Goal: Task Accomplishment & Management: Complete application form

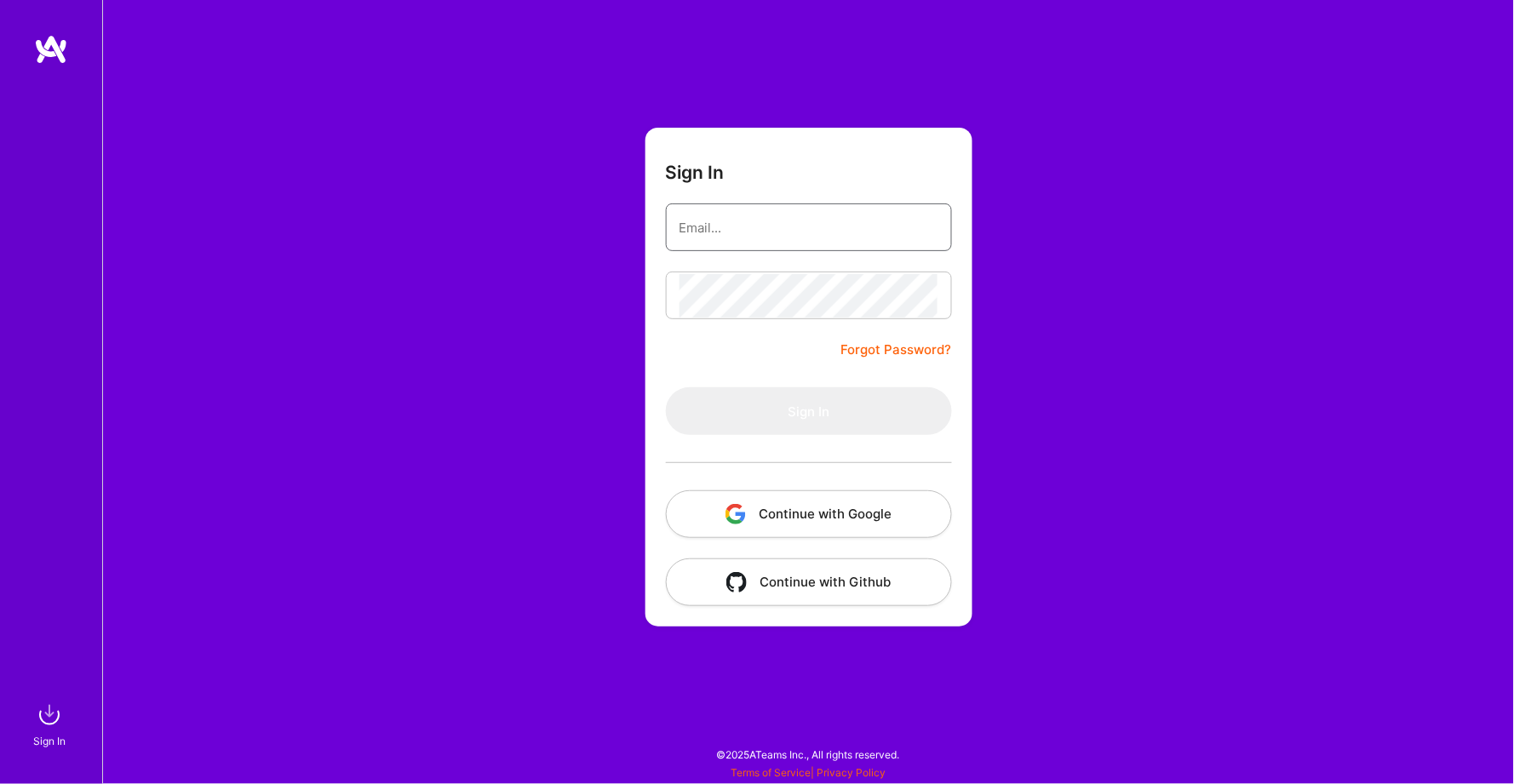
type input "[EMAIL_ADDRESS][DOMAIN_NAME]"
click at [809, 410] on button "Sign In" at bounding box center [809, 411] width 286 height 48
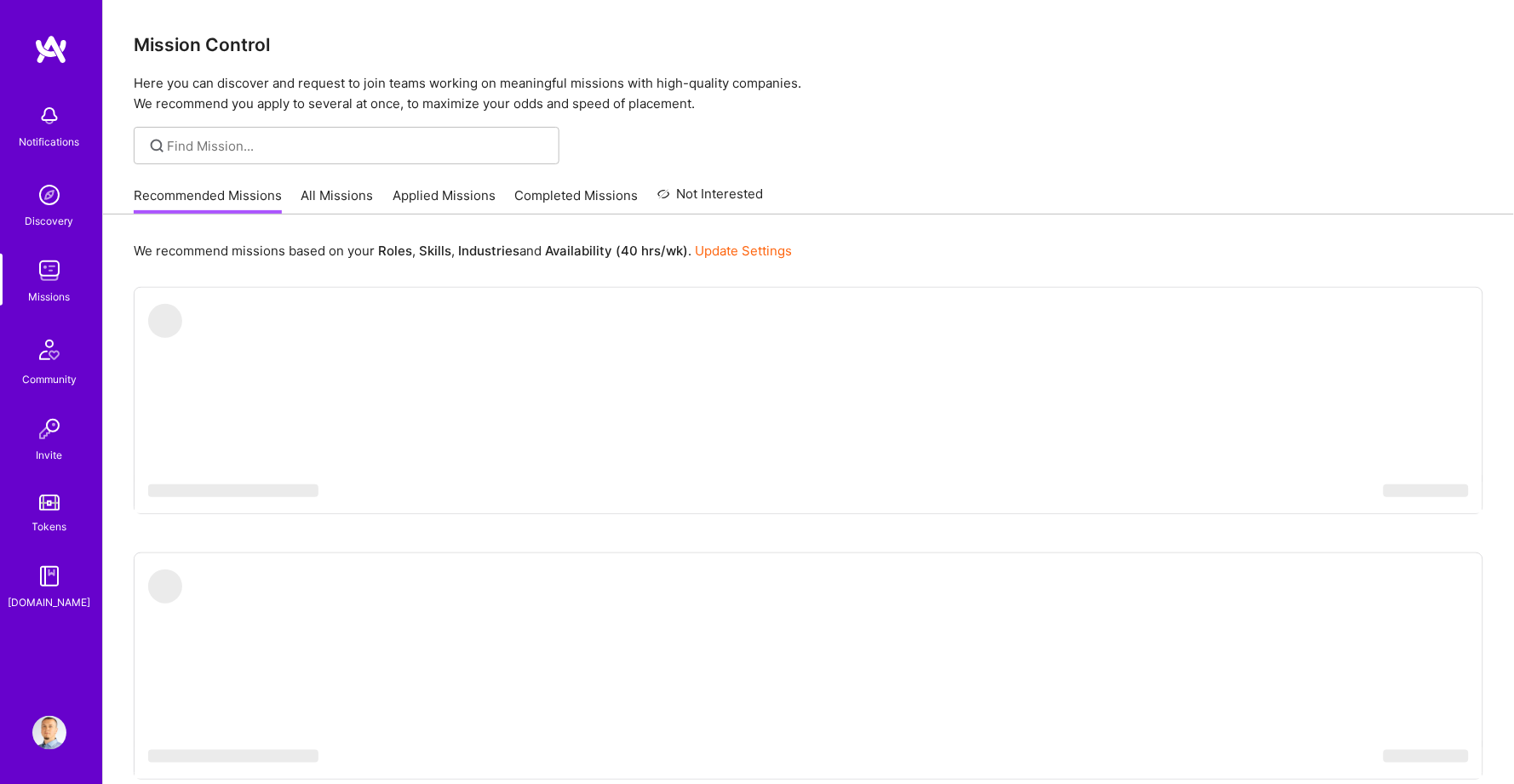
click at [269, 254] on p "We recommend missions based on your Roles , Skills , Industries and Availabilit…" at bounding box center [463, 251] width 659 height 18
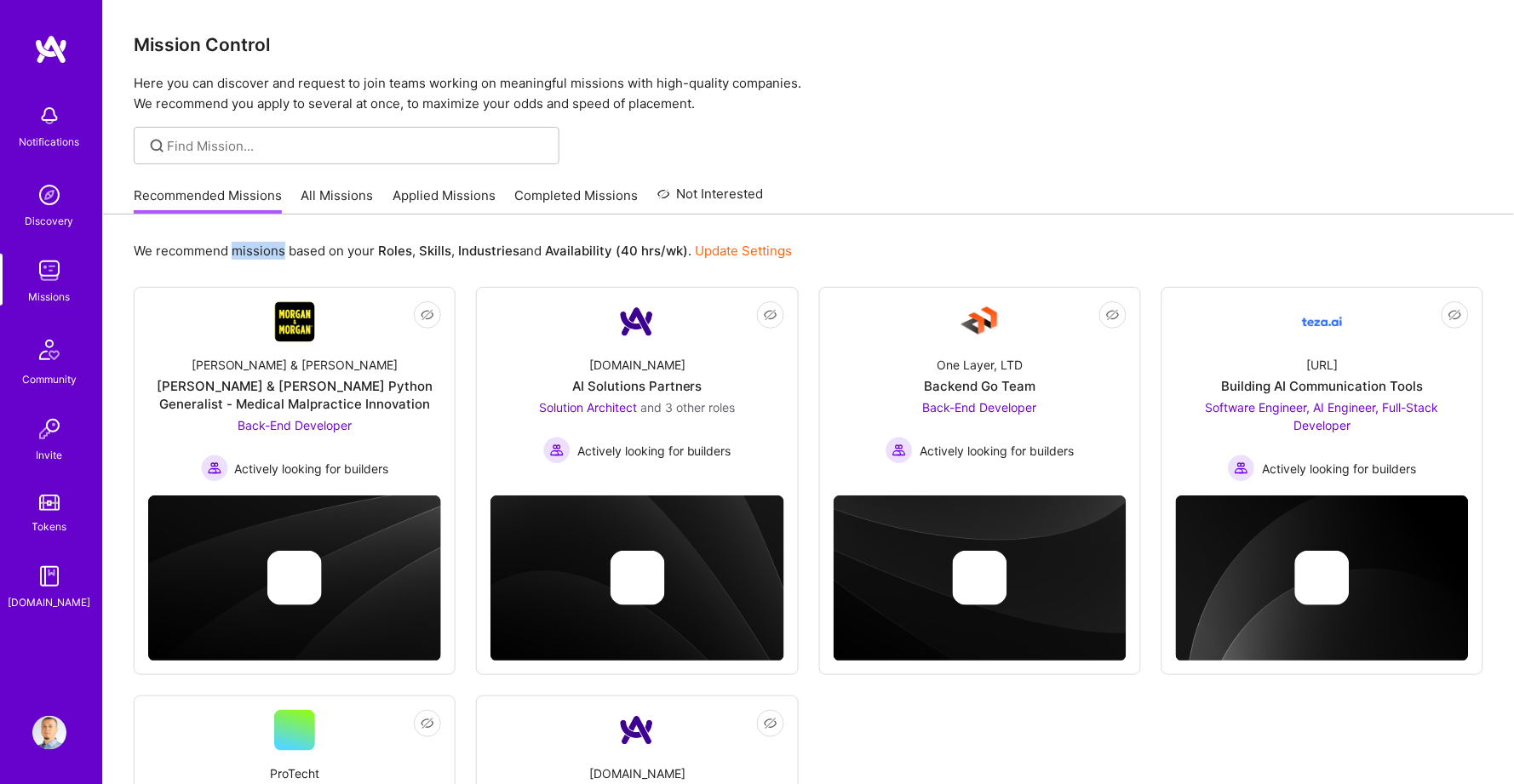
click at [269, 254] on p "We recommend missions based on your Roles , Skills , Industries and Availabilit…" at bounding box center [463, 251] width 659 height 18
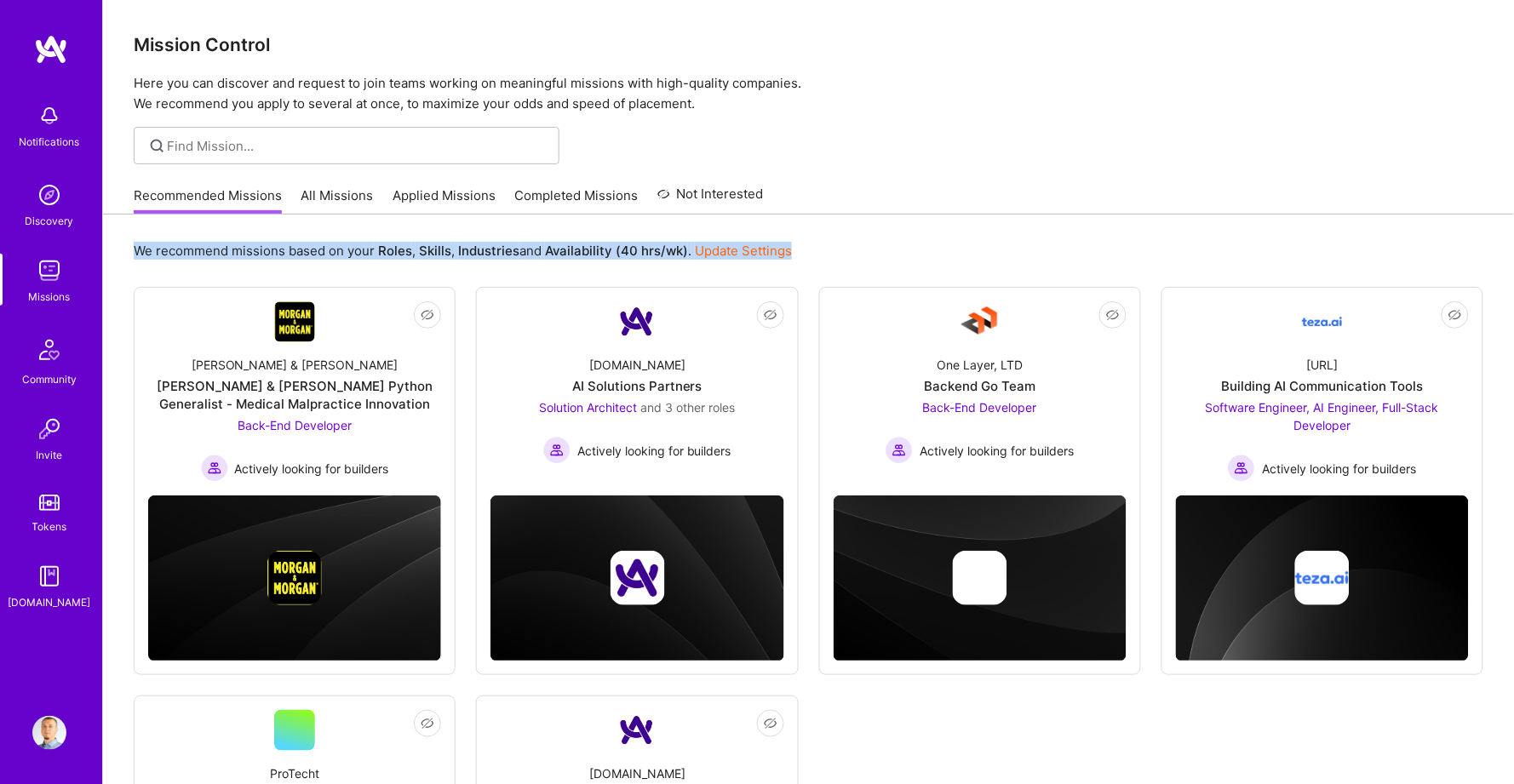
click at [269, 254] on p "We recommend missions based on your Roles , Skills , Industries and Availabilit…" at bounding box center [463, 251] width 659 height 18
click at [322, 246] on p "We recommend missions based on your Roles , Skills , Industries and Availabilit…" at bounding box center [463, 251] width 659 height 18
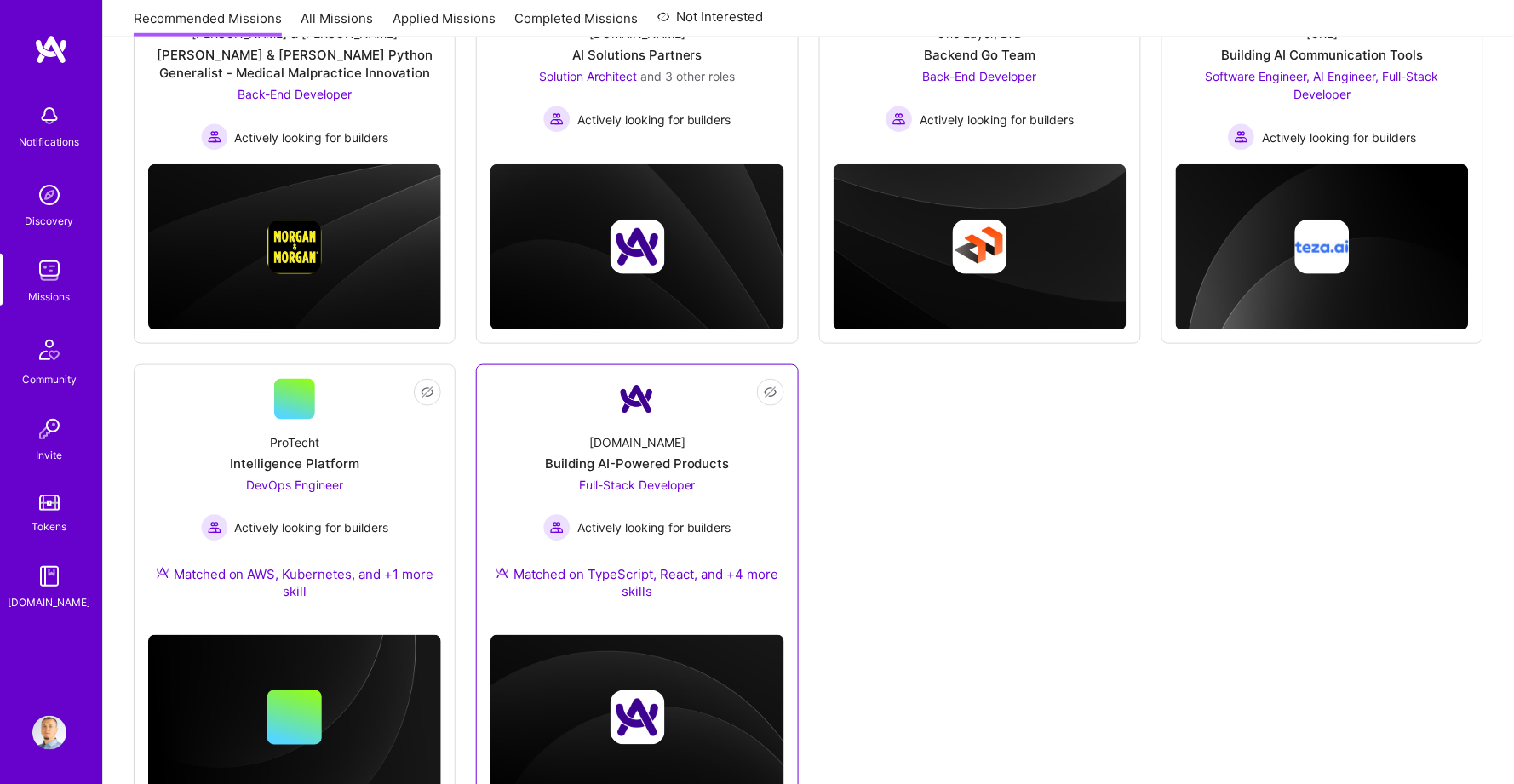
scroll to position [362, 0]
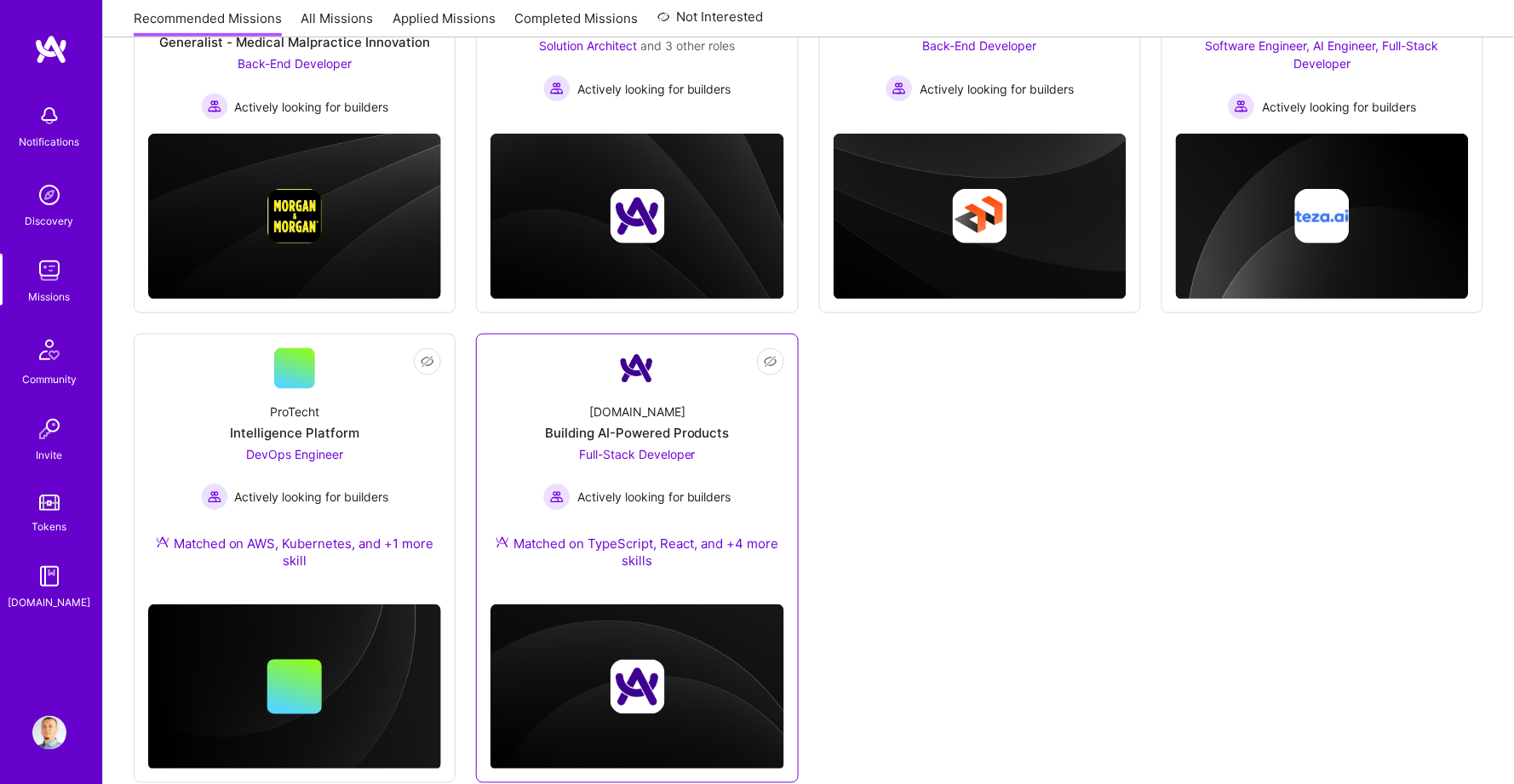
click at [564, 546] on div "Matched on TypeScript, React, and +4 more skills" at bounding box center [637, 553] width 293 height 36
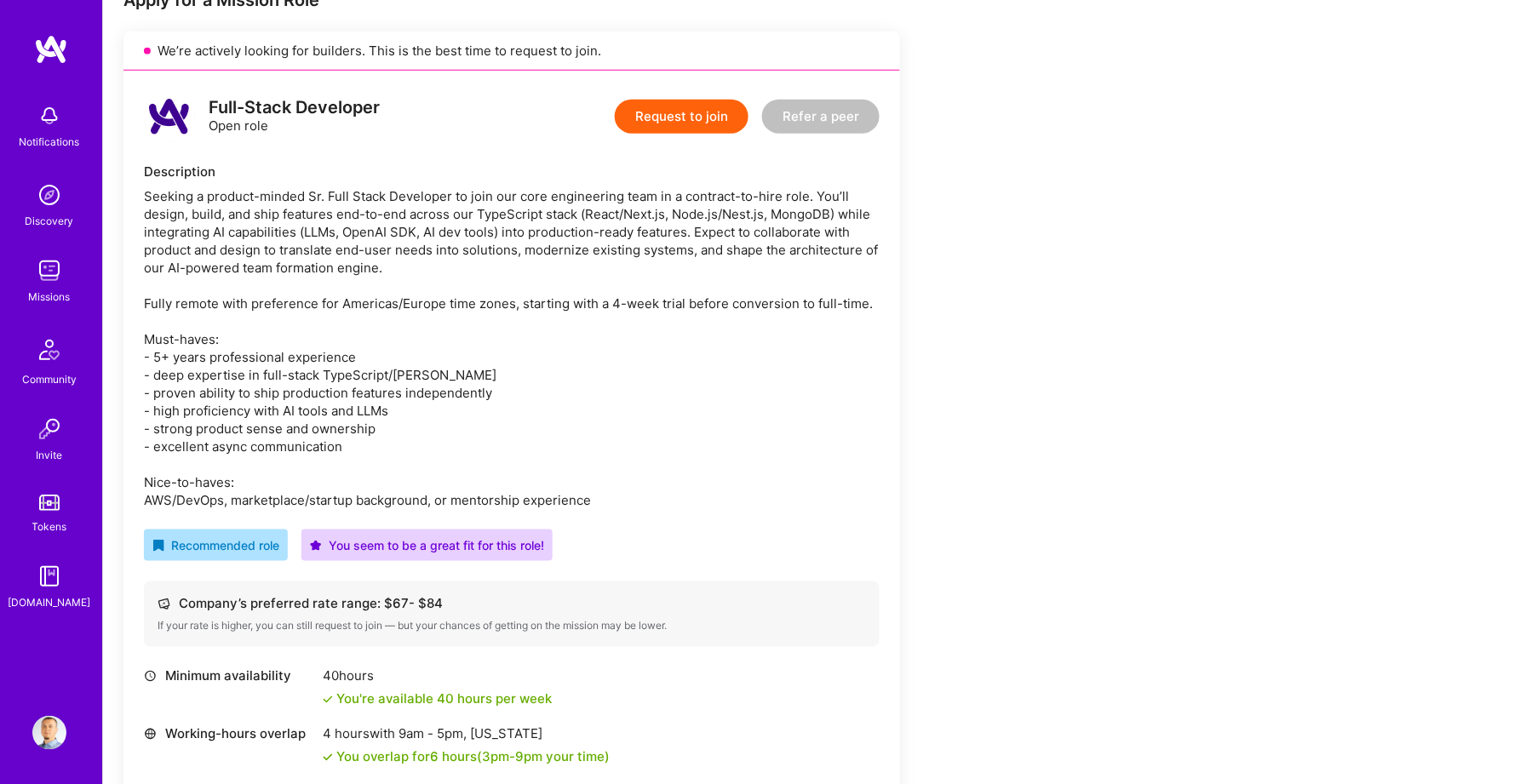
scroll to position [376, 0]
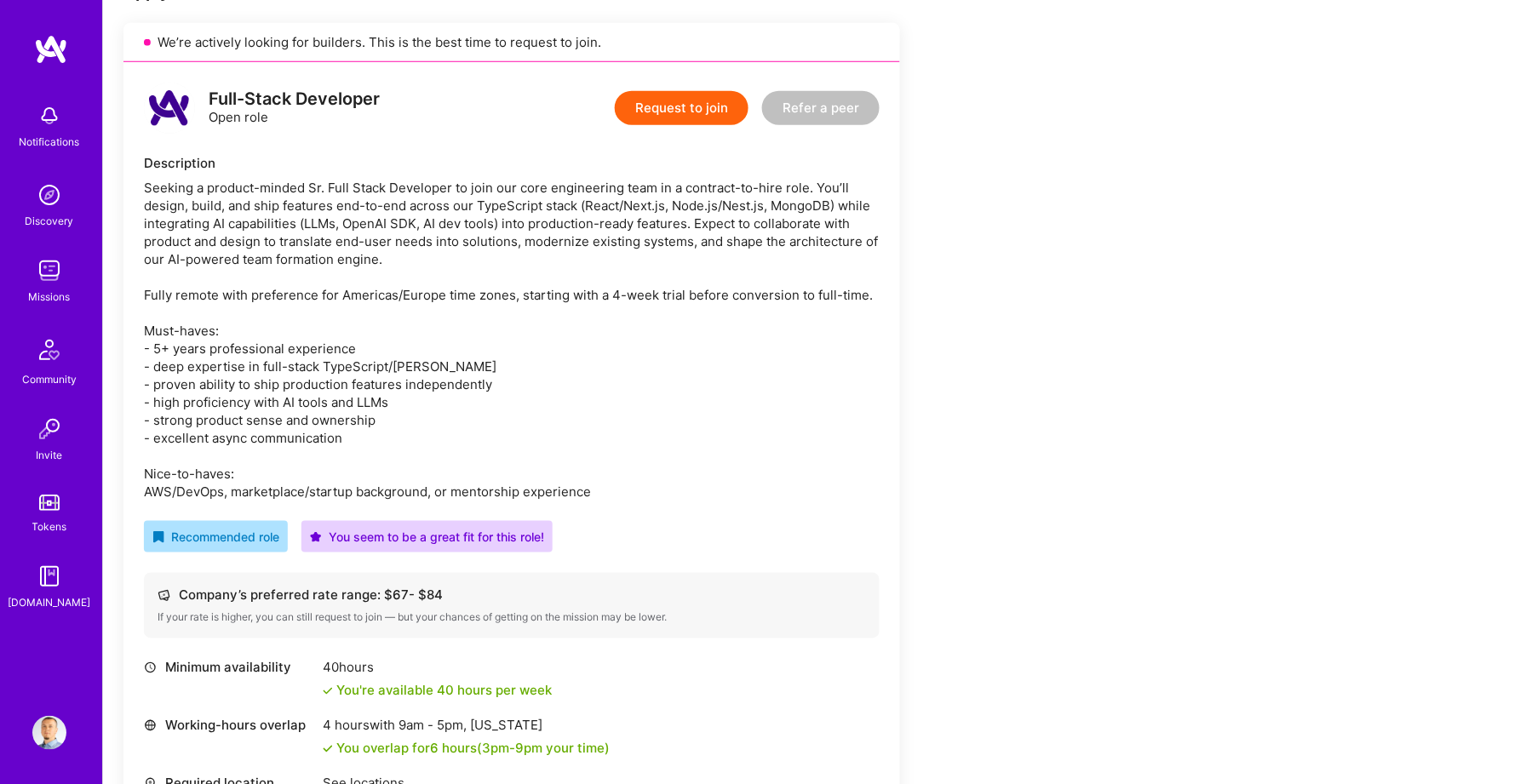
click at [240, 371] on div "Seeking a product-minded Sr. Full Stack Developer to join our core engineering …" at bounding box center [512, 339] width 736 height 322
click at [230, 389] on div "Seeking a product-minded Sr. Full Stack Developer to join our core engineering …" at bounding box center [512, 339] width 736 height 322
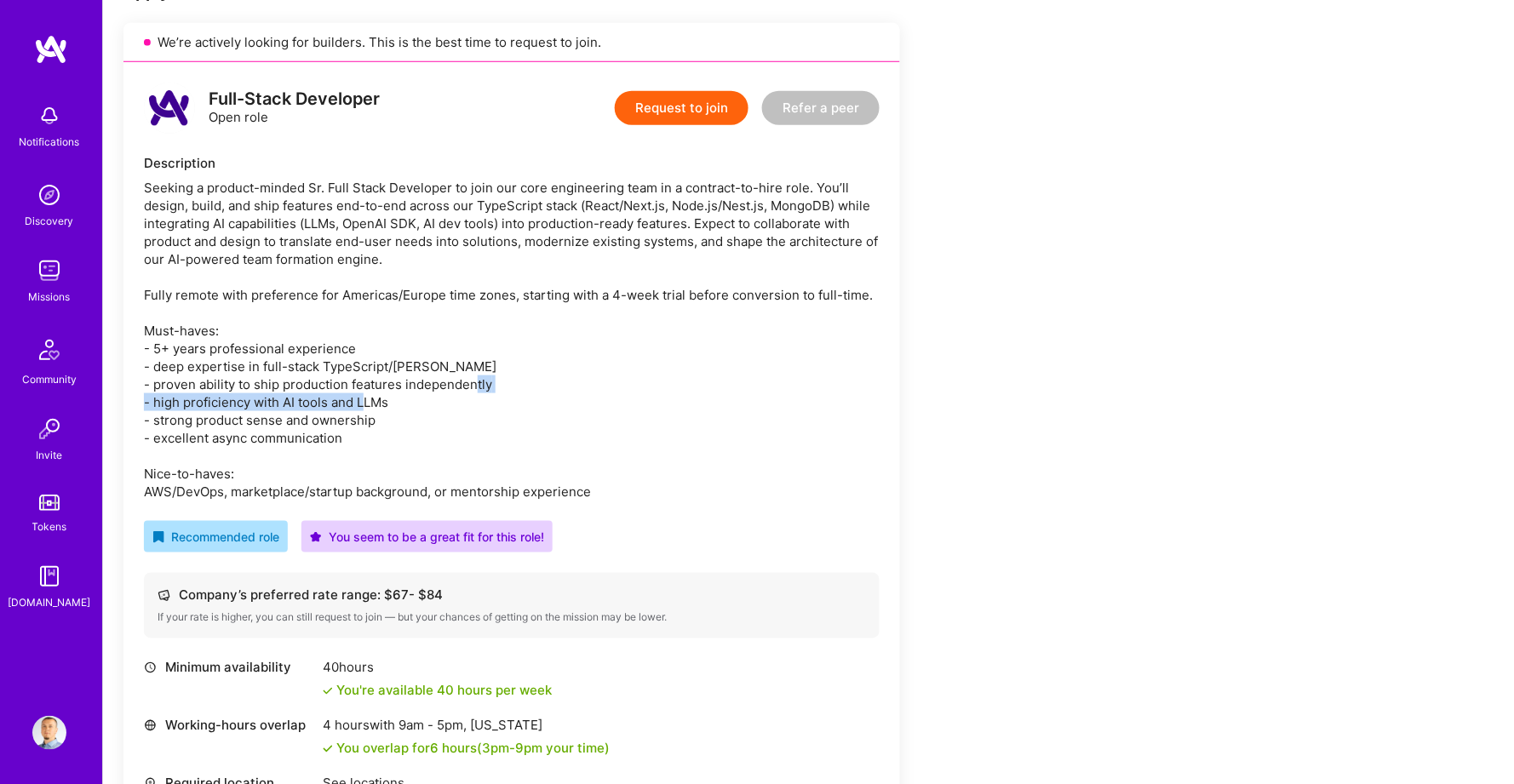
click at [230, 389] on div "Seeking a product-minded Sr. Full Stack Developer to join our core engineering …" at bounding box center [512, 339] width 736 height 322
click at [230, 406] on div "Seeking a product-minded Sr. Full Stack Developer to join our core engineering …" at bounding box center [512, 339] width 736 height 322
click at [225, 417] on div "Seeking a product-minded Sr. Full Stack Developer to join our core engineering …" at bounding box center [512, 339] width 736 height 322
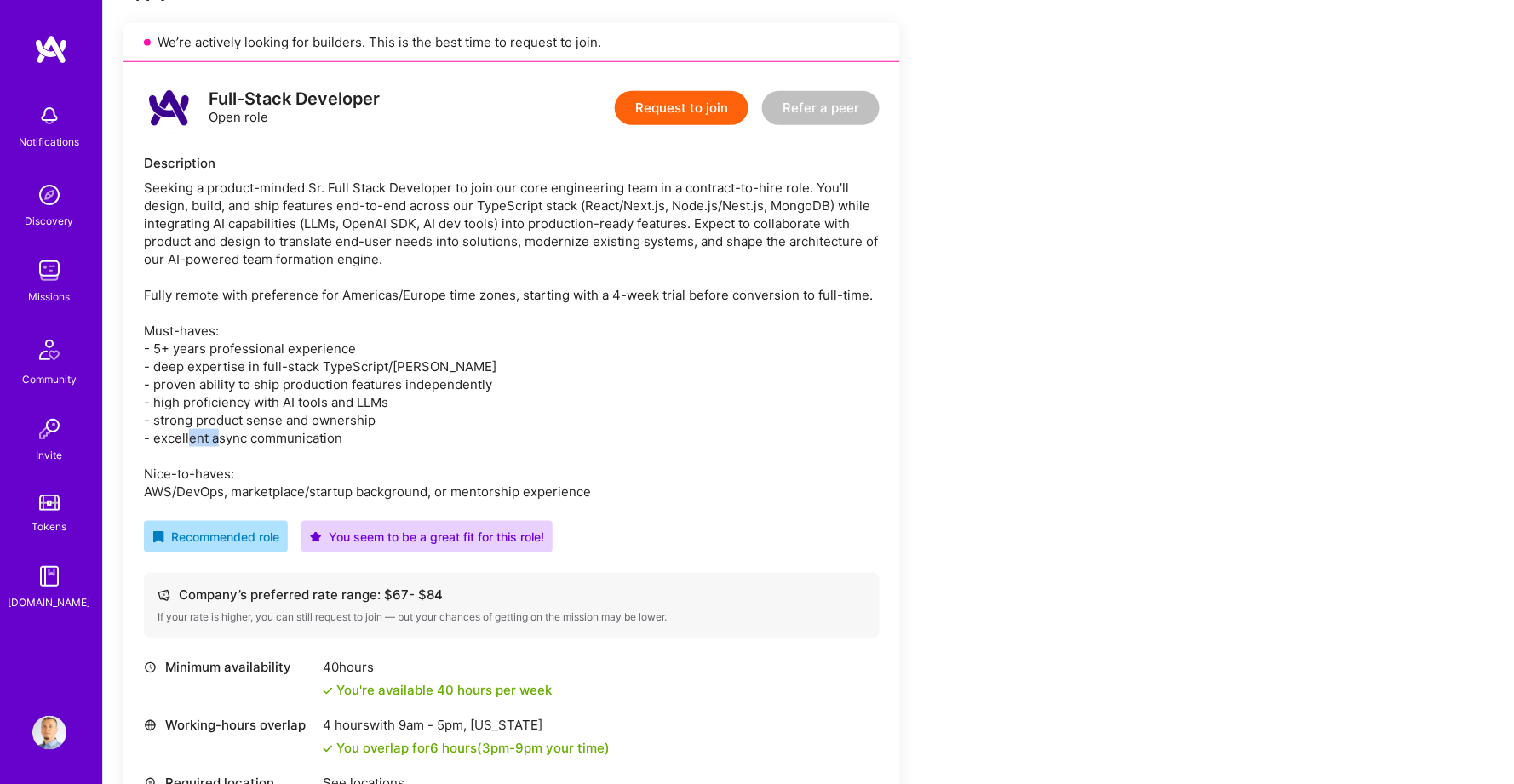
click at [225, 417] on div "Seeking a product-minded Sr. Full Stack Developer to join our core engineering …" at bounding box center [512, 339] width 736 height 322
click at [276, 417] on div "Seeking a product-minded Sr. Full Stack Developer to join our core engineering …" at bounding box center [512, 339] width 736 height 322
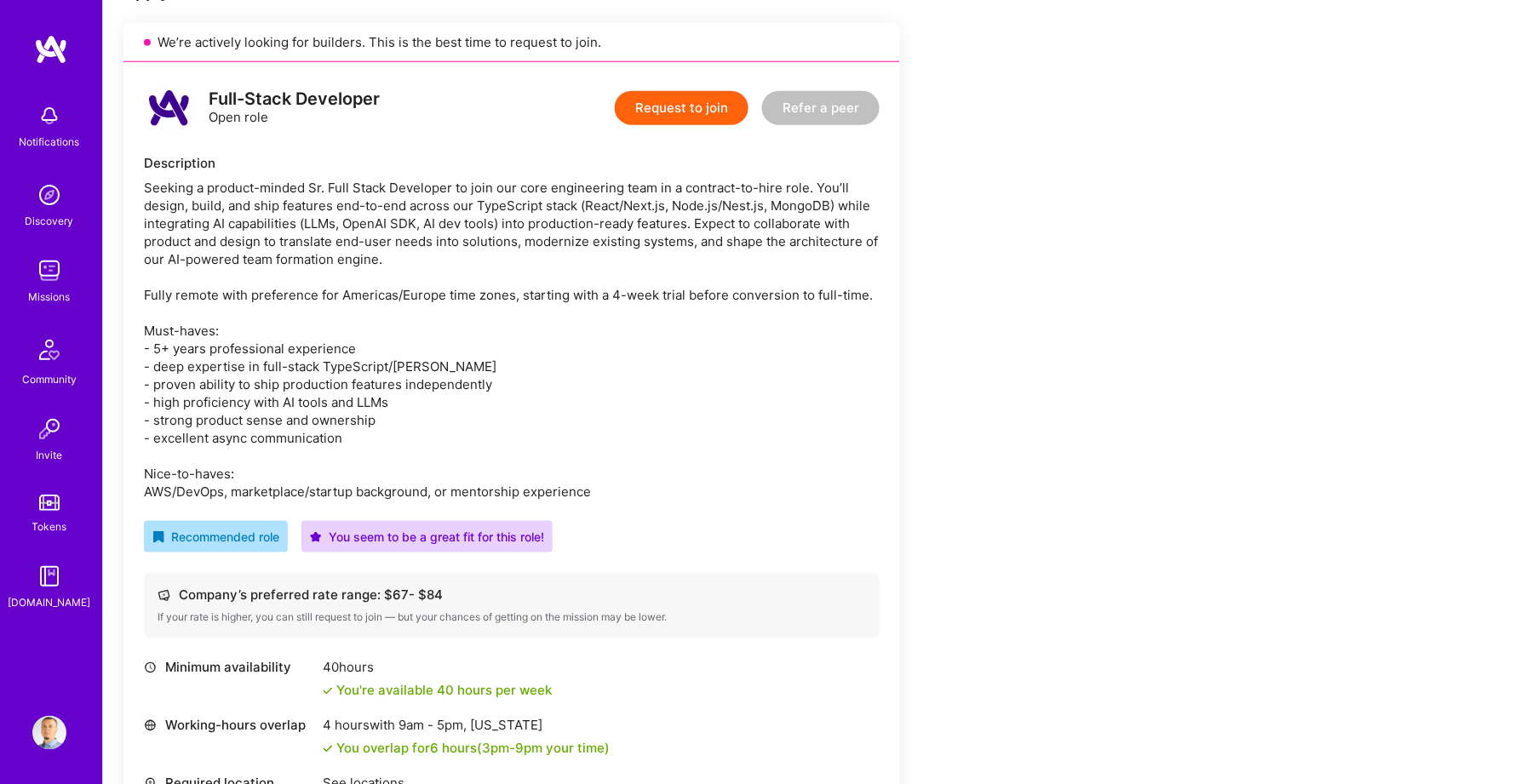
click at [298, 451] on div "Seeking a product-minded Sr. Full Stack Developer to join our core engineering …" at bounding box center [512, 339] width 736 height 322
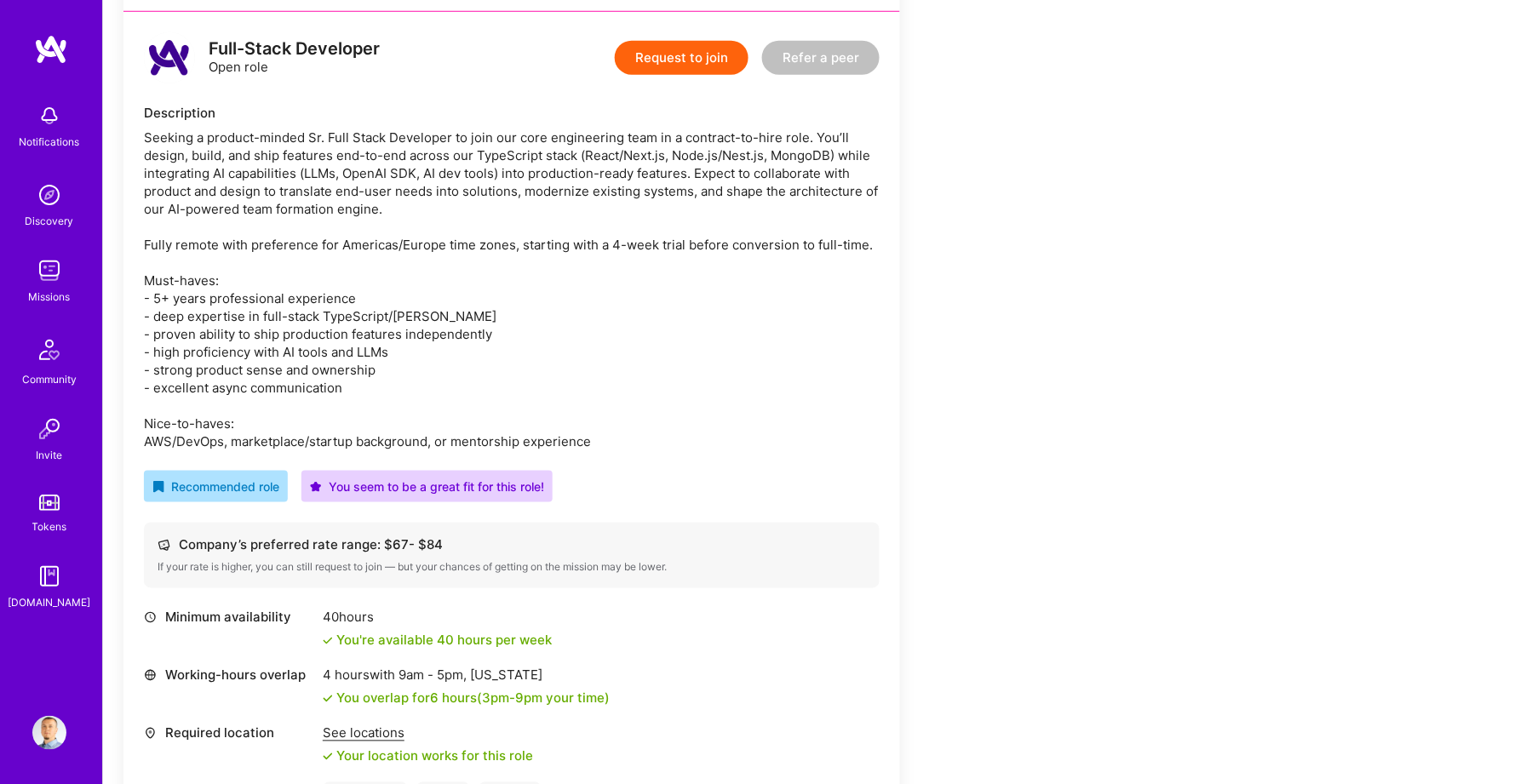
scroll to position [431, 0]
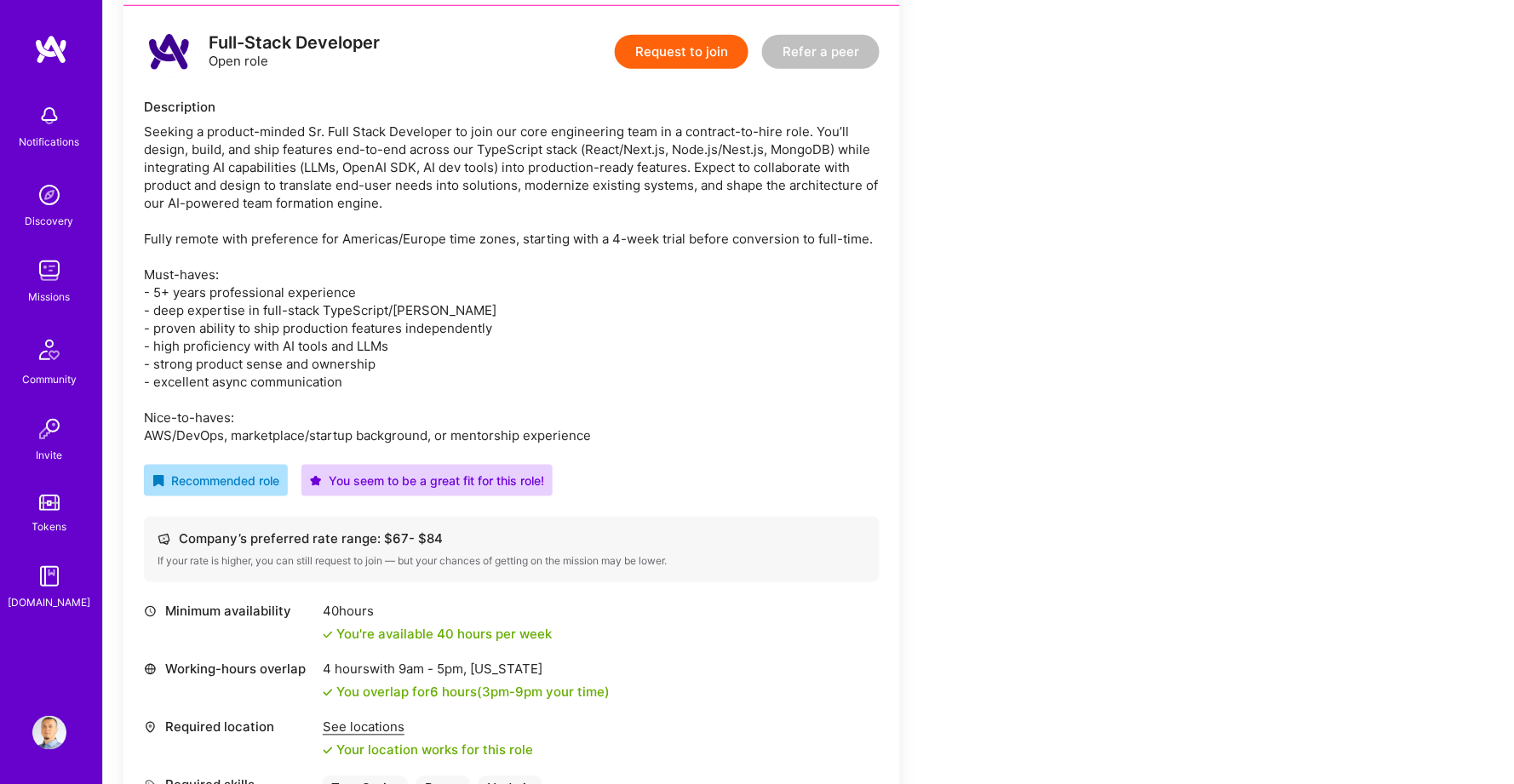
click at [262, 401] on div "Seeking a product-minded Sr. Full Stack Developer to join our core engineering …" at bounding box center [512, 283] width 736 height 322
click at [259, 409] on div "Seeking a product-minded Sr. Full Stack Developer to join our core engineering …" at bounding box center [512, 283] width 736 height 322
click at [325, 409] on div "Seeking a product-minded Sr. Full Stack Developer to join our core engineering …" at bounding box center [512, 283] width 736 height 322
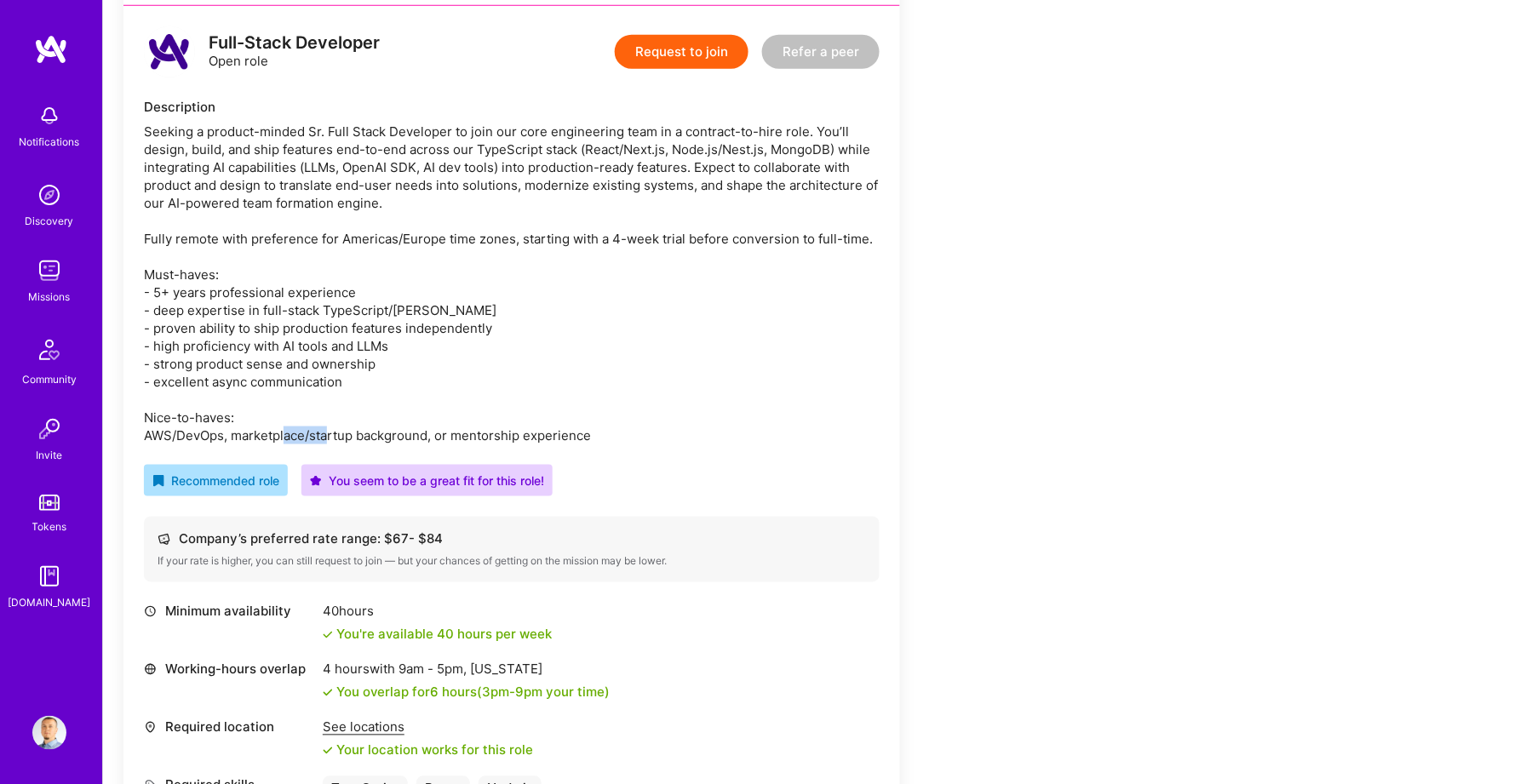
click at [325, 409] on div "Seeking a product-minded Sr. Full Stack Developer to join our core engineering …" at bounding box center [512, 283] width 736 height 322
click at [406, 407] on div "Seeking a product-minded Sr. Full Stack Developer to join our core engineering …" at bounding box center [512, 283] width 736 height 322
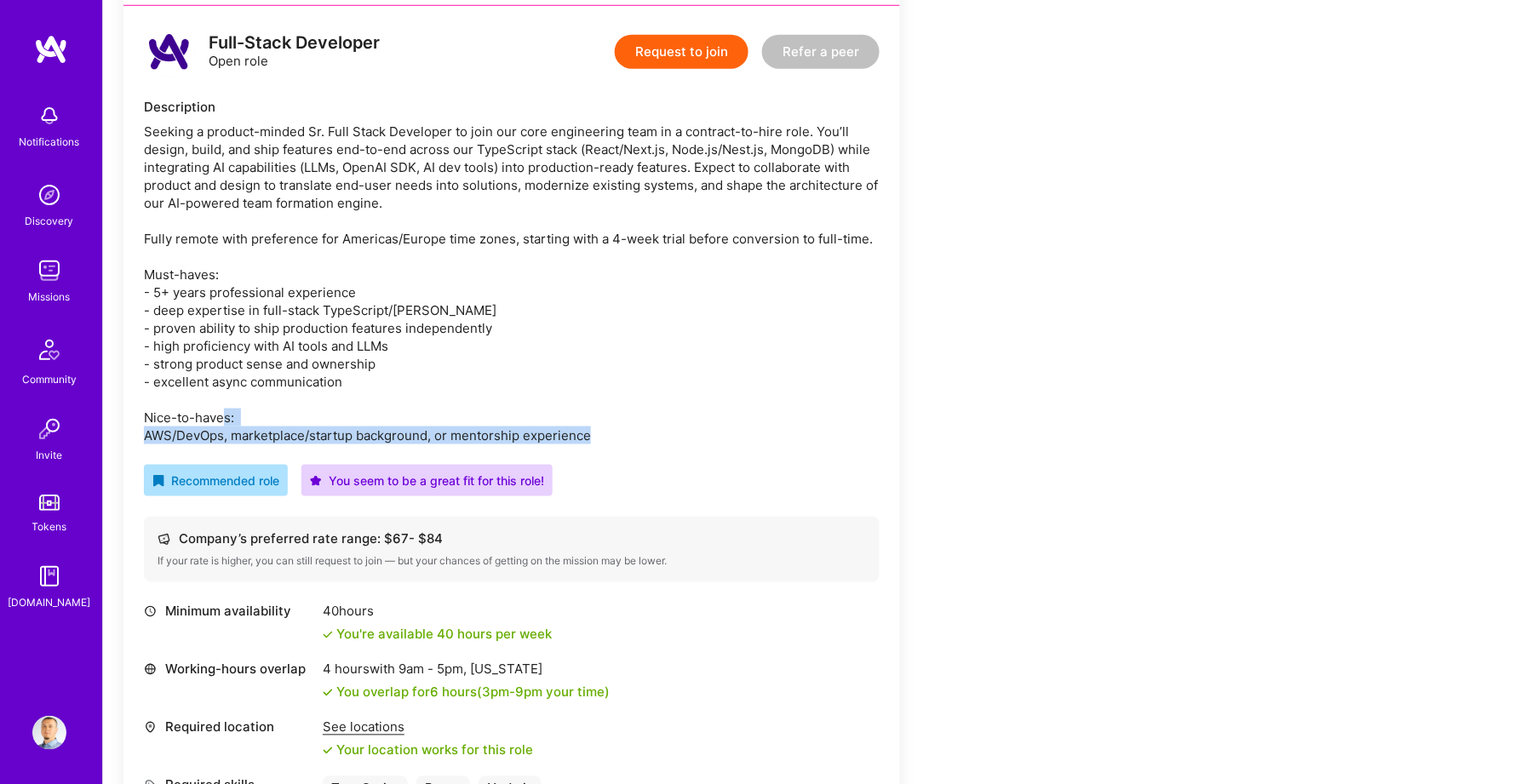
click at [489, 412] on div "Seeking a product-minded Sr. Full Stack Developer to join our core engineering …" at bounding box center [512, 283] width 736 height 322
click at [546, 412] on div "Seeking a product-minded Sr. Full Stack Developer to join our core engineering …" at bounding box center [512, 283] width 736 height 322
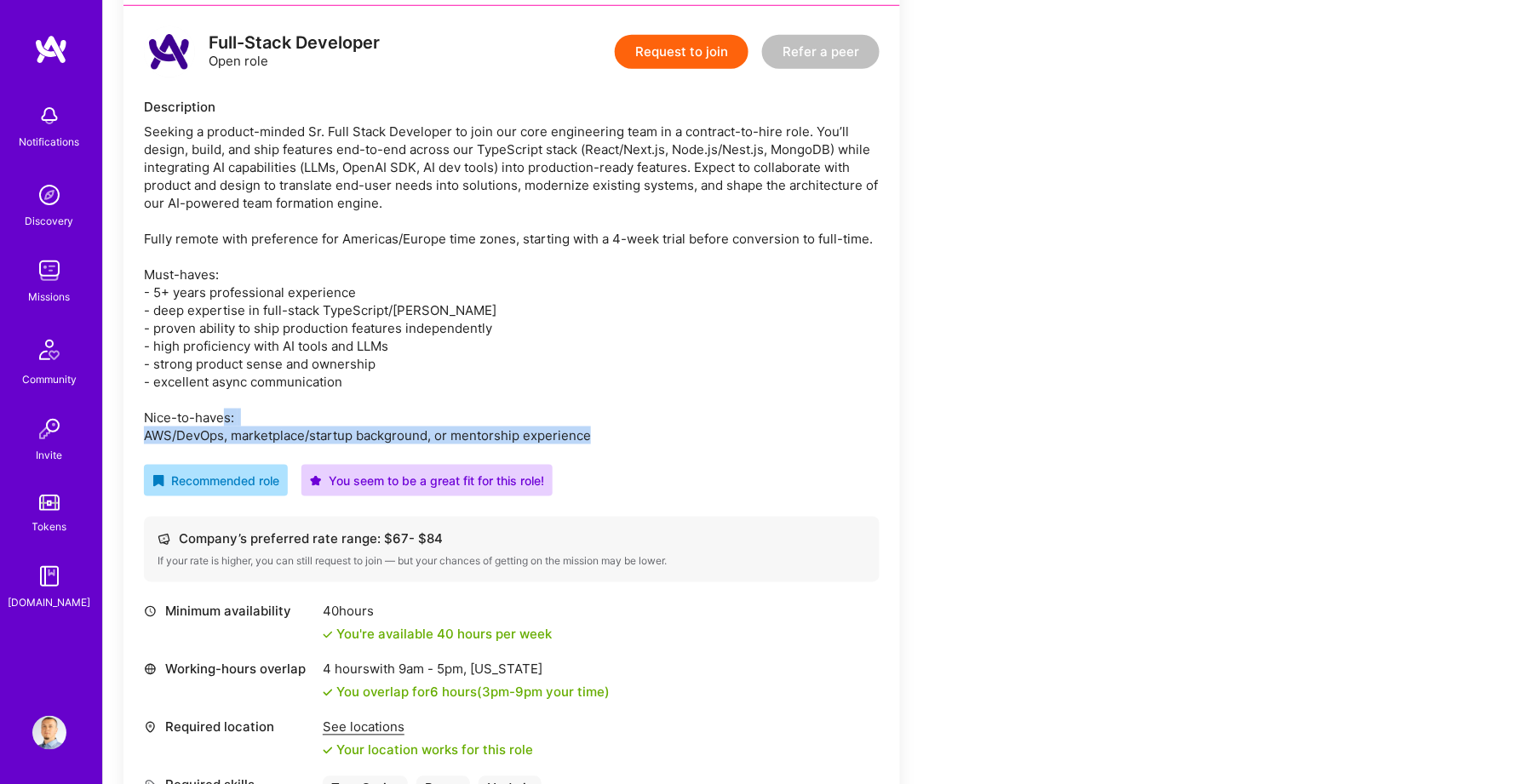
click at [546, 412] on div "Seeking a product-minded Sr. Full Stack Developer to join our core engineering …" at bounding box center [512, 283] width 736 height 322
click at [498, 409] on div "Seeking a product-minded Sr. Full Stack Developer to join our core engineering …" at bounding box center [512, 283] width 736 height 322
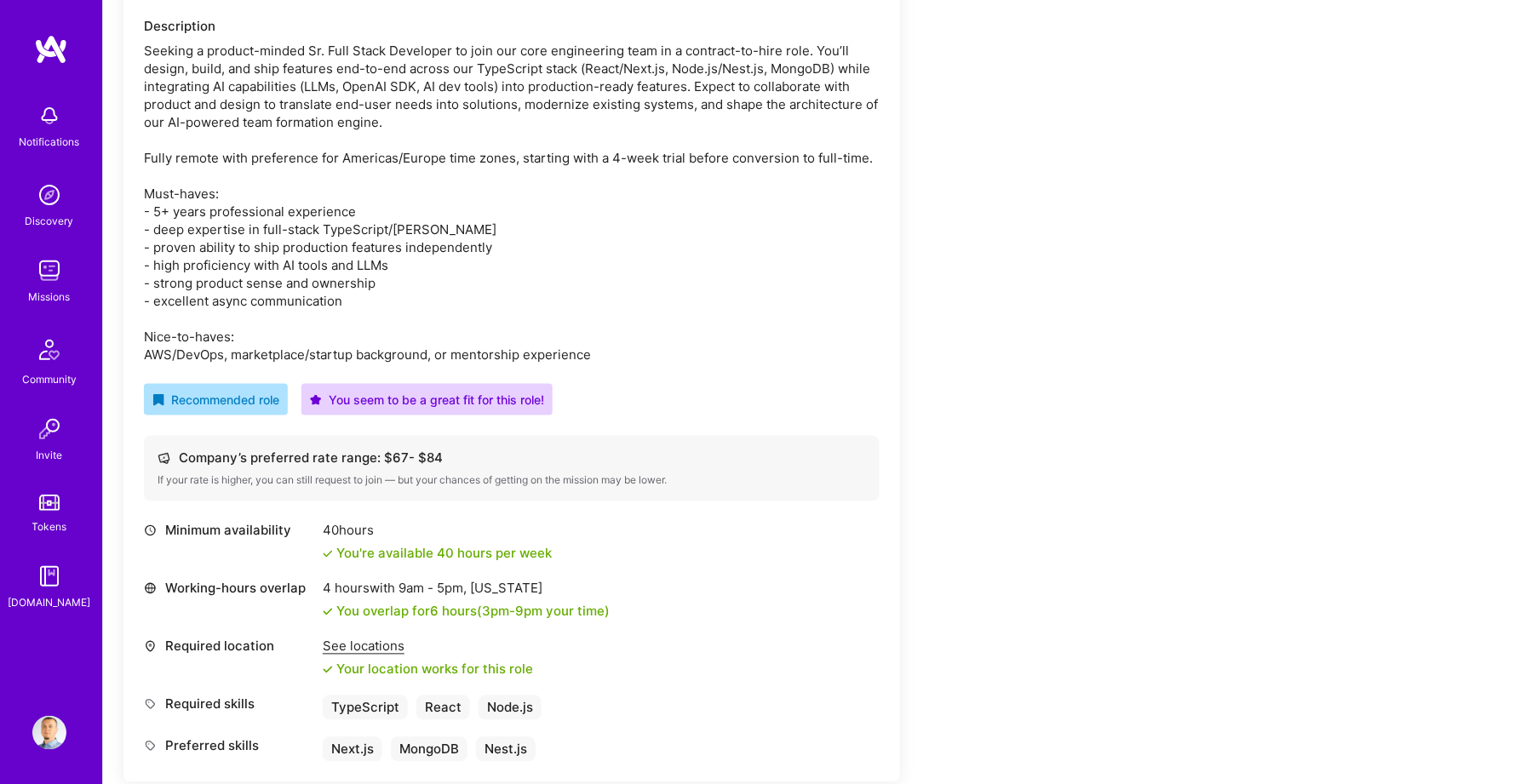
scroll to position [524, 0]
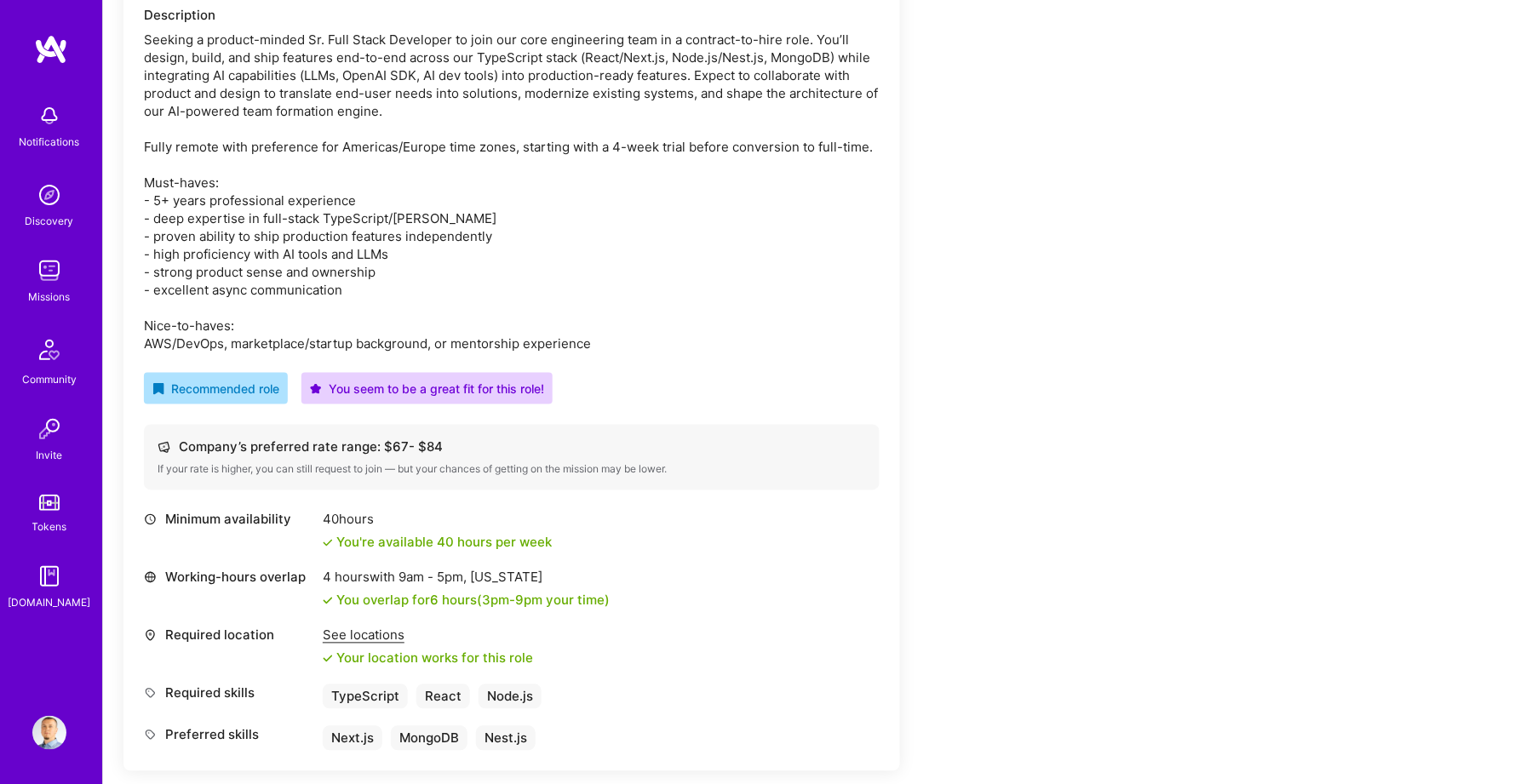
click at [393, 275] on div "Seeking a product-minded Sr. Full Stack Developer to join our core engineering …" at bounding box center [512, 191] width 736 height 322
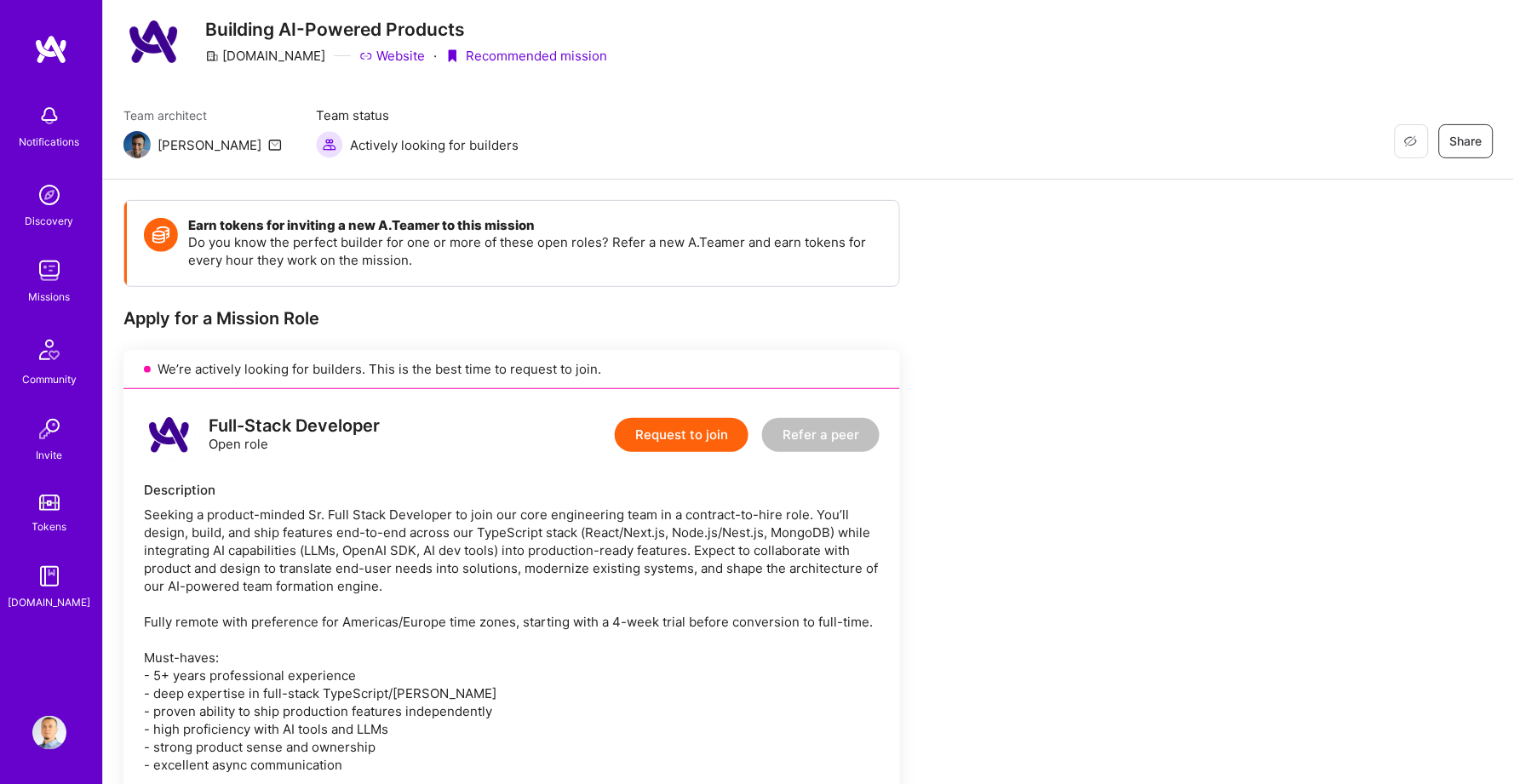
scroll to position [49, 0]
click at [686, 440] on button "Request to join" at bounding box center [681, 434] width 134 height 34
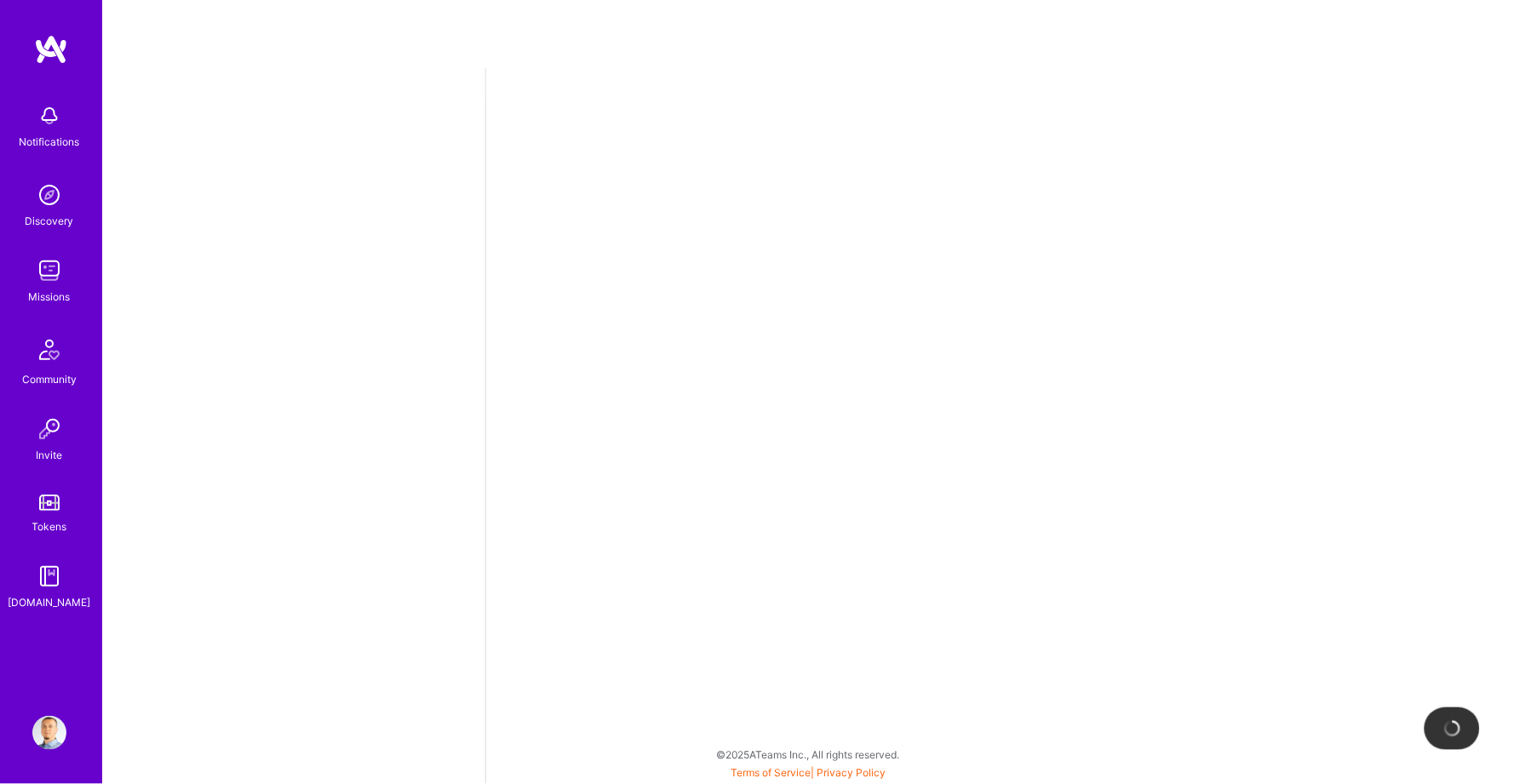
select select "BA"
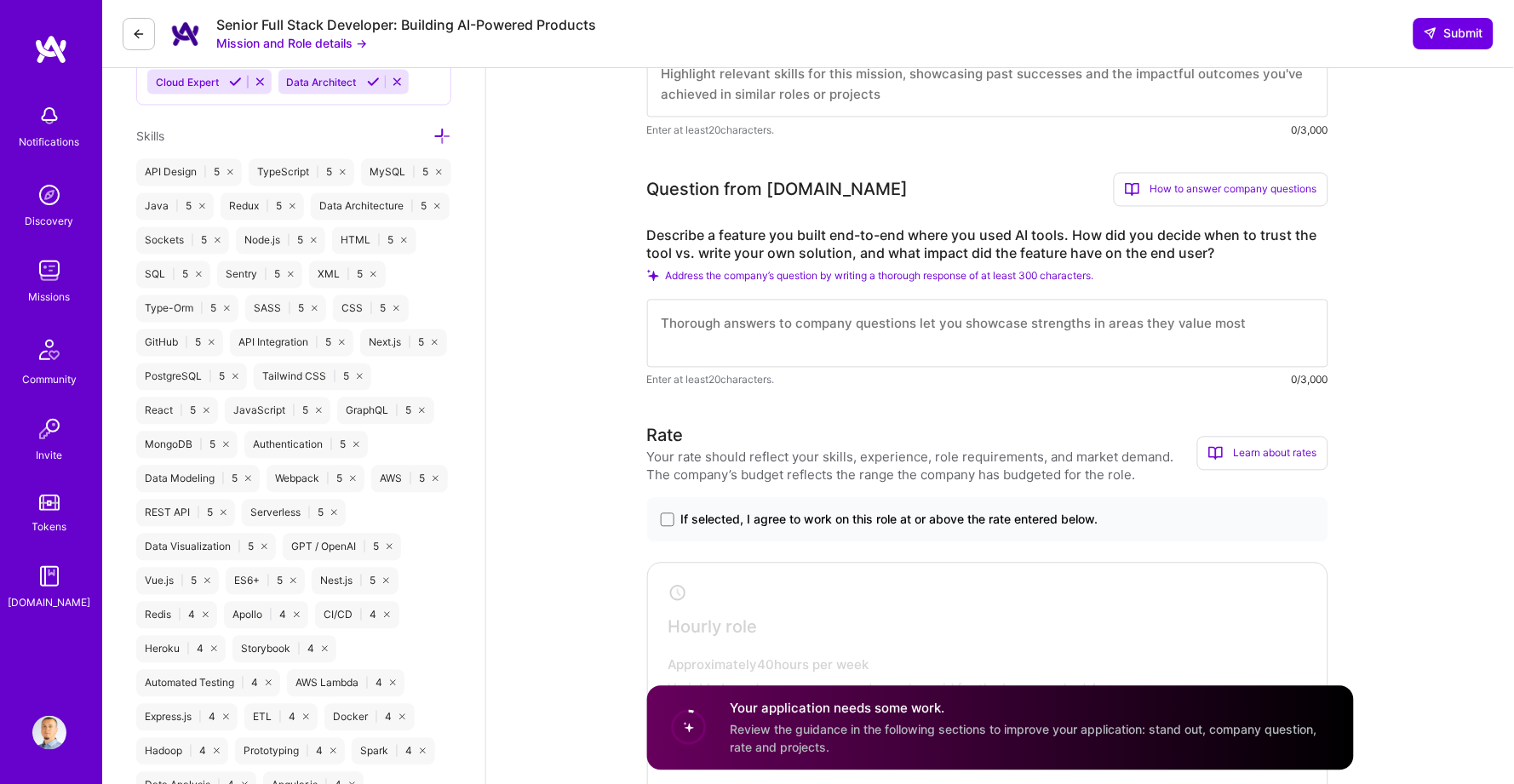
scroll to position [795, 0]
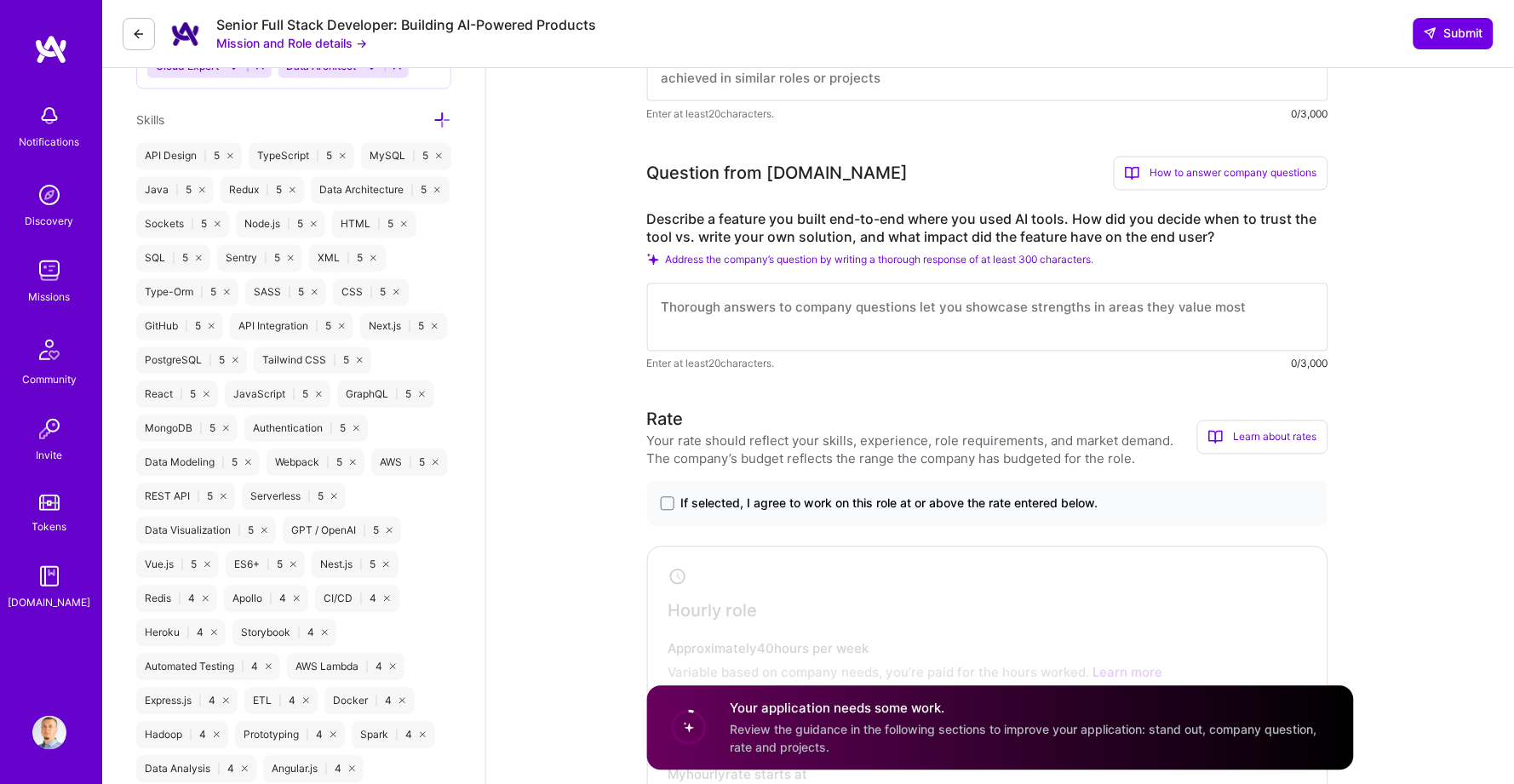
click at [767, 211] on label "Describe a feature you built end-to-end where you used AI tools. How did you de…" at bounding box center [987, 229] width 681 height 36
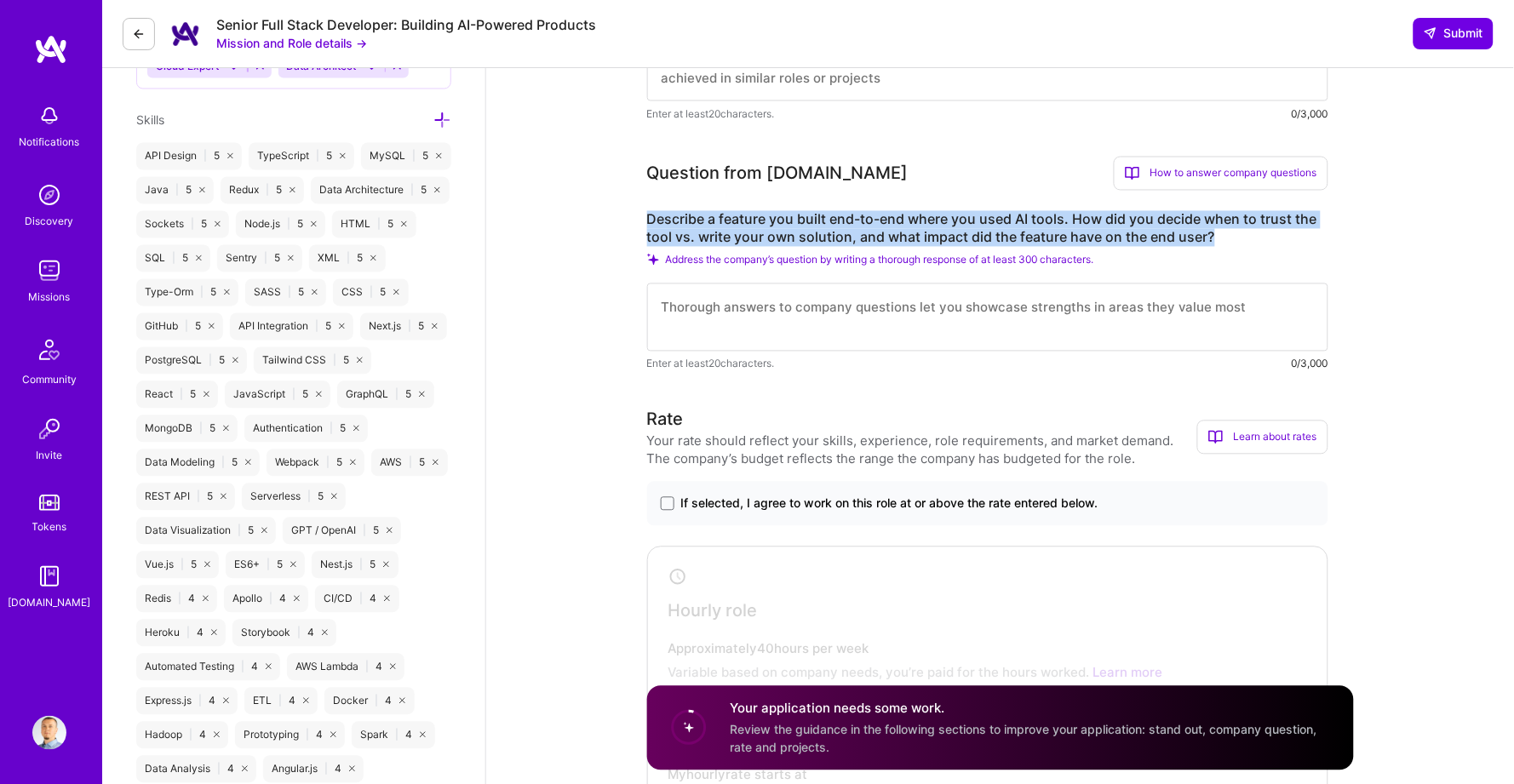
click at [767, 211] on label "Describe a feature you built end-to-end where you used AI tools. How did you de…" at bounding box center [987, 229] width 681 height 36
click at [751, 214] on label "Describe a feature you built end-to-end where you used AI tools. How did you de…" at bounding box center [987, 229] width 681 height 36
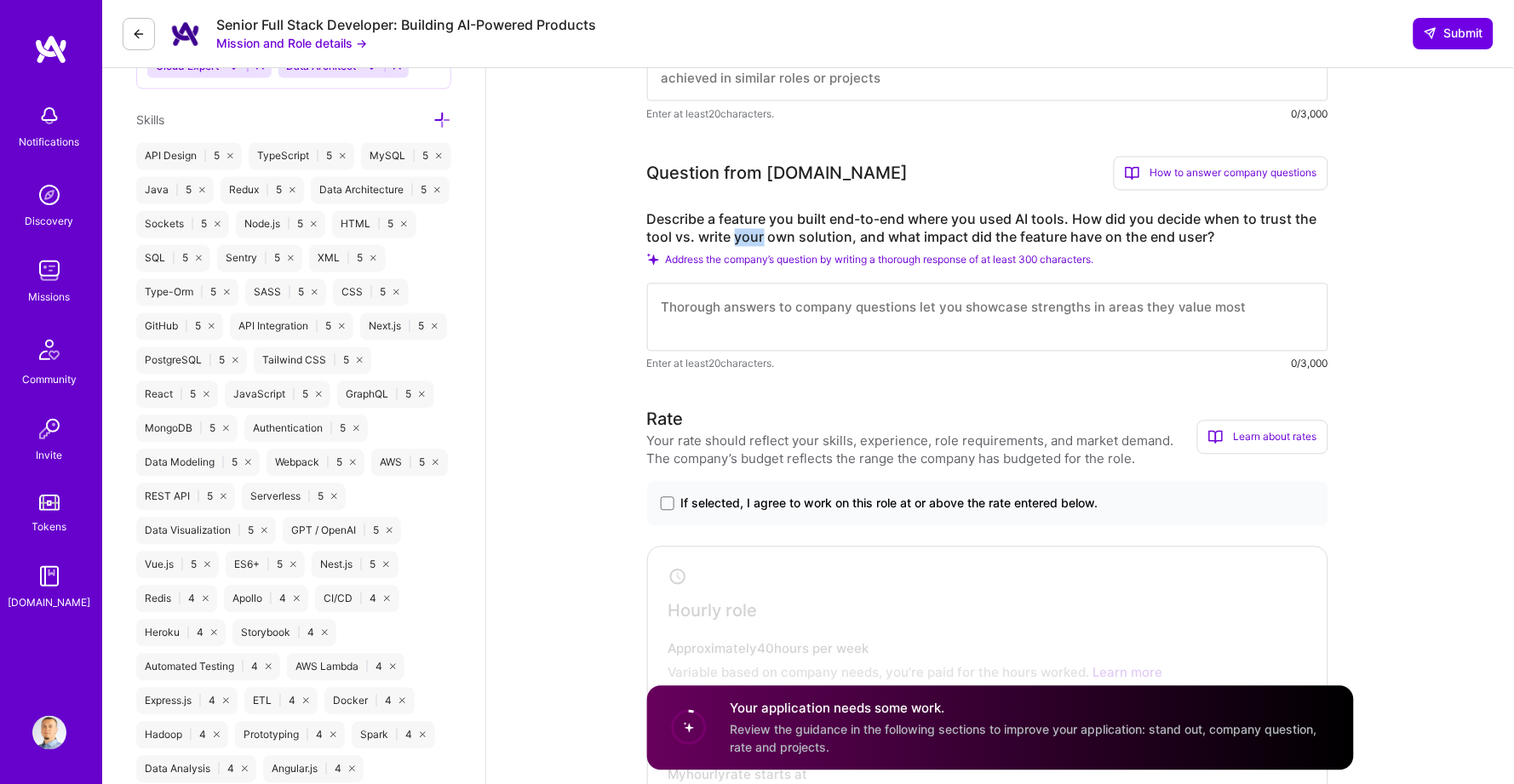
click at [751, 214] on label "Describe a feature you built end-to-end where you used AI tools. How did you de…" at bounding box center [987, 229] width 681 height 36
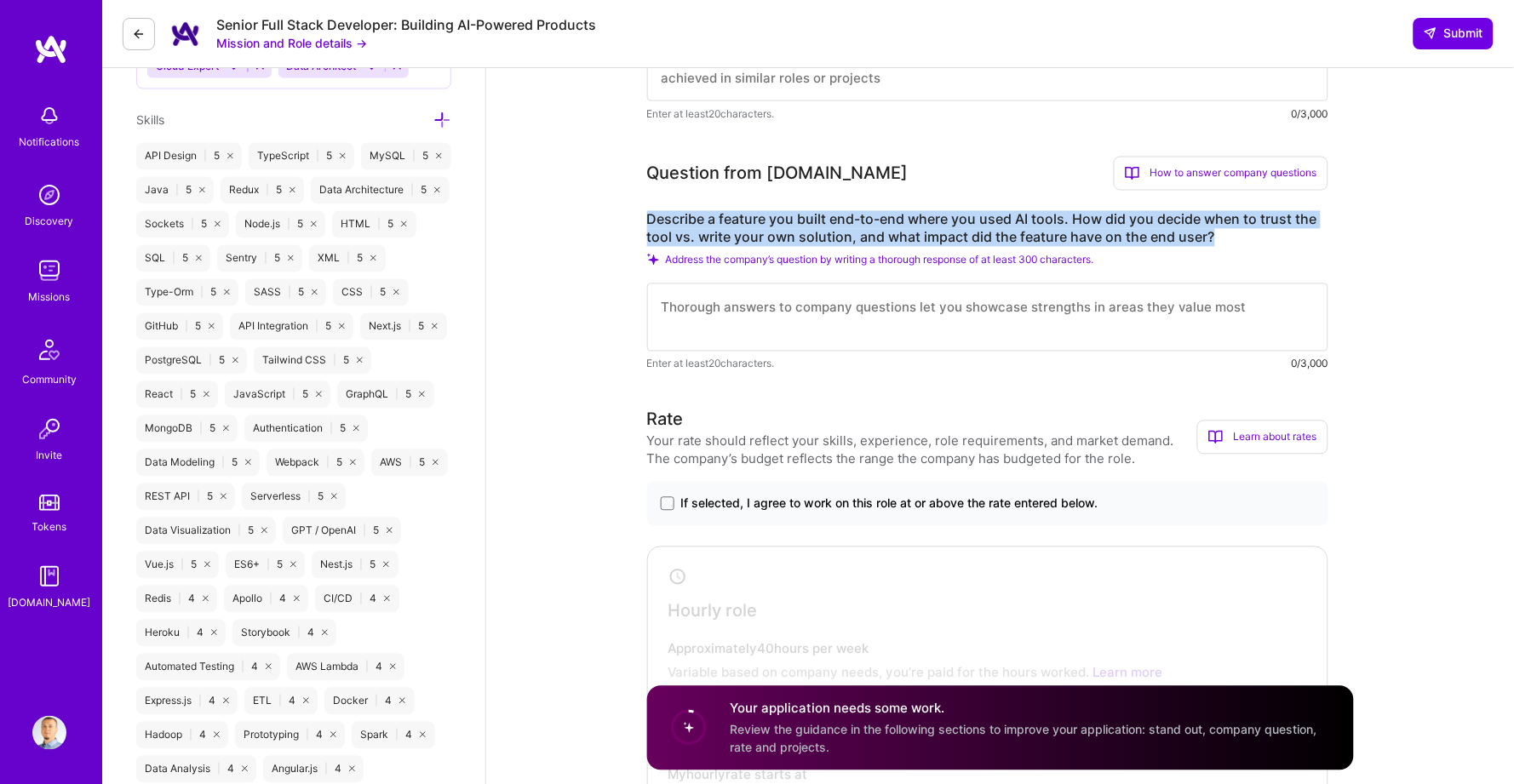
click at [751, 214] on label "Describe a feature you built end-to-end where you used AI tools. How did you de…" at bounding box center [987, 229] width 681 height 36
click at [736, 211] on label "Describe a feature you built end-to-end where you used AI tools. How did you de…" at bounding box center [987, 229] width 681 height 36
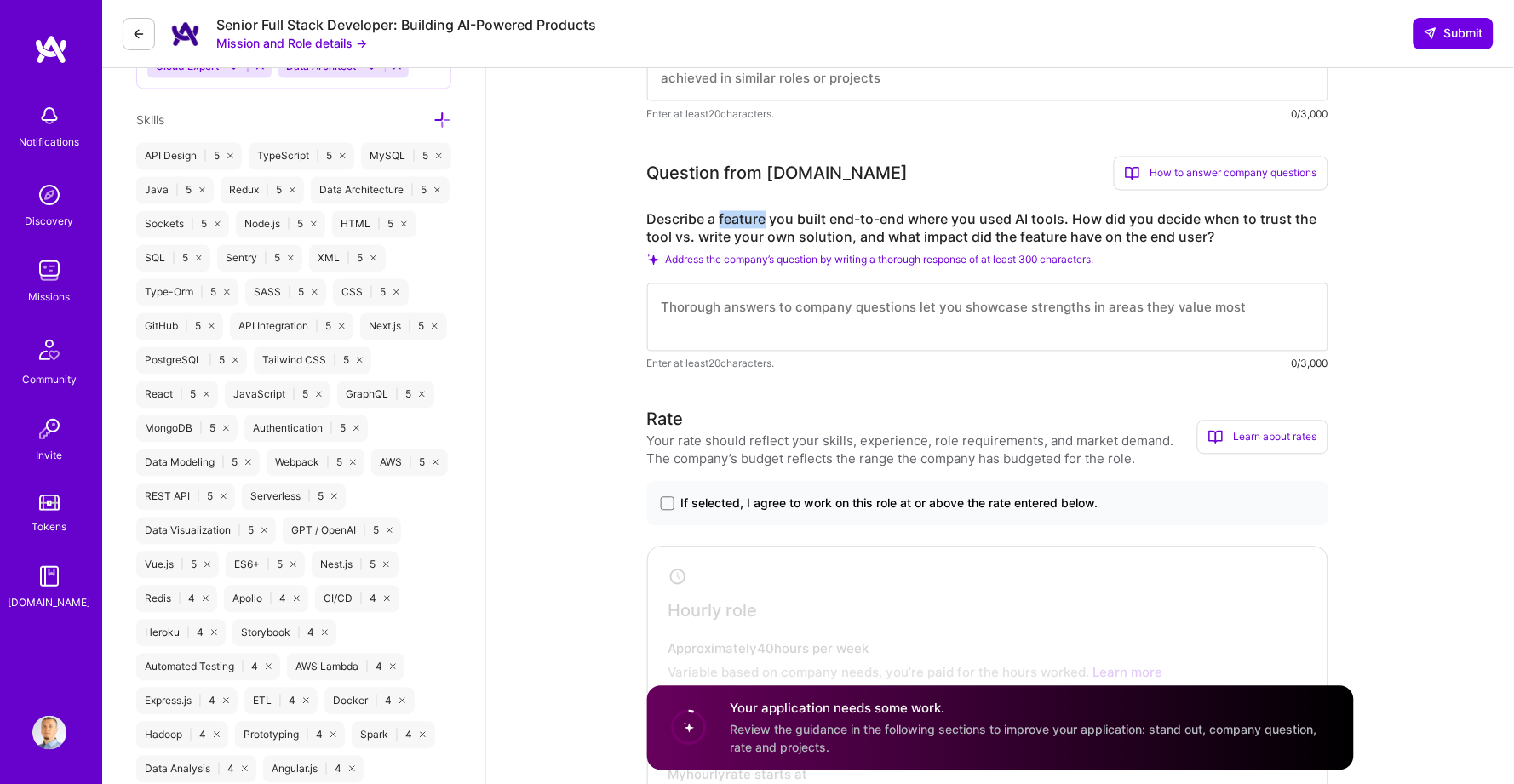
click at [736, 211] on label "Describe a feature you built end-to-end where you used AI tools. How did you de…" at bounding box center [987, 229] width 681 height 36
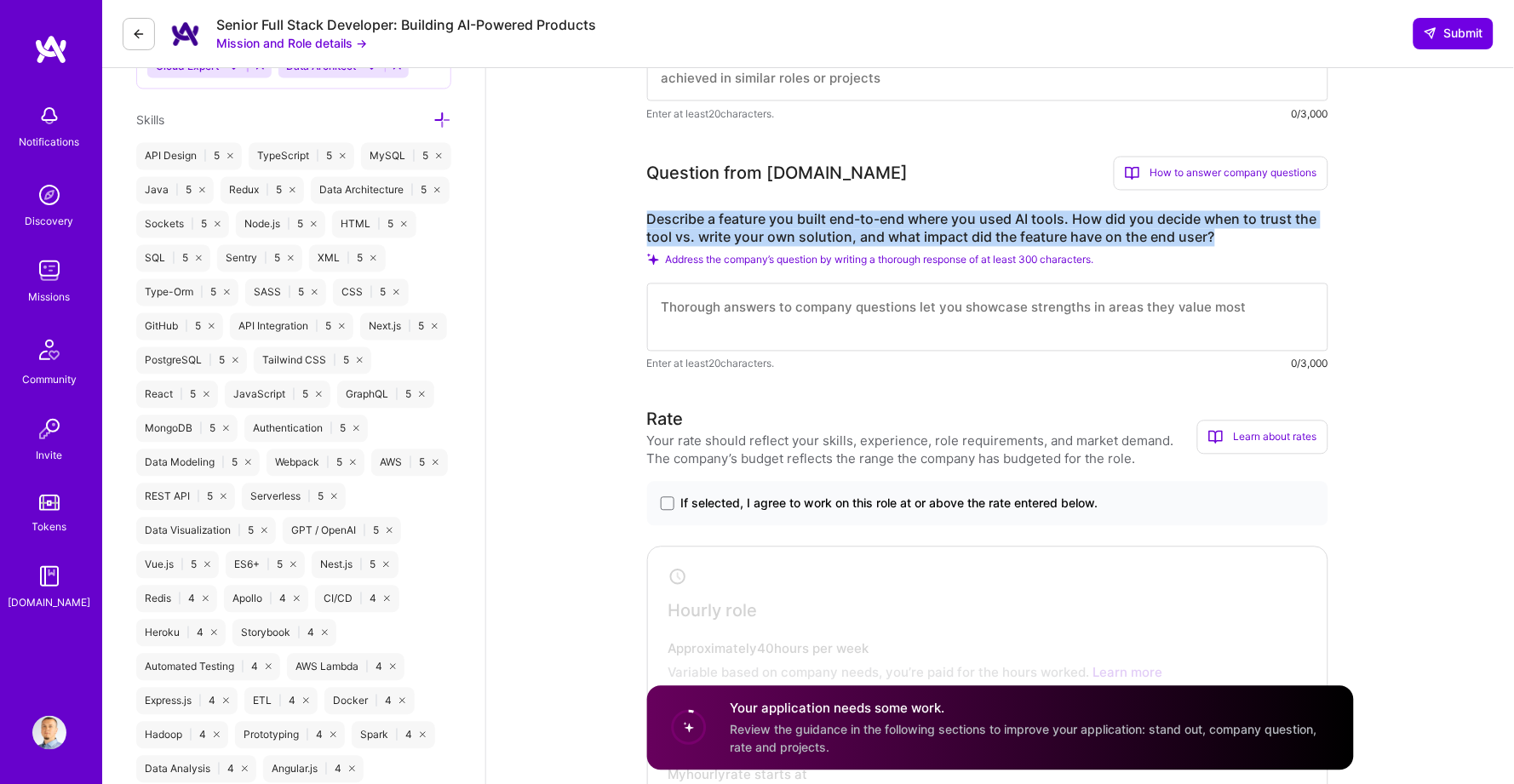
click at [736, 211] on label "Describe a feature you built end-to-end where you used AI tools. How did you de…" at bounding box center [987, 229] width 681 height 36
click at [804, 211] on label "Describe a feature you built end-to-end where you used AI tools. How did you de…" at bounding box center [987, 229] width 681 height 36
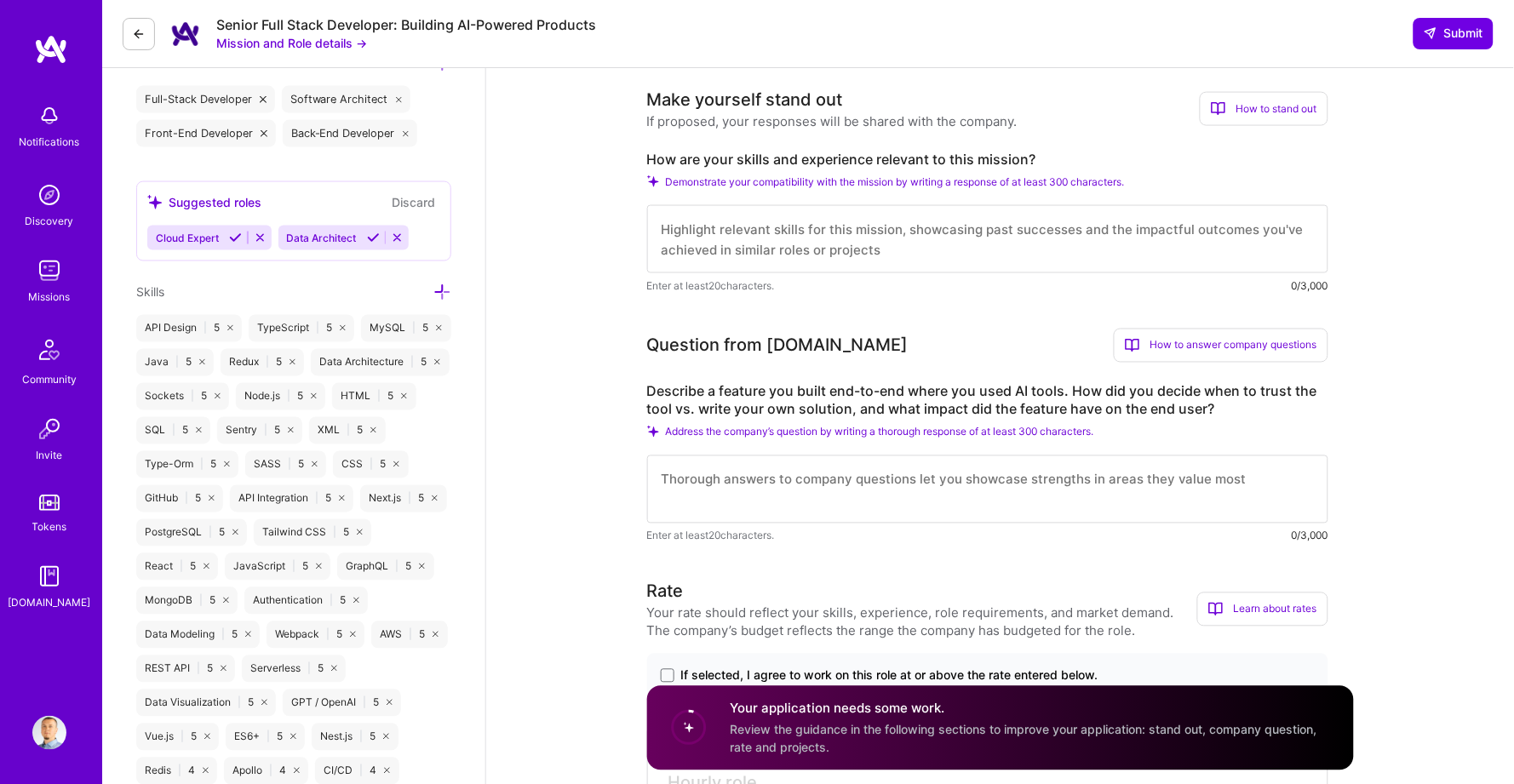
scroll to position [623, 0]
drag, startPoint x: 1139, startPoint y: 0, endPoint x: 778, endPoint y: 218, distance: 421.7
click at [778, 218] on textarea at bounding box center [987, 240] width 681 height 68
click at [731, 218] on textarea at bounding box center [987, 240] width 681 height 68
paste textarea "Hi, I think my skills and experience align perfectly with the role. - I special…"
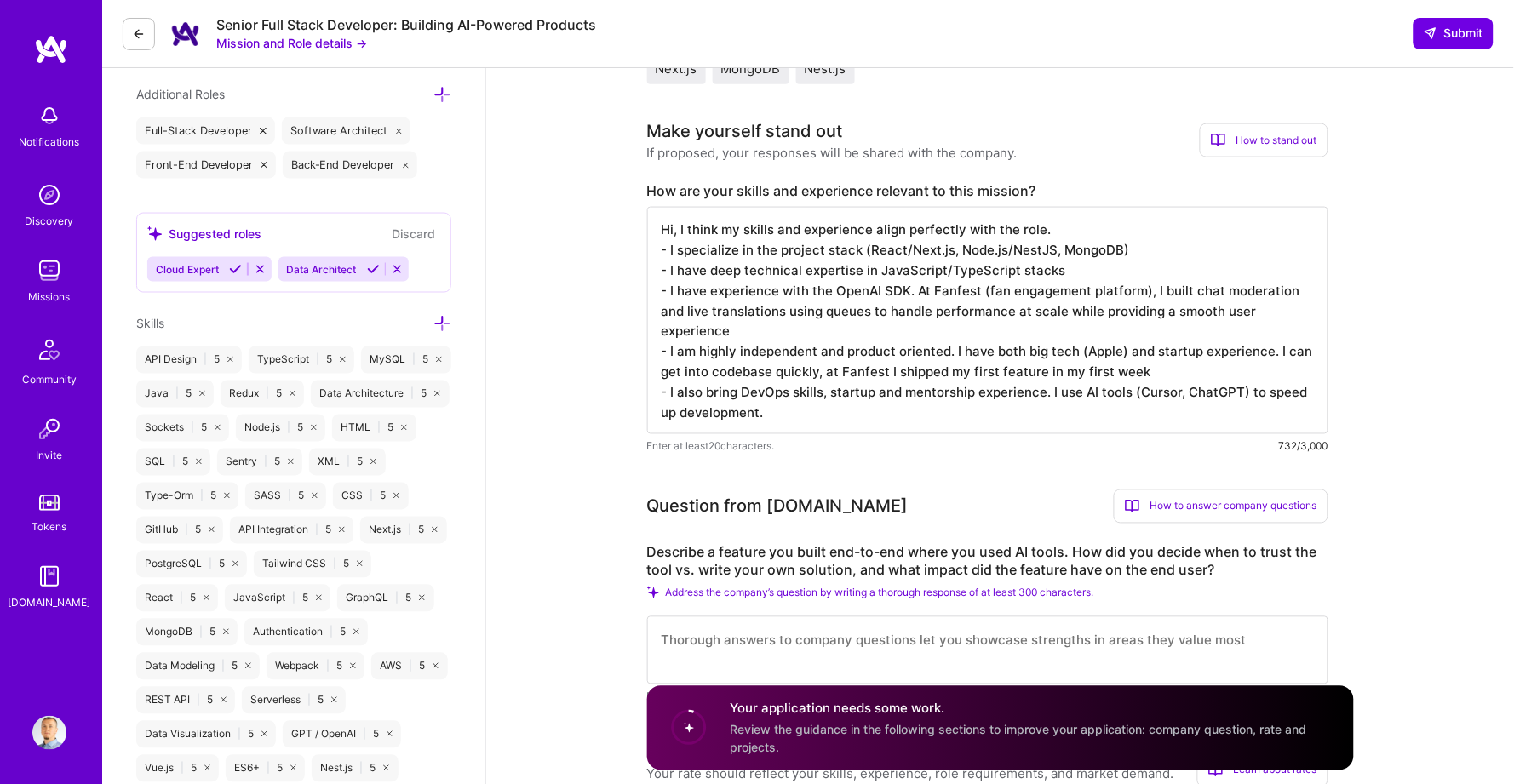
scroll to position [593, 0]
click at [1168, 283] on textarea "Hi, I think my skills and experience align perfectly with the role. - I special…" at bounding box center [987, 318] width 681 height 227
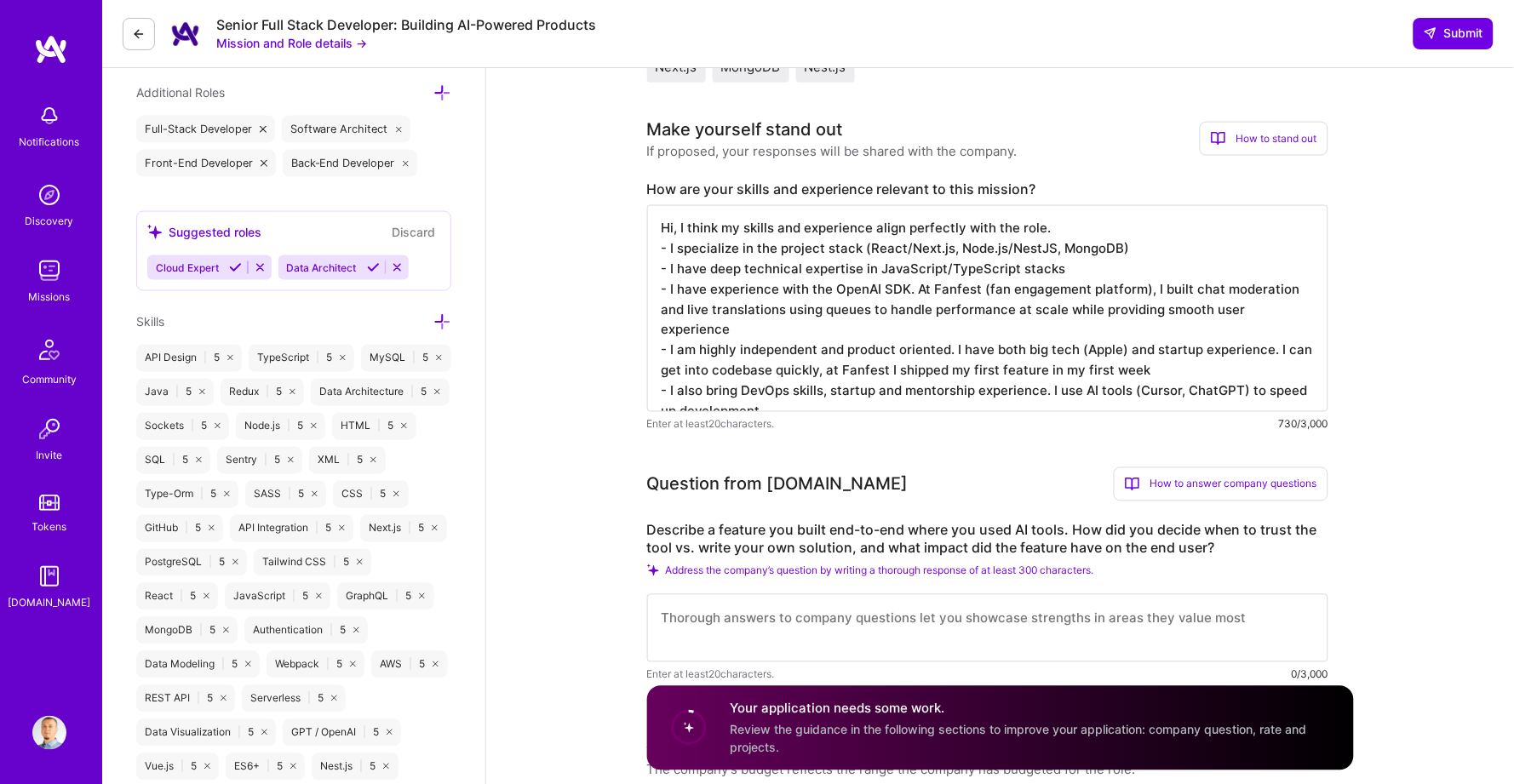
scroll to position [0, 0]
click at [734, 309] on textarea "Hi, I think my skills and experience align perfectly with the role. - I special…" at bounding box center [987, 309] width 681 height 207
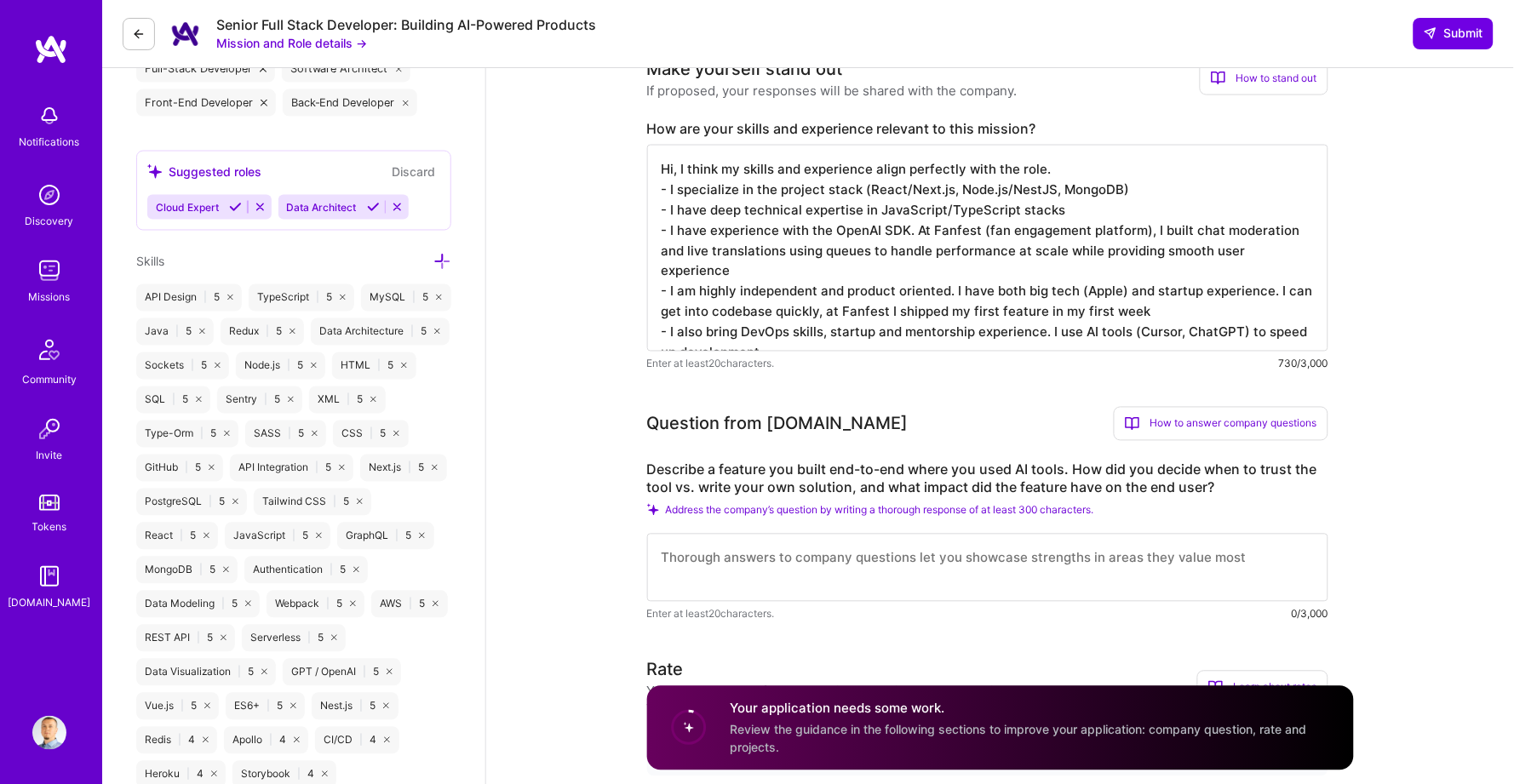
scroll to position [655, 0]
click at [1046, 292] on textarea "Hi, I think my skills and experience align perfectly with the role. - I special…" at bounding box center [987, 247] width 681 height 207
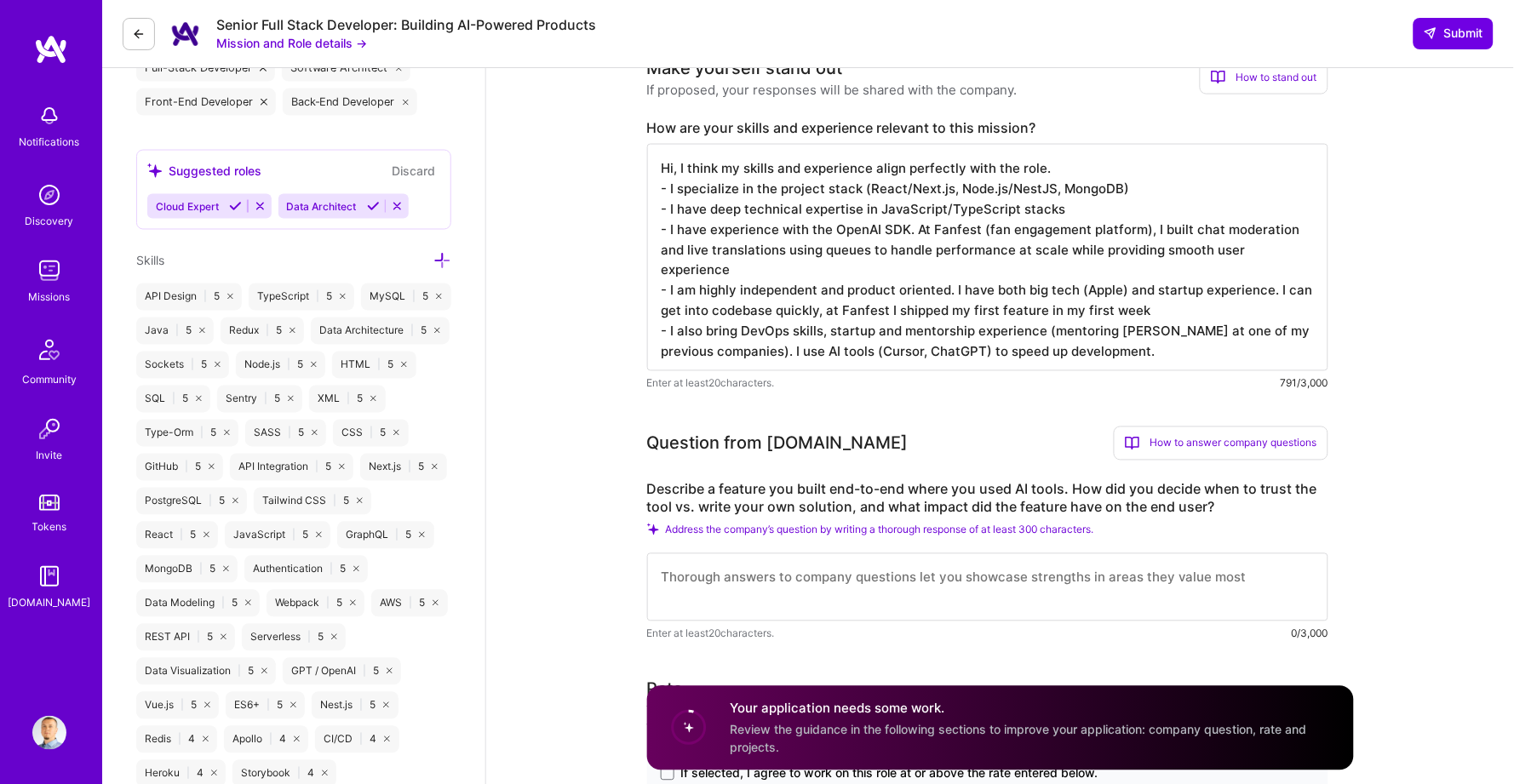
click at [1179, 309] on textarea "Hi, I think my skills and experience align perfectly with the role. - I special…" at bounding box center [987, 257] width 681 height 227
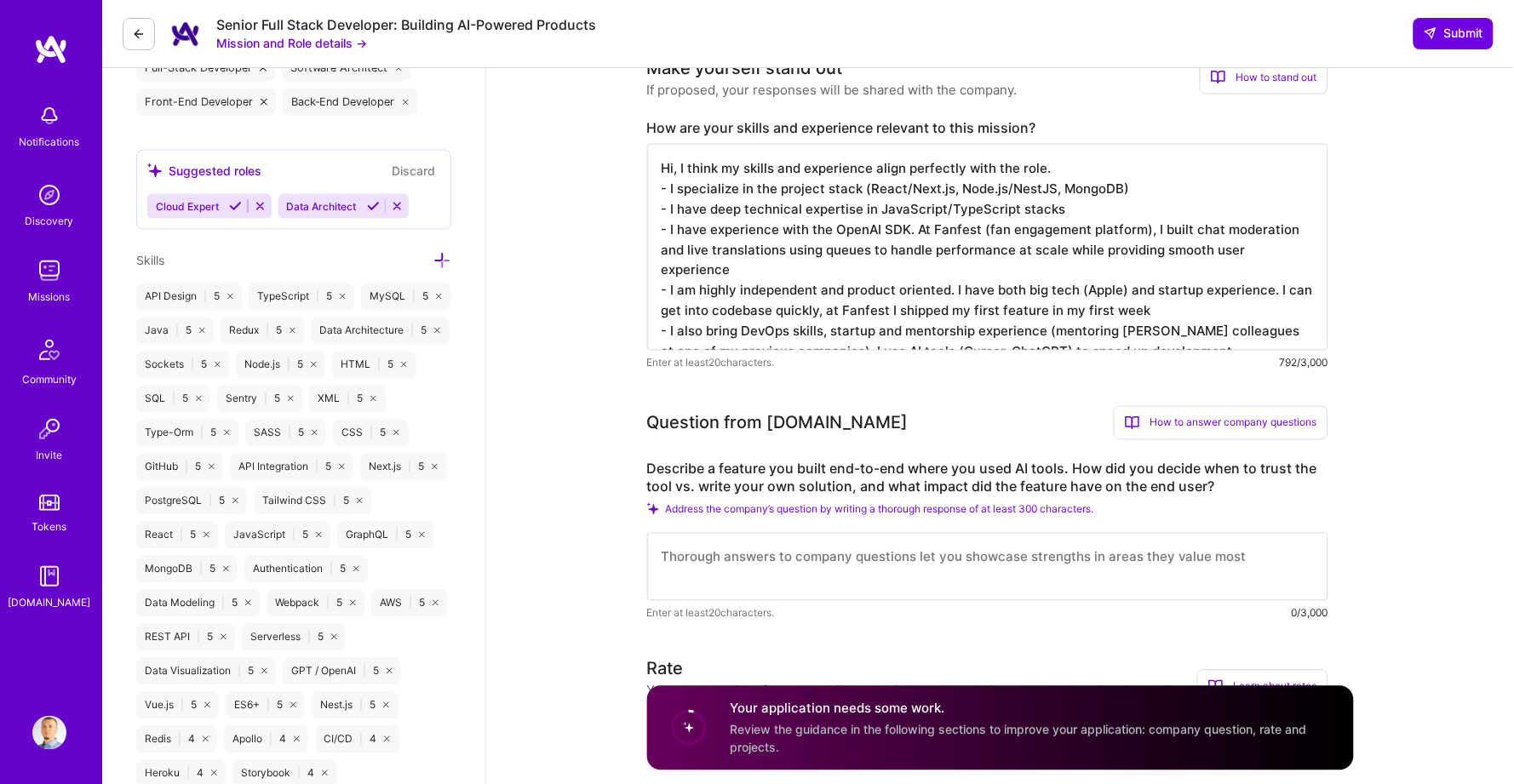
click at [1178, 313] on textarea "Hi, I think my skills and experience align perfectly with the role. - I special…" at bounding box center [987, 247] width 681 height 207
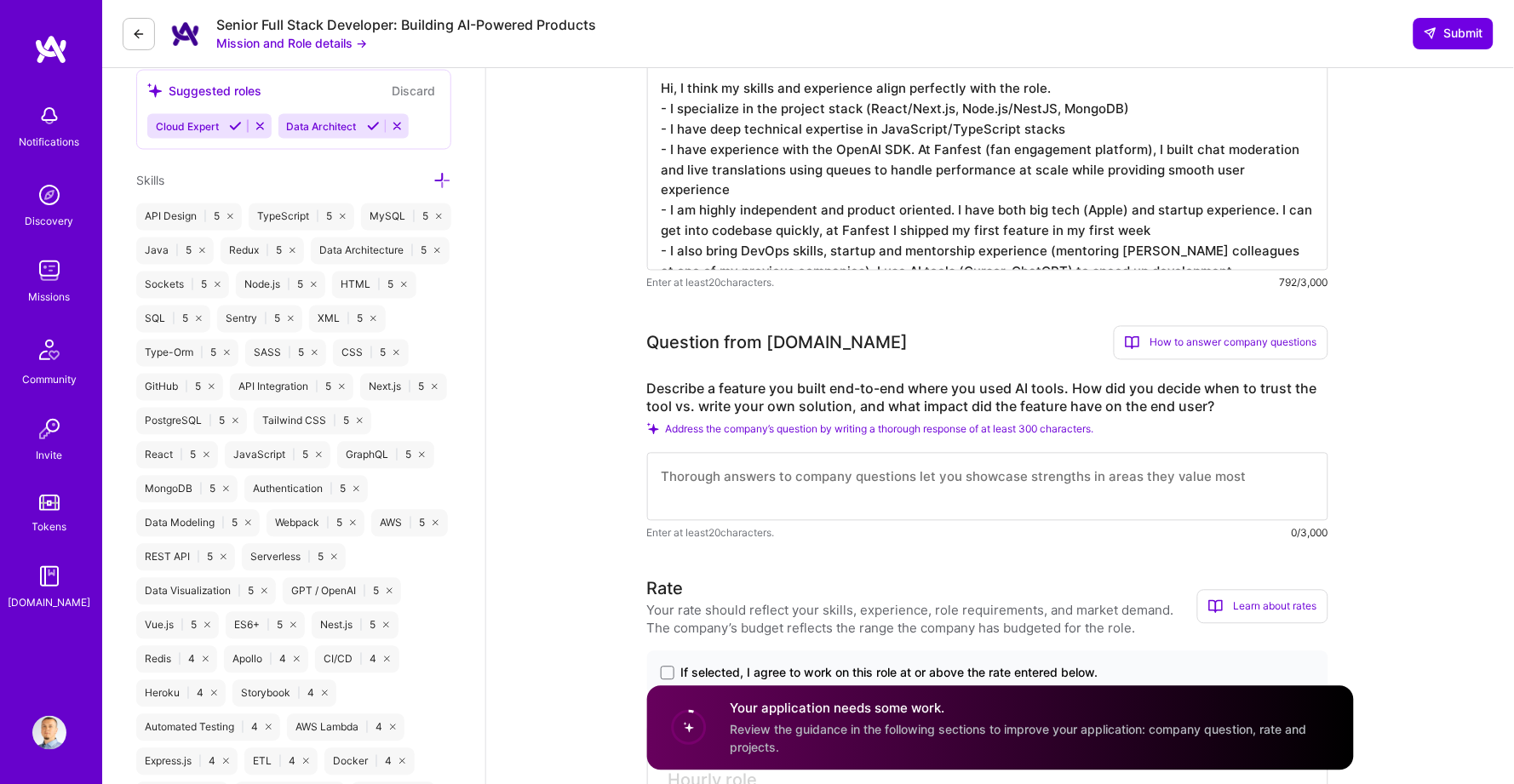
scroll to position [753, 0]
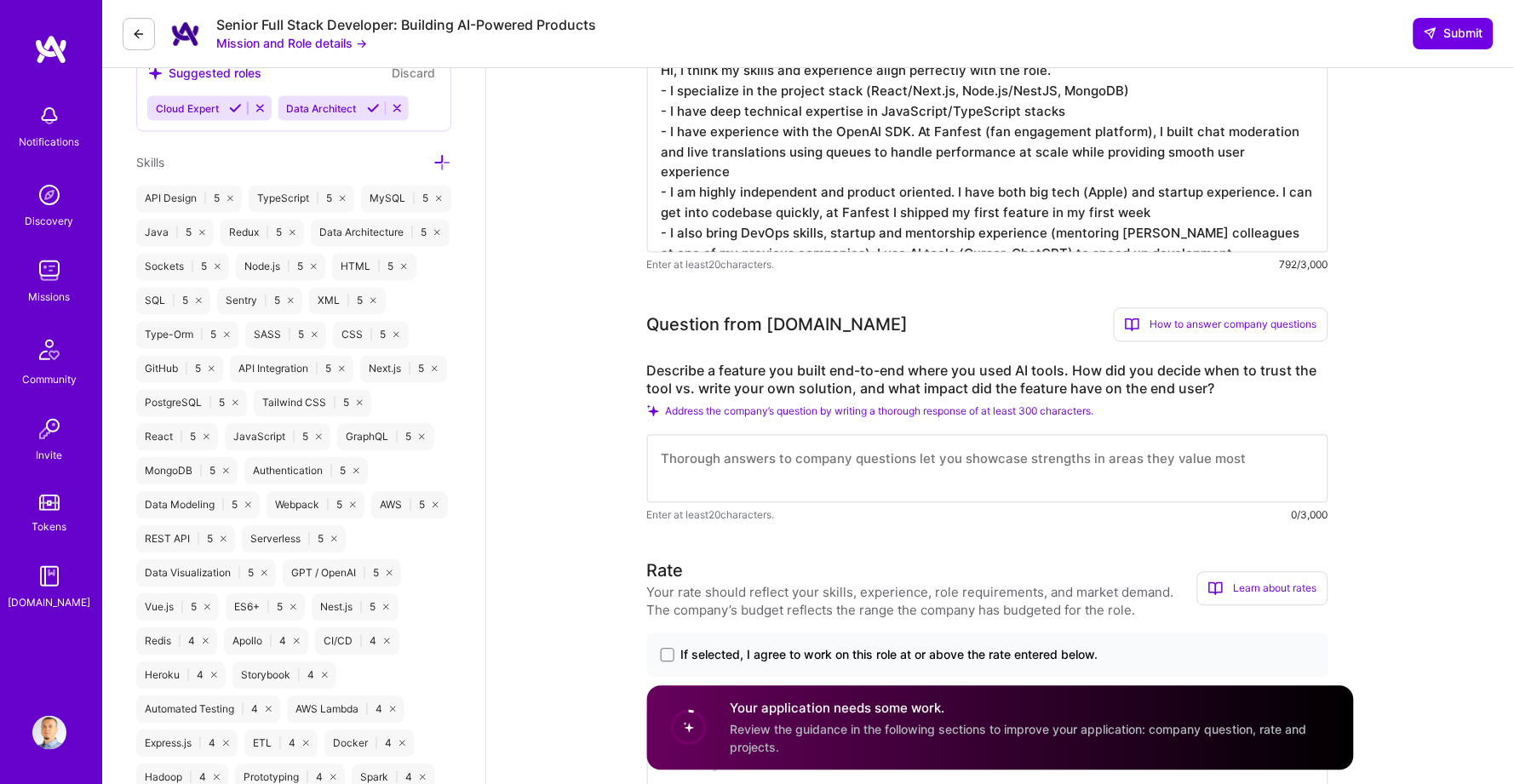
type textarea "Hi, I think my skills and experience align perfectly with the role. - I special…"
click at [750, 459] on textarea at bounding box center [987, 469] width 681 height 68
click at [699, 362] on label "Describe a feature you built end-to-end where you used AI tools. How did you de…" at bounding box center [987, 380] width 681 height 36
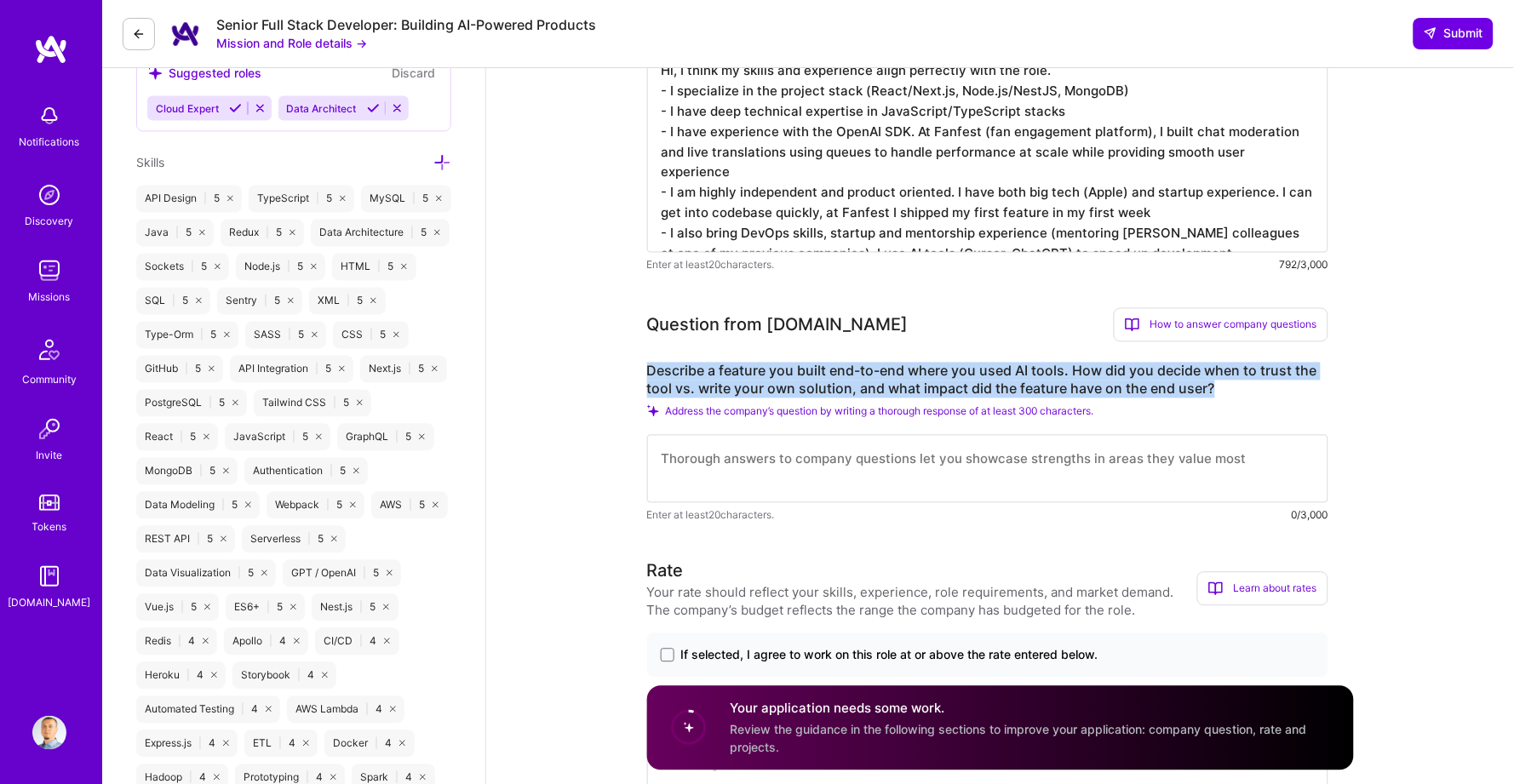
click at [699, 362] on label "Describe a feature you built end-to-end where you used AI tools. How did you de…" at bounding box center [987, 380] width 681 height 36
copy label "Describe a feature you built end-to-end where you used AI tools. How did you de…"
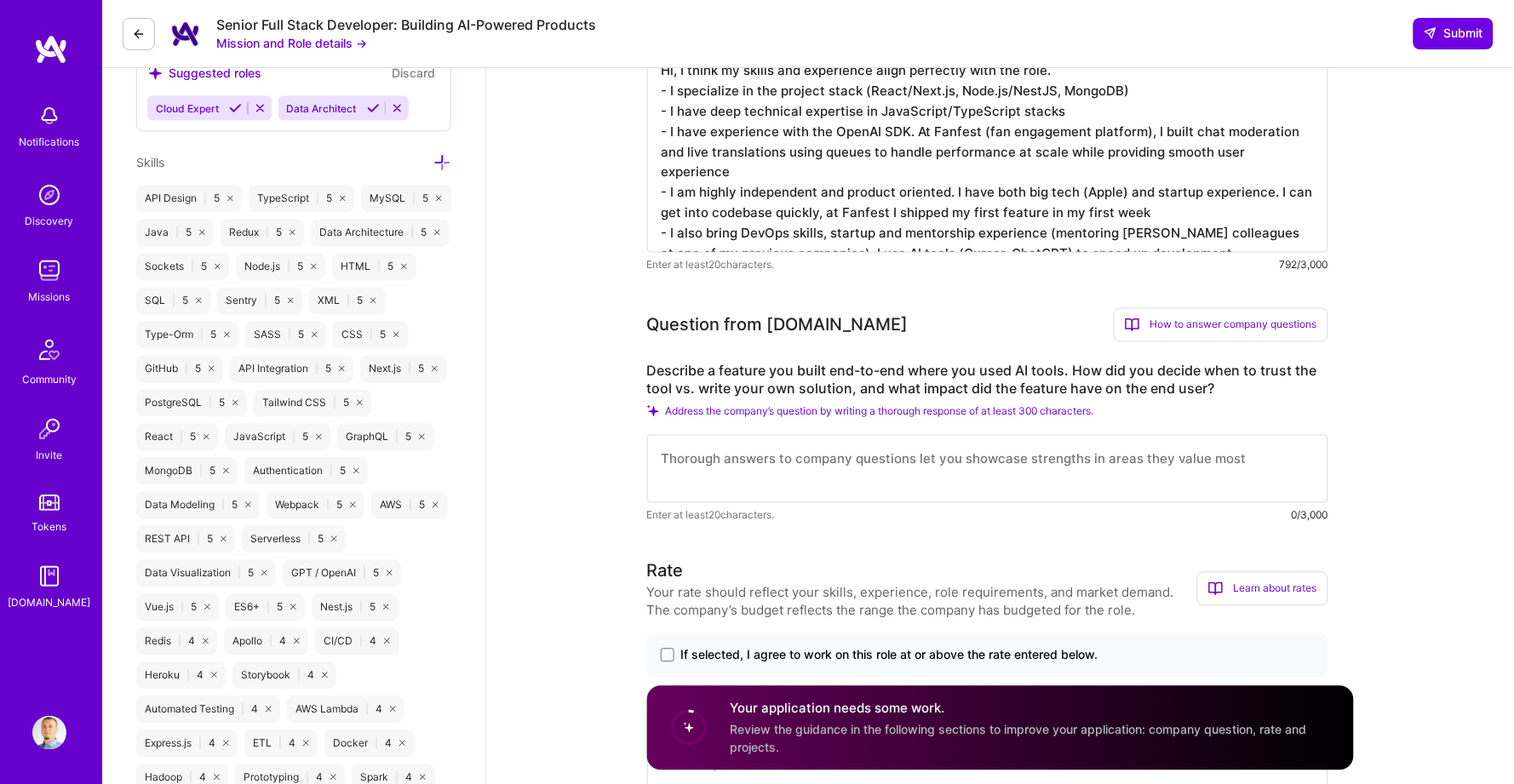
click at [742, 444] on textarea at bounding box center [987, 469] width 681 height 68
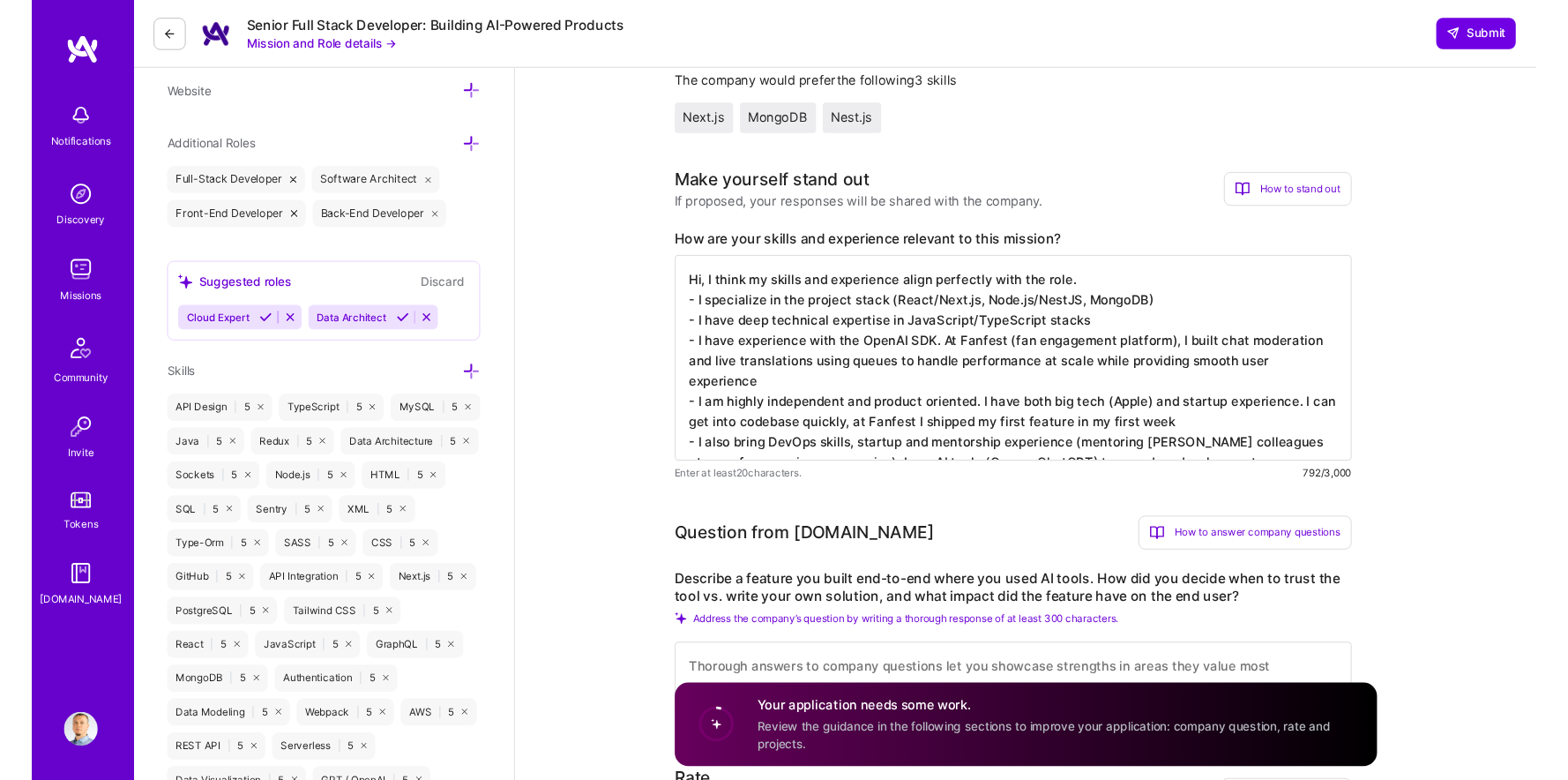
scroll to position [492, 0]
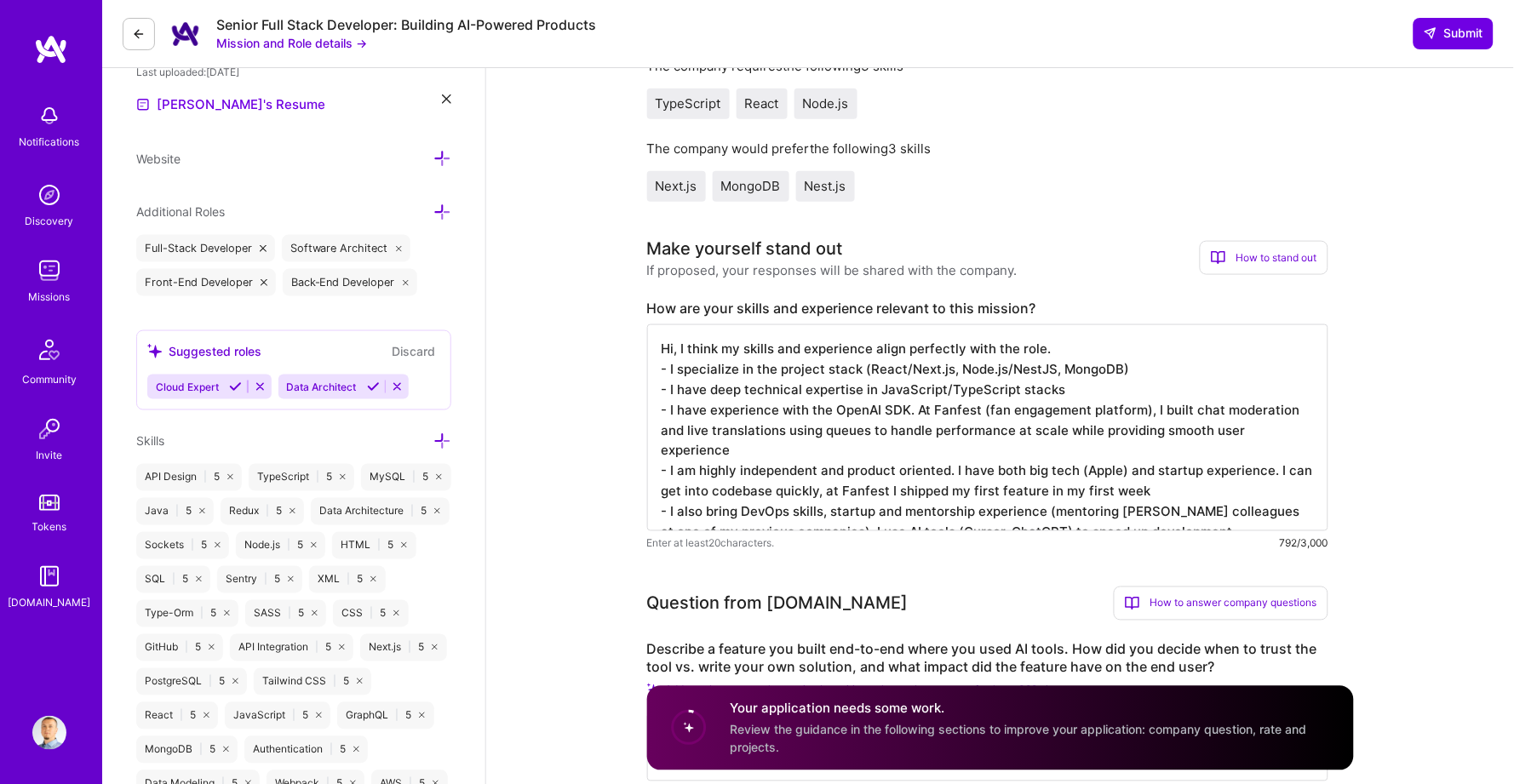
click at [861, 390] on textarea "Hi, I think my skills and experience align perfectly with the role. - I special…" at bounding box center [987, 428] width 681 height 207
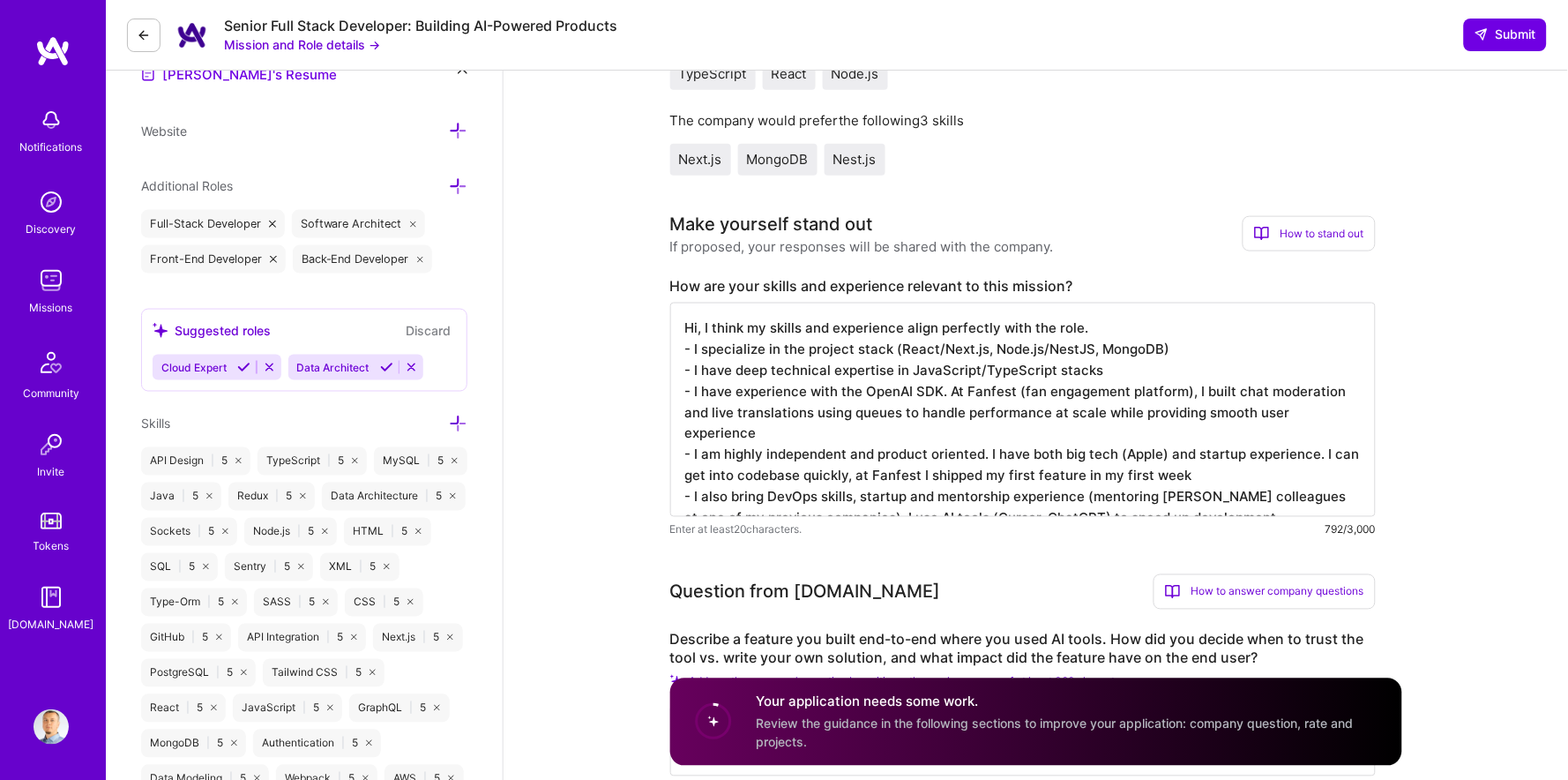
scroll to position [635, 0]
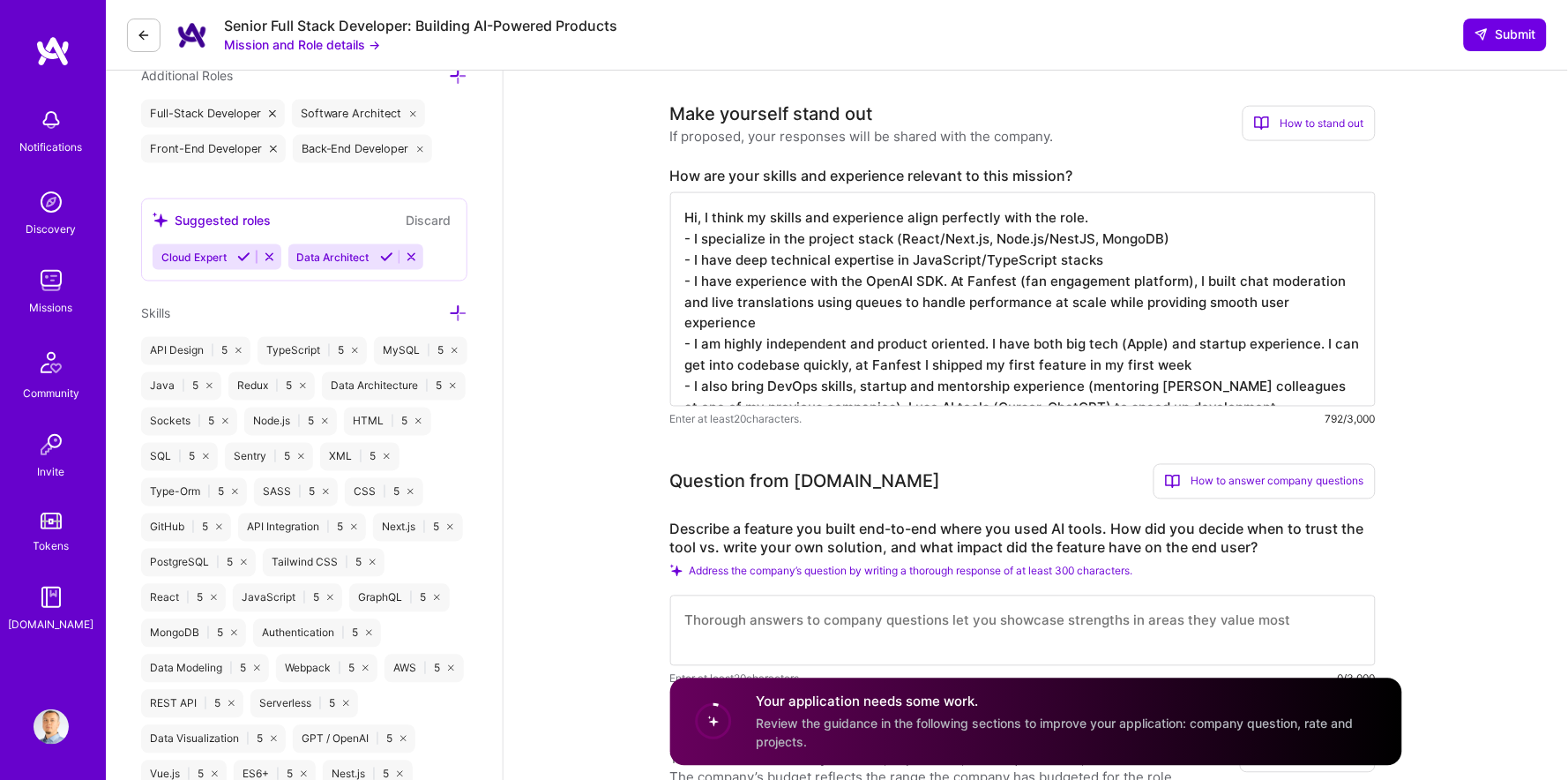
click at [812, 596] on textarea at bounding box center [1022, 631] width 705 height 71
click at [797, 604] on textarea at bounding box center [1022, 631] width 705 height 71
paste textarea "’"
type textarea "’"
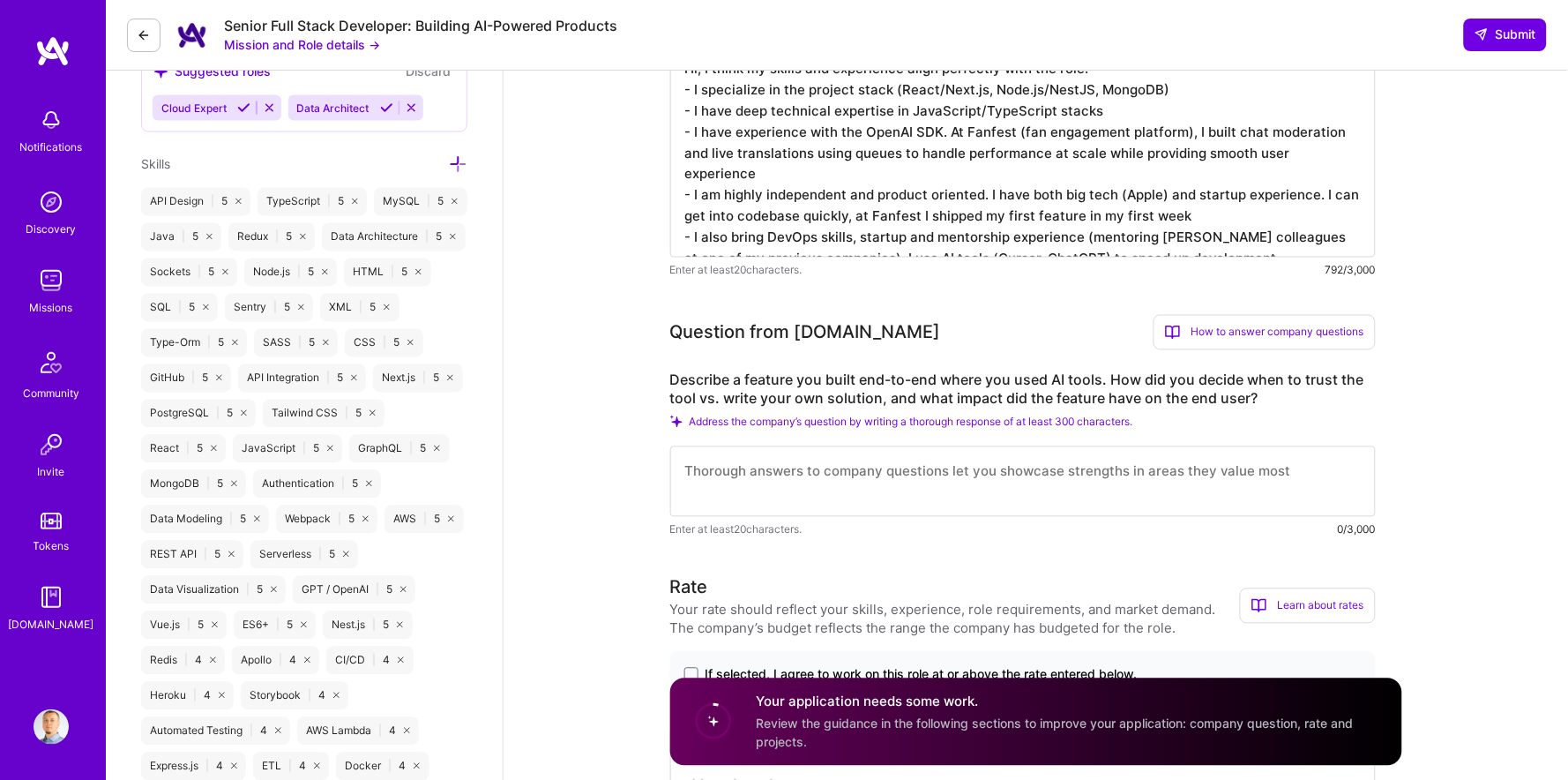
scroll to position [809, 0]
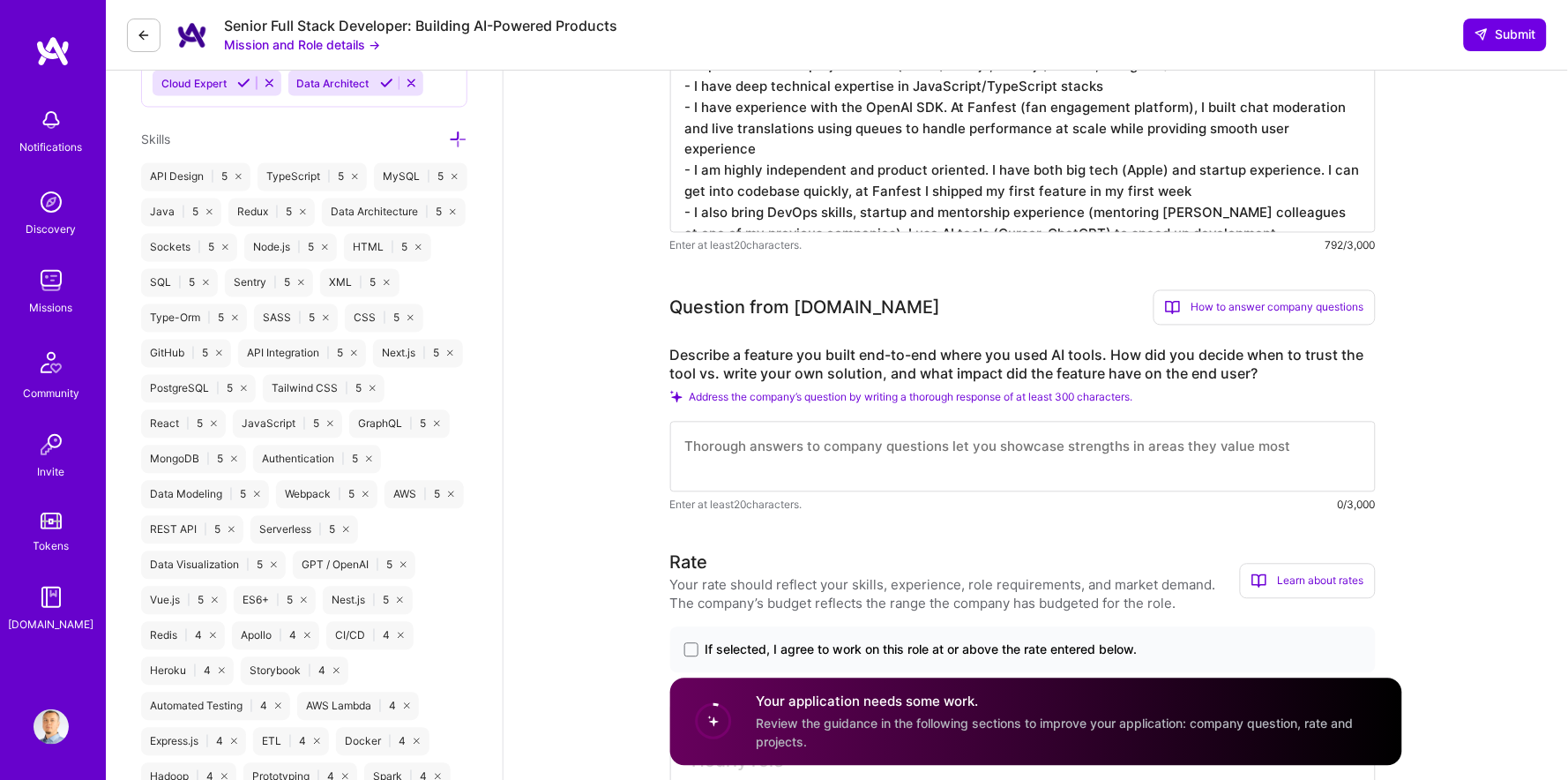
paste textarea "The way I approach features is by first designing the solution myself. Before w…"
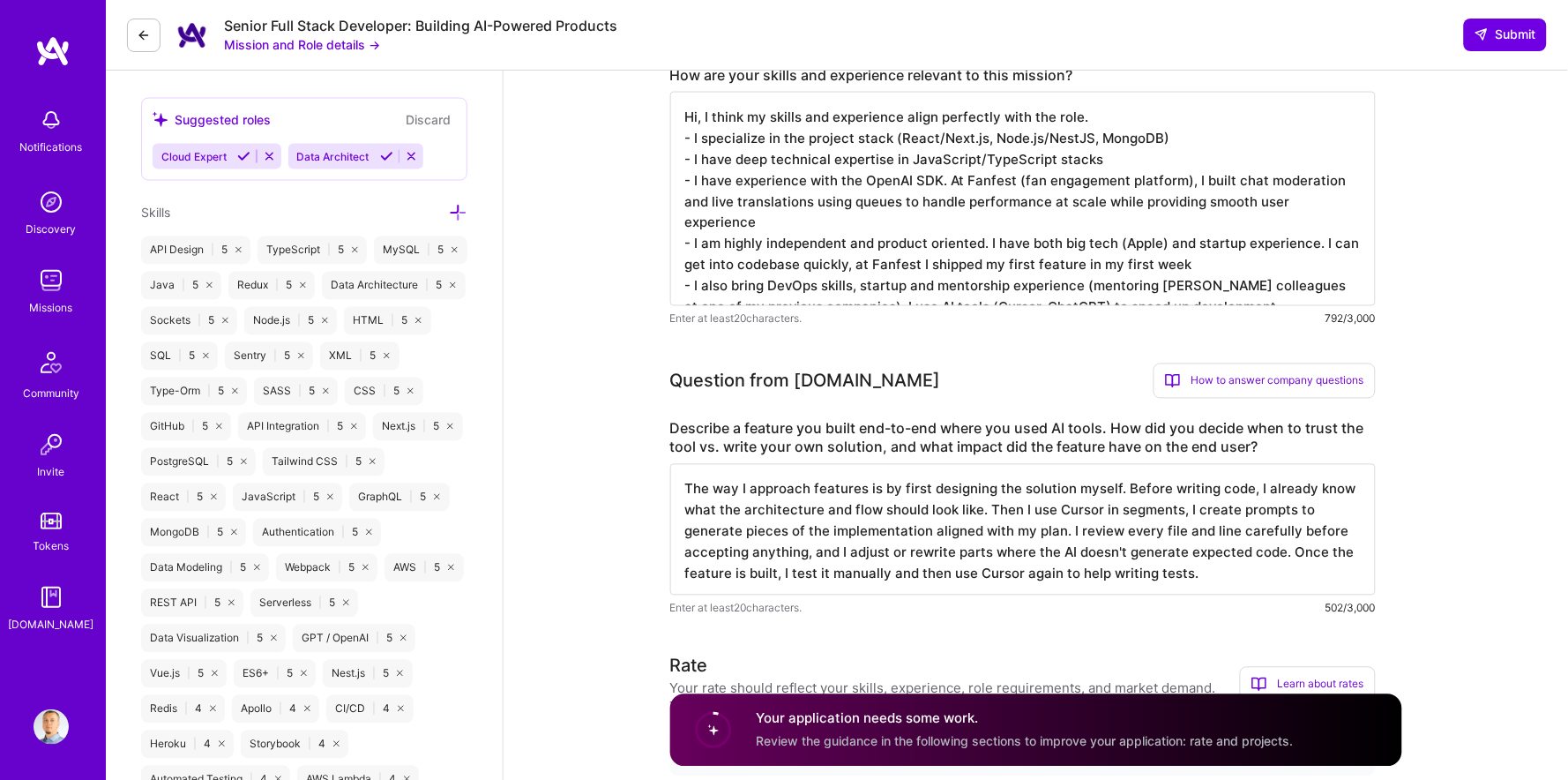
scroll to position [666, 0]
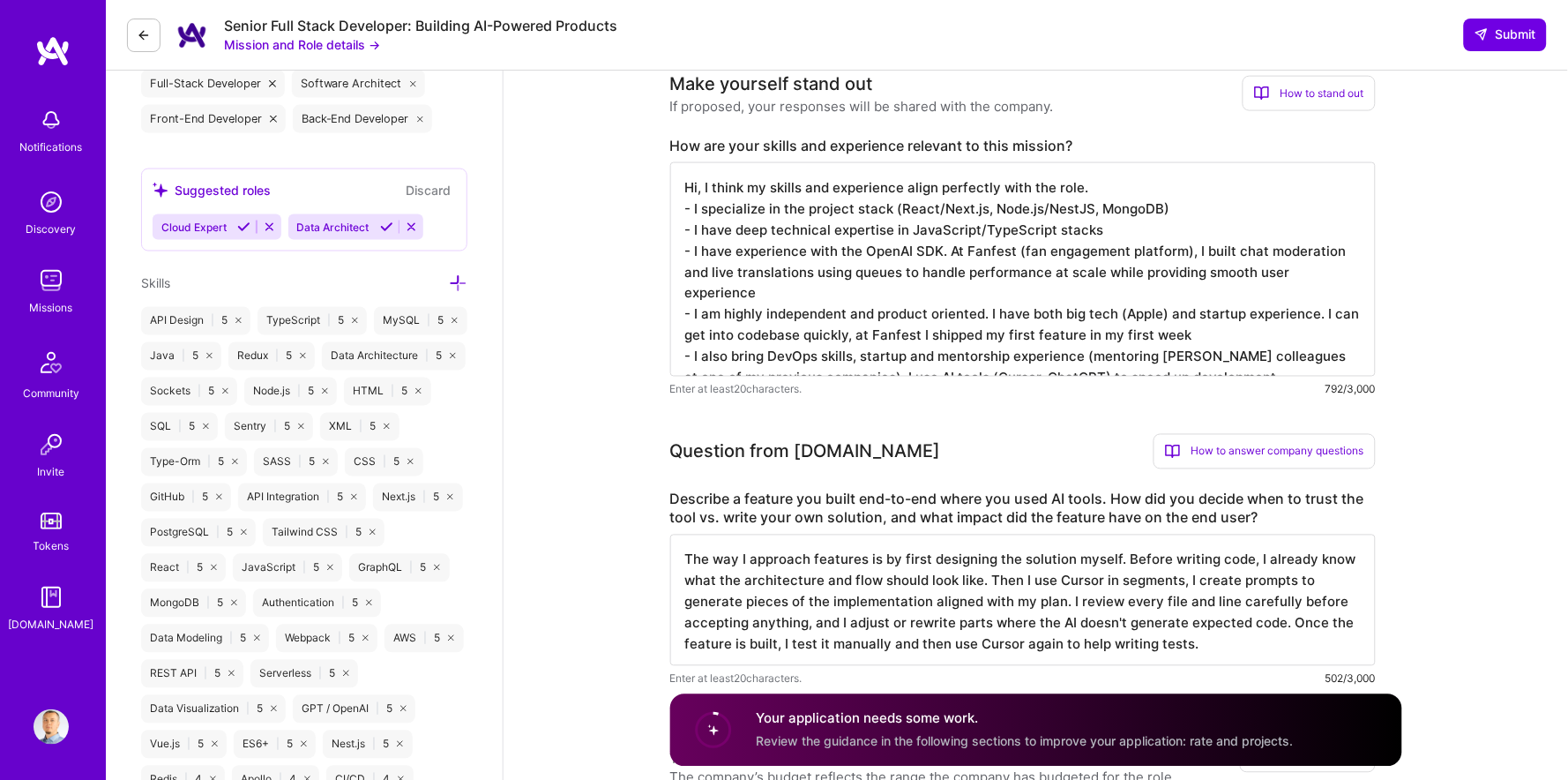
click at [853, 549] on textarea "The way I approach features is by first designing the solution myself. Before w…" at bounding box center [1022, 600] width 705 height 131
click at [826, 565] on textarea "The way I approach features is by first designing the solution myself. Before w…" at bounding box center [1022, 600] width 705 height 131
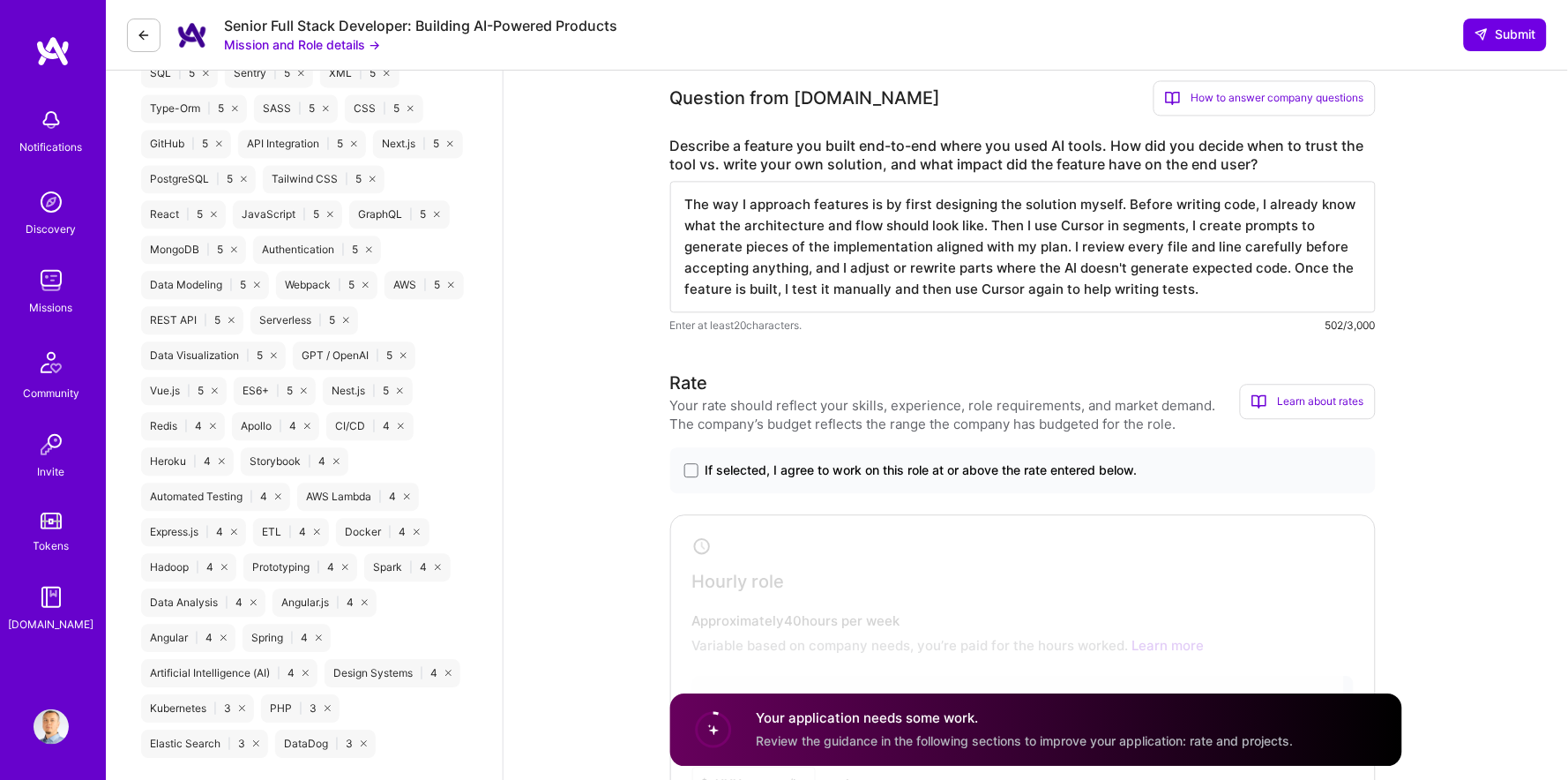
scroll to position [1044, 0]
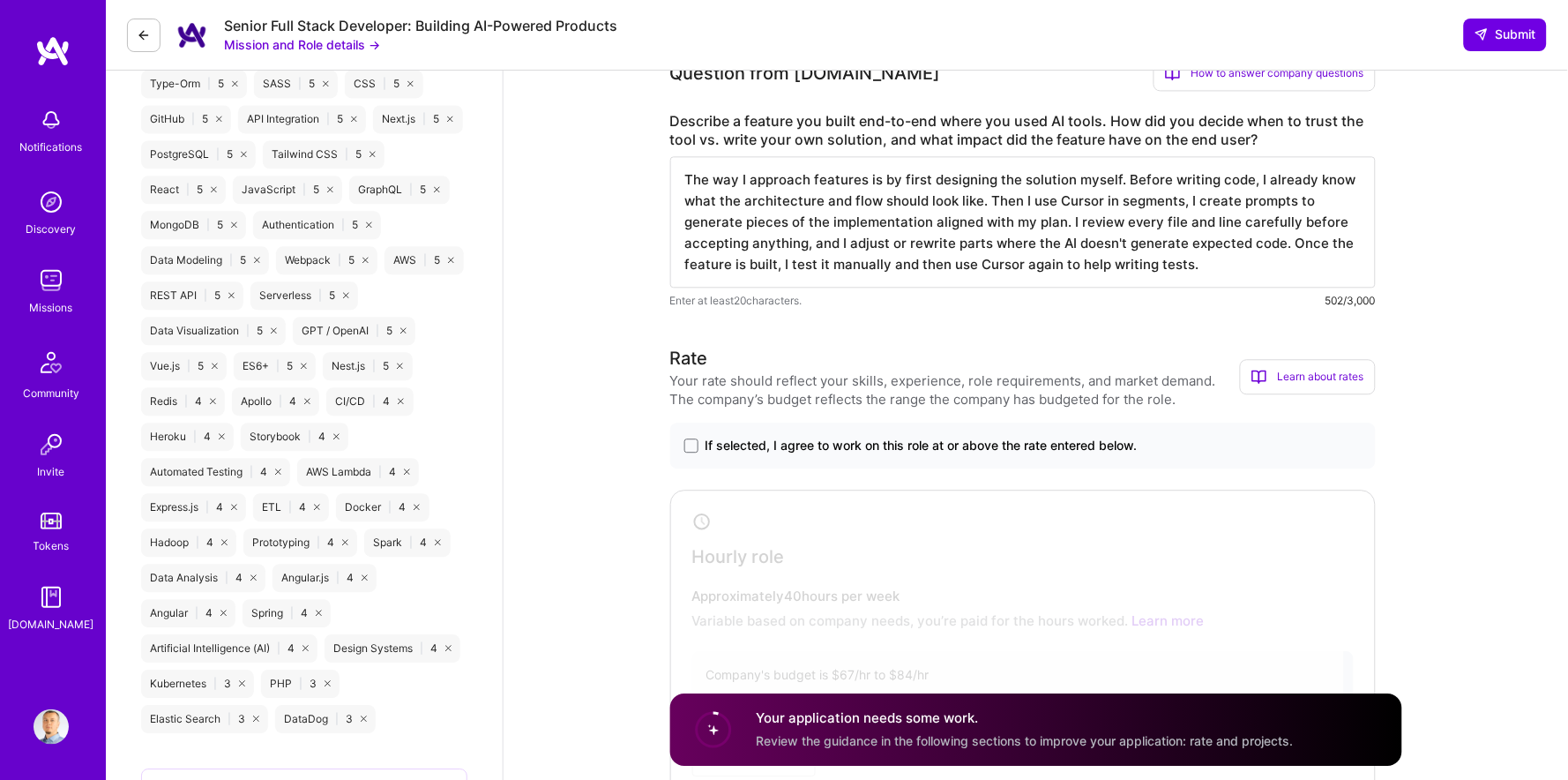
type textarea "The way I approach features is by first designing the solution myself. Before w…"
click at [692, 437] on label "If selected, I agree to work on this role at or above the rate entered below." at bounding box center [1022, 445] width 678 height 18
click at [0, 0] on input "If selected, I agree to work on this role at or above the rate entered below." at bounding box center [0, 0] width 0 height 0
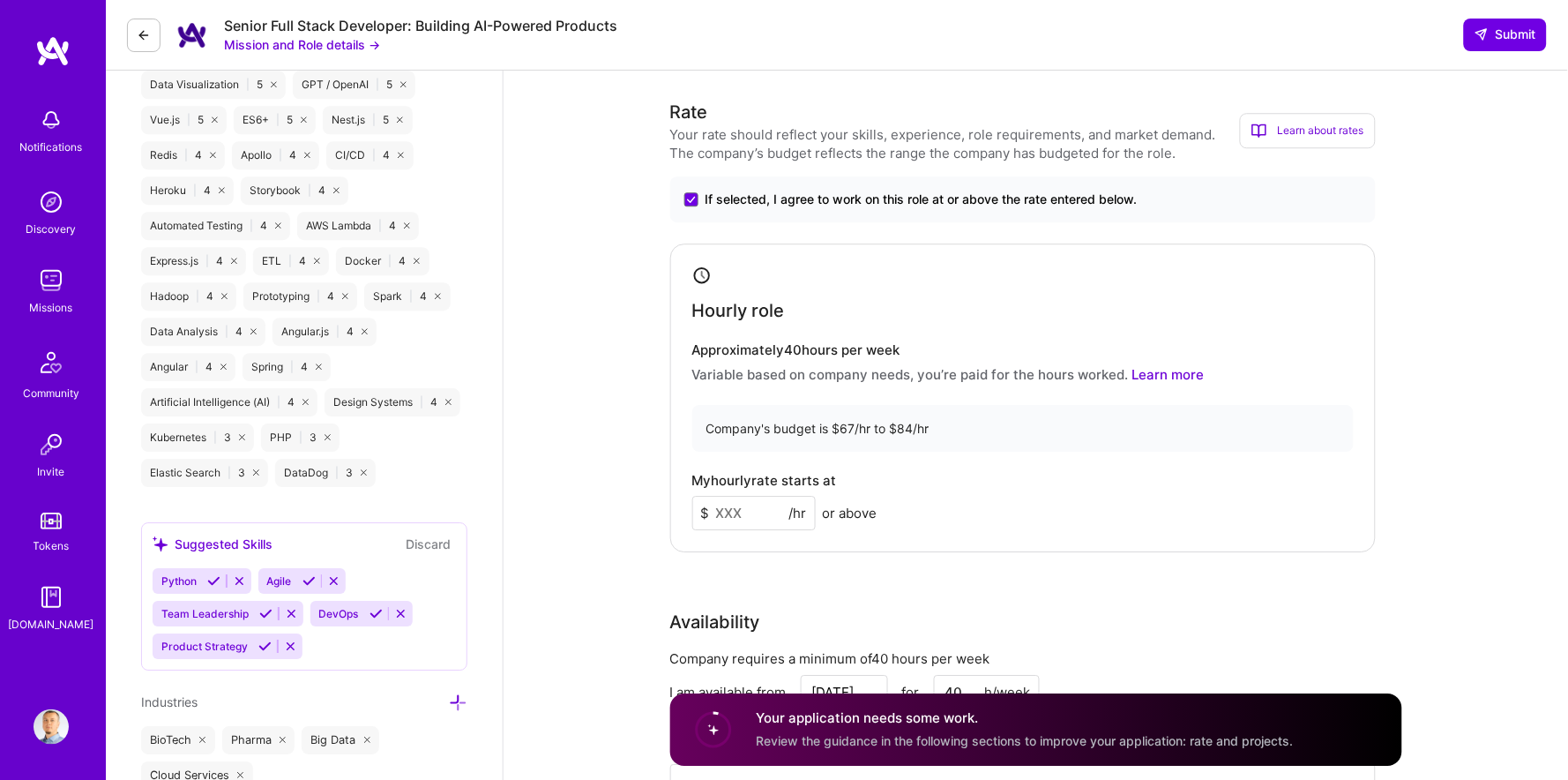
scroll to position [1291, 0]
click at [716, 494] on input at bounding box center [754, 510] width 124 height 34
type input "75"
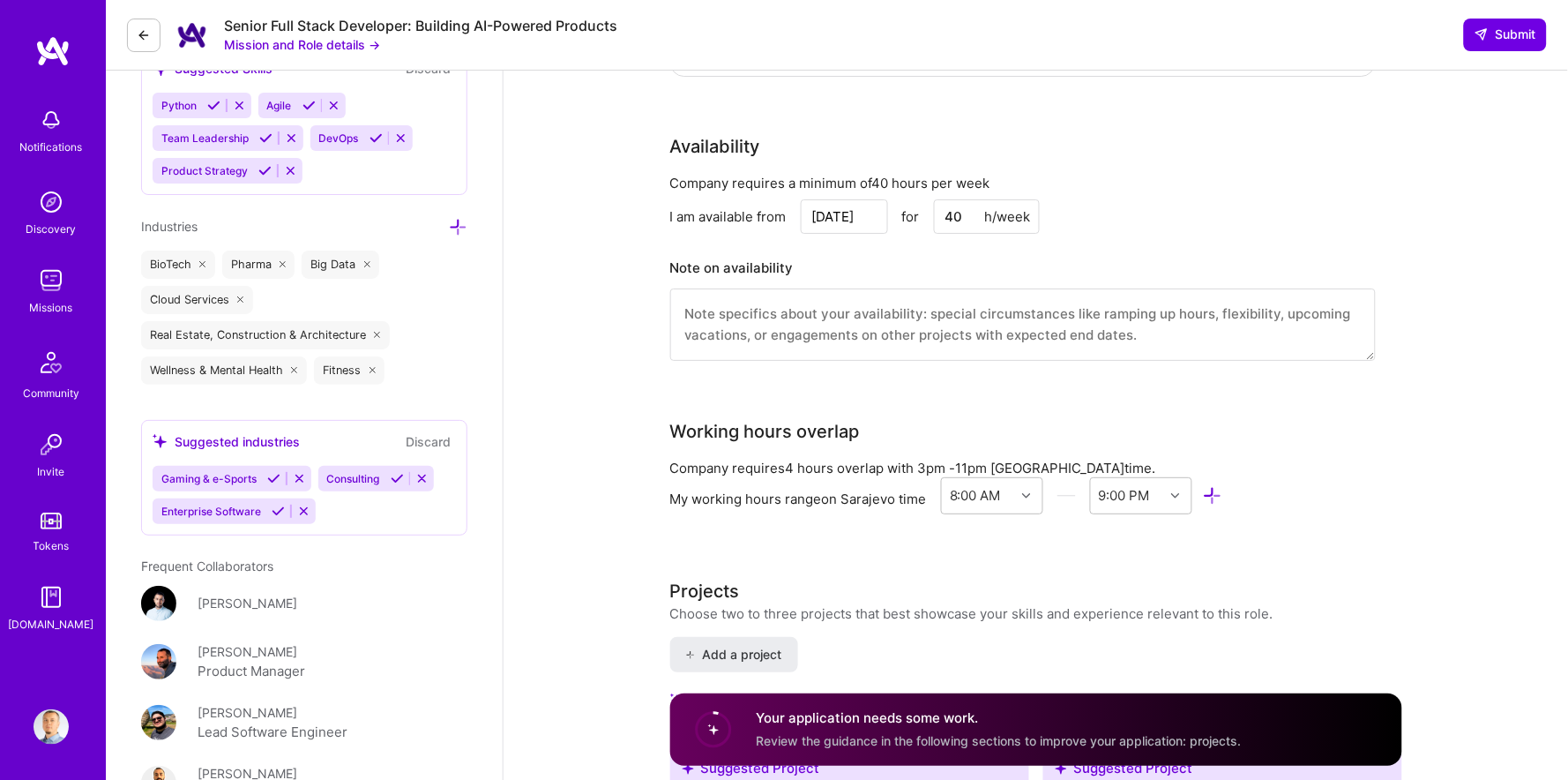
scroll to position [1765, 0]
click at [810, 289] on textarea at bounding box center [1022, 325] width 705 height 73
type textarea "I can start immediatelly."
click at [730, 291] on textarea at bounding box center [1022, 325] width 705 height 73
type textarea "I am able to start immediately."
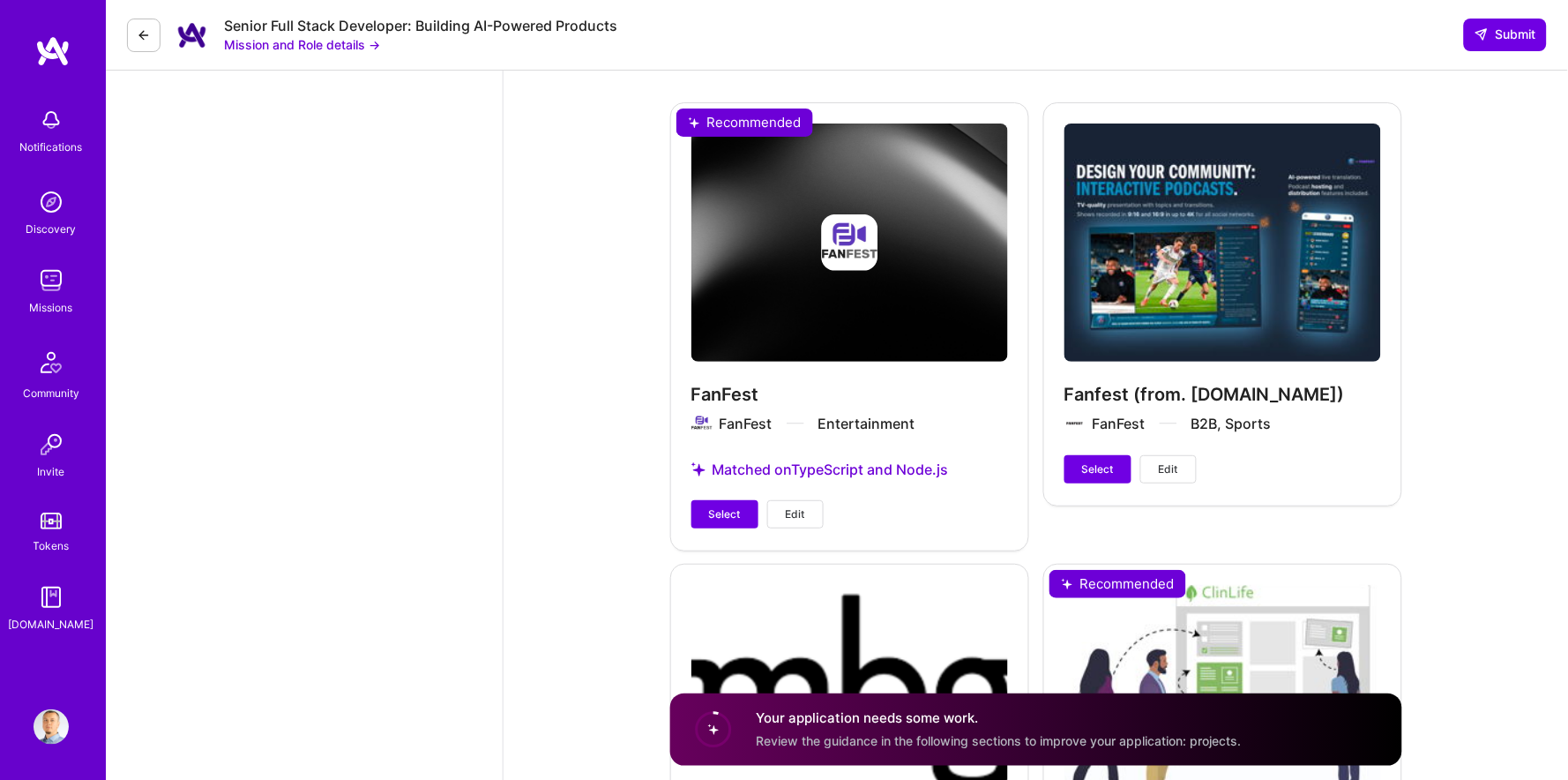
scroll to position [3785, 0]
click at [1091, 461] on span "Select" at bounding box center [1098, 469] width 32 height 16
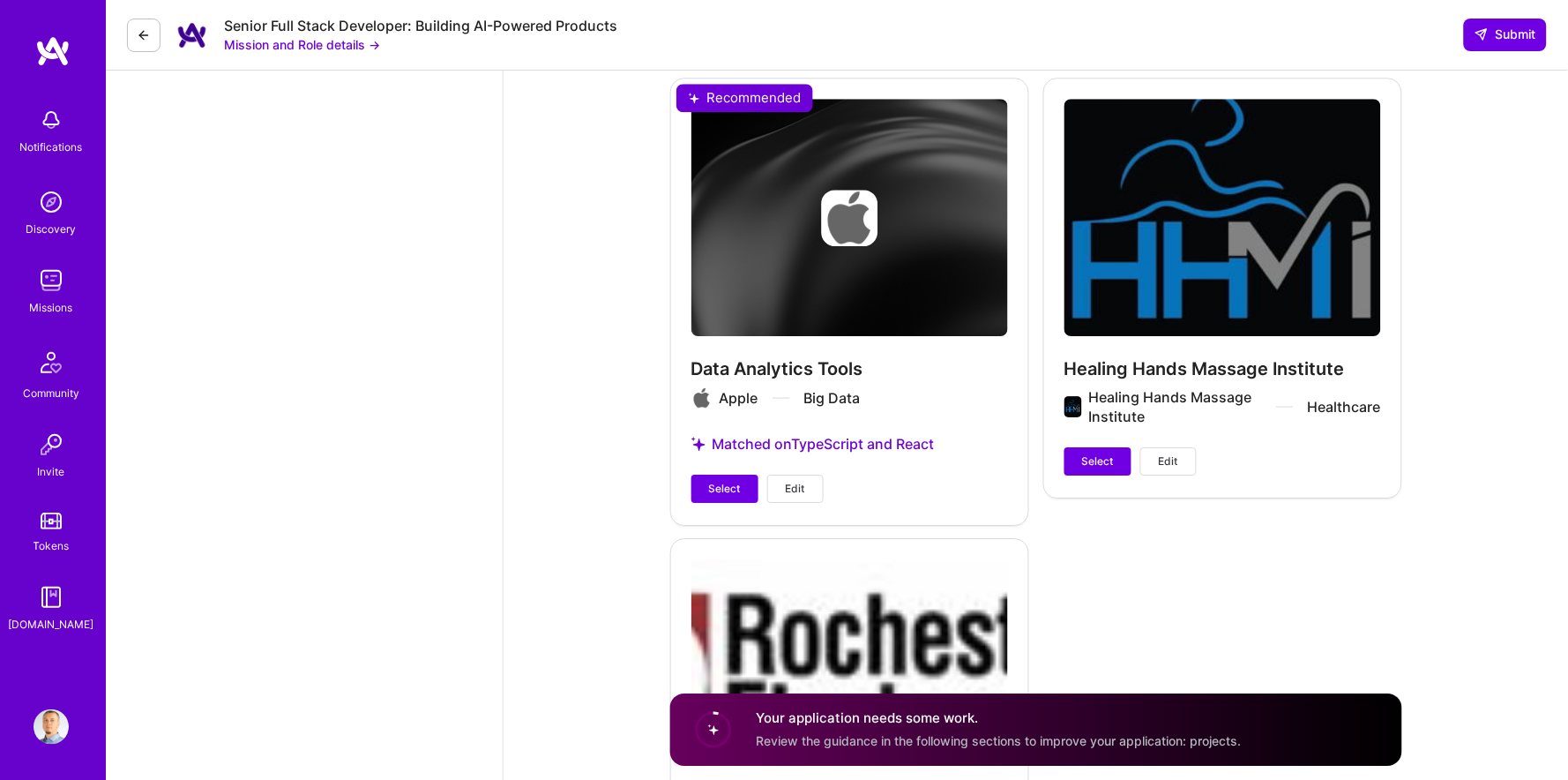
scroll to position [5168, 0]
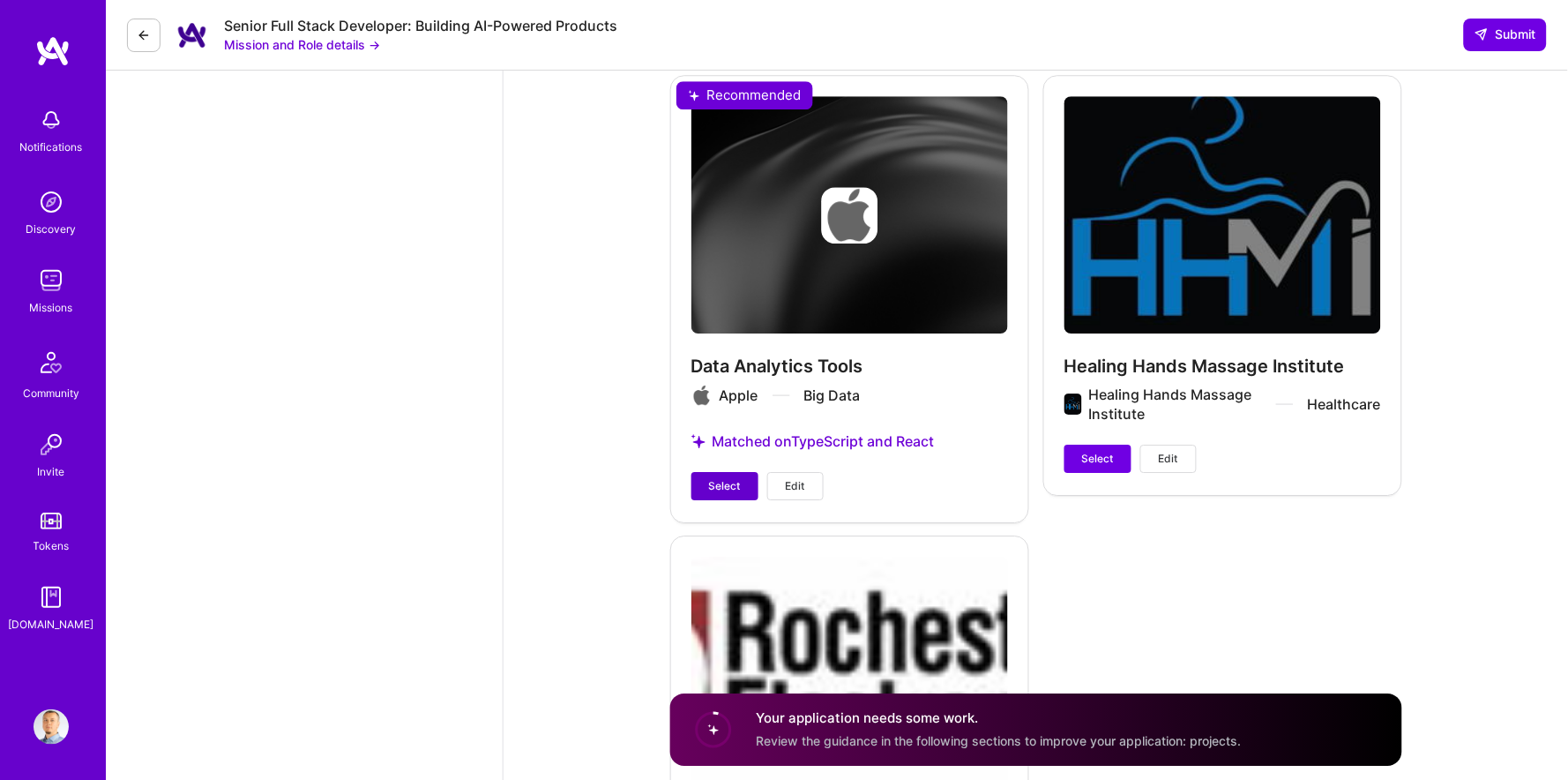
click at [714, 478] on span "Select" at bounding box center [725, 485] width 32 height 16
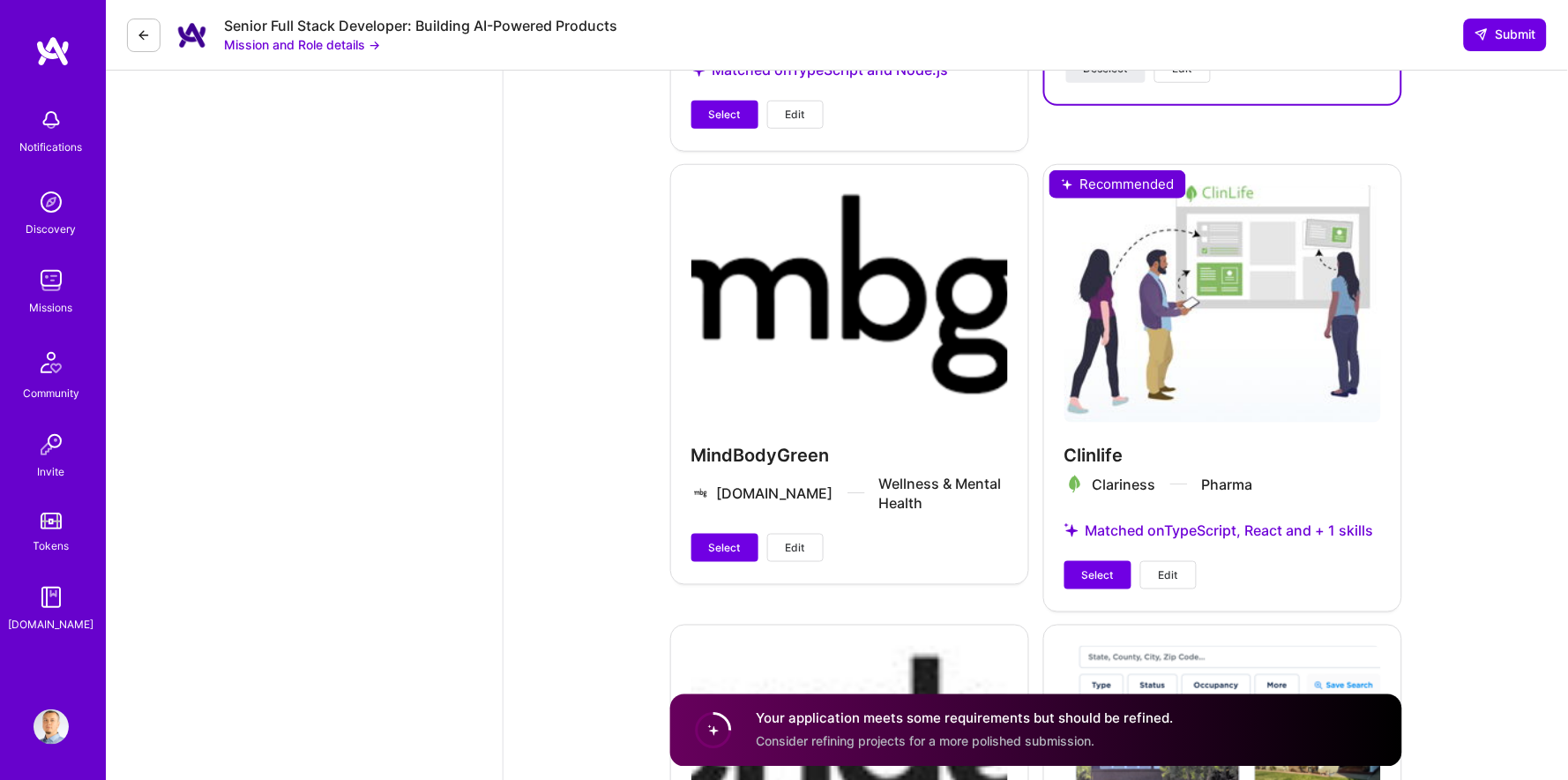
scroll to position [4161, 0]
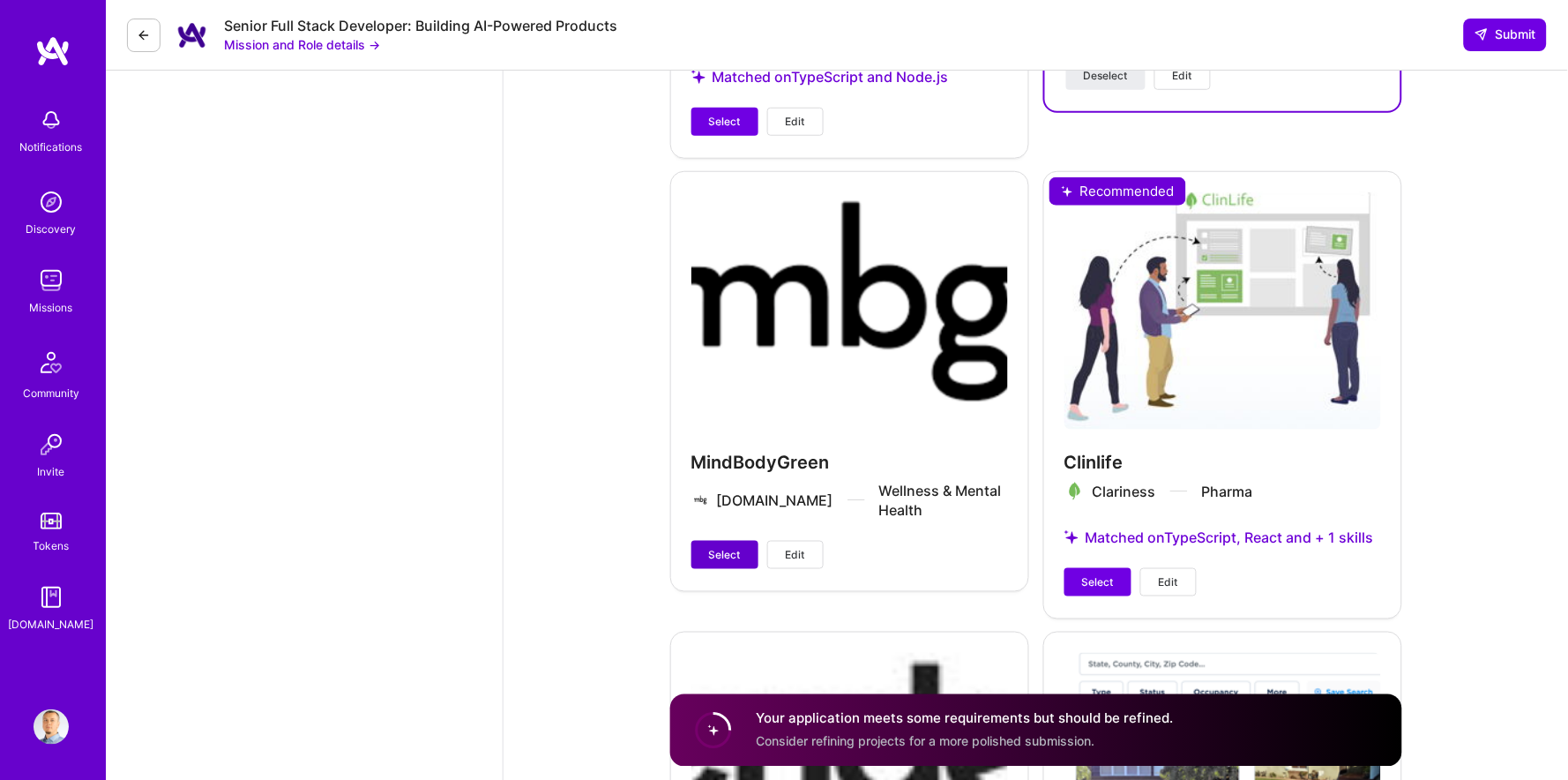
click at [715, 547] on span "Select" at bounding box center [725, 554] width 32 height 16
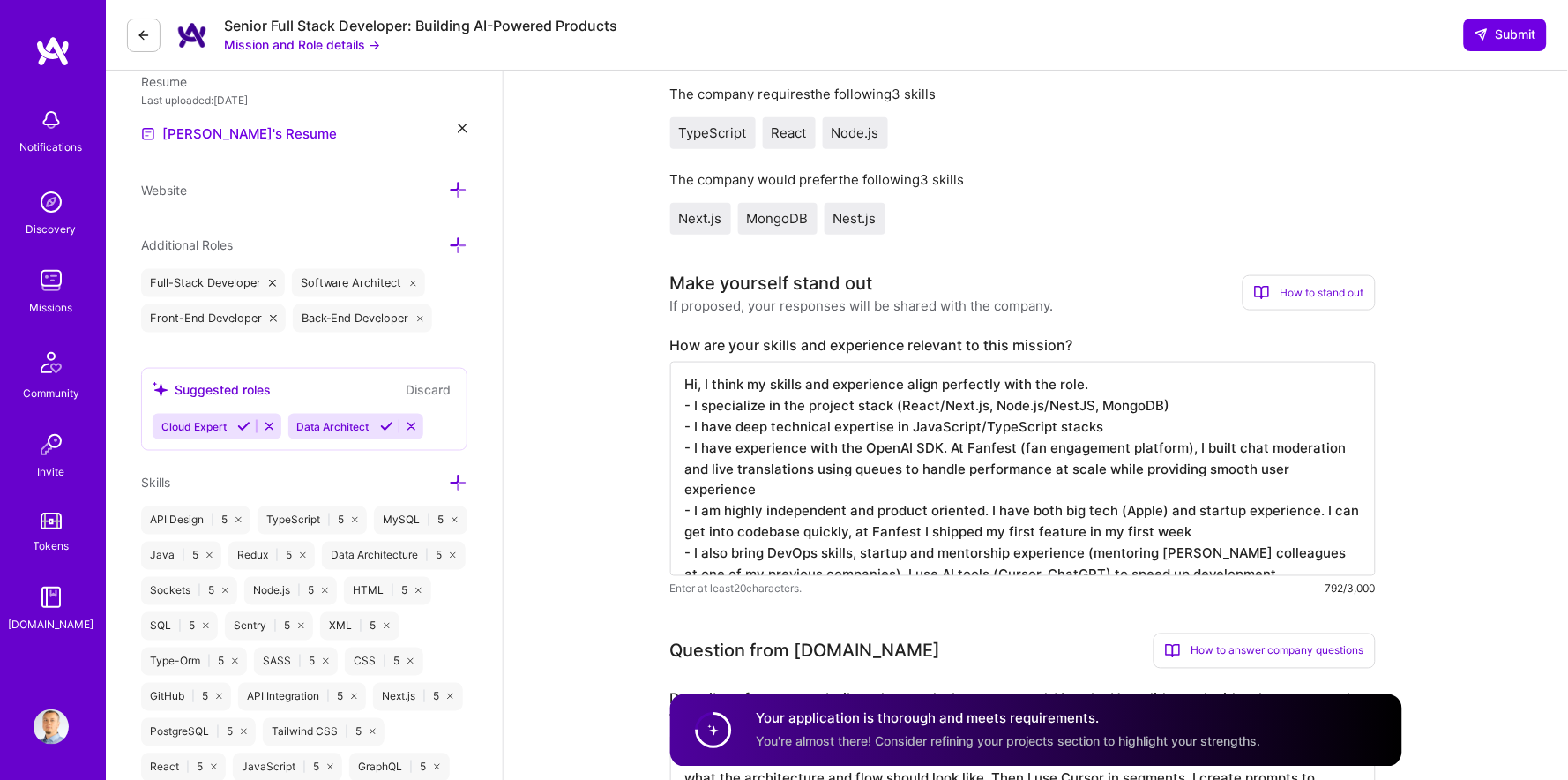
scroll to position [2, 0]
click at [771, 409] on textarea "Hi, I think my skills and experience align perfectly with the role. - I special…" at bounding box center [1022, 469] width 705 height 215
click at [778, 427] on textarea "Hi, I think my skills and experience align perfectly with the role. - I special…" at bounding box center [1022, 469] width 705 height 215
click at [788, 430] on textarea "Hi, I think my skills and experience align perfectly with the role. - I special…" at bounding box center [1022, 469] width 705 height 215
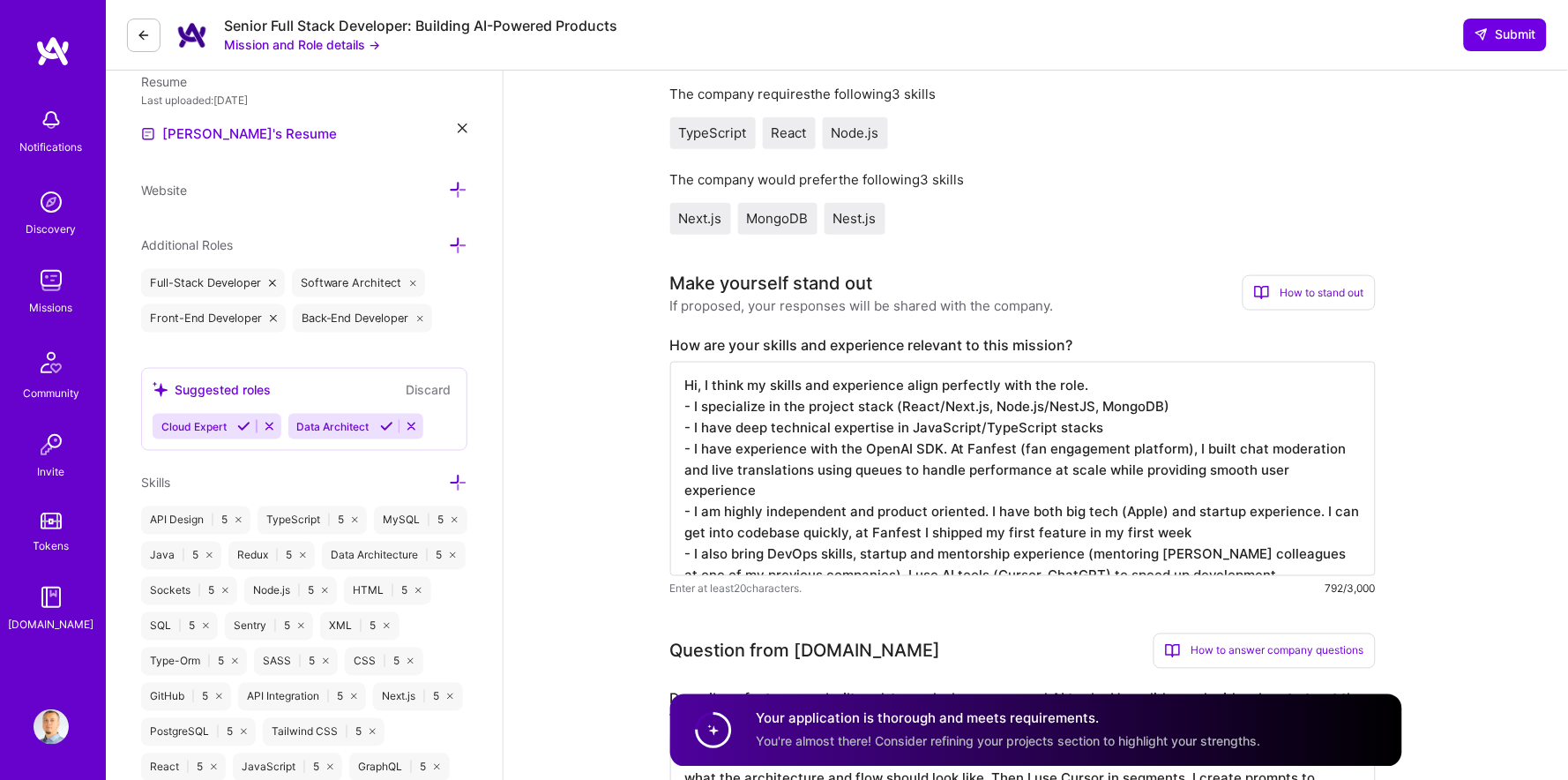
click at [997, 450] on textarea "Hi, I think my skills and experience align perfectly with the role. - I special…" at bounding box center [1022, 469] width 705 height 215
click at [998, 443] on textarea "Hi, I think my skills and experience align perfectly with the role. - I special…" at bounding box center [1022, 469] width 705 height 215
click at [995, 447] on textarea "Hi, I think my skills and experience align perfectly with the role. - I special…" at bounding box center [1022, 469] width 705 height 215
click at [933, 467] on textarea "Hi, I think my skills and experience align perfectly with the role. - I special…" at bounding box center [1022, 469] width 705 height 215
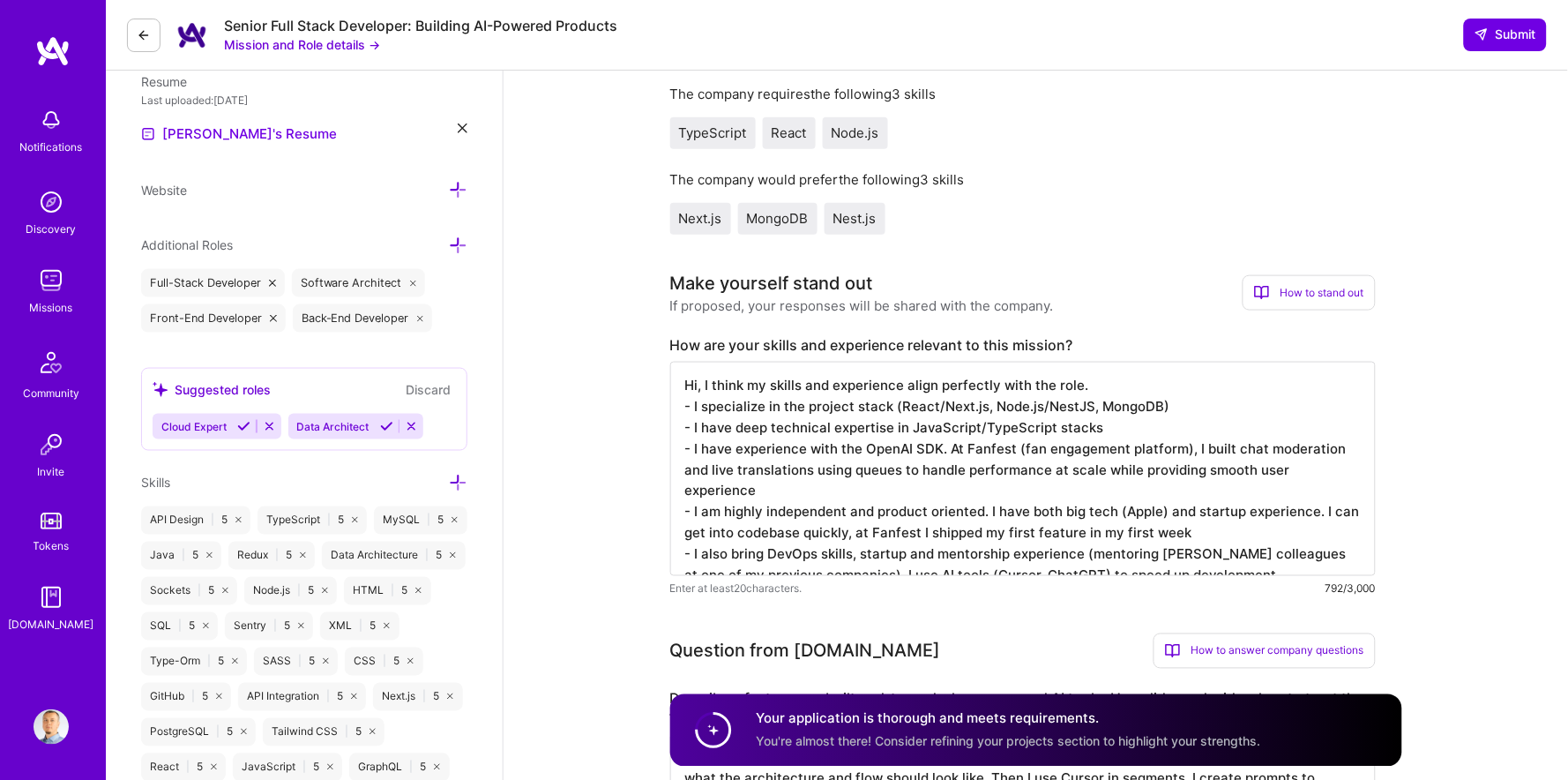
click at [933, 467] on textarea "Hi, I think my skills and experience align perfectly with the role. - I special…" at bounding box center [1022, 469] width 705 height 215
click at [908, 468] on textarea "Hi, I think my skills and experience align perfectly with the role. - I special…" at bounding box center [1022, 469] width 705 height 215
click at [956, 473] on textarea "Hi, I think my skills and experience align perfectly with the role. - I special…" at bounding box center [1022, 469] width 705 height 215
click at [1016, 475] on textarea "Hi, I think my skills and experience align perfectly with the role. - I special…" at bounding box center [1022, 469] width 705 height 215
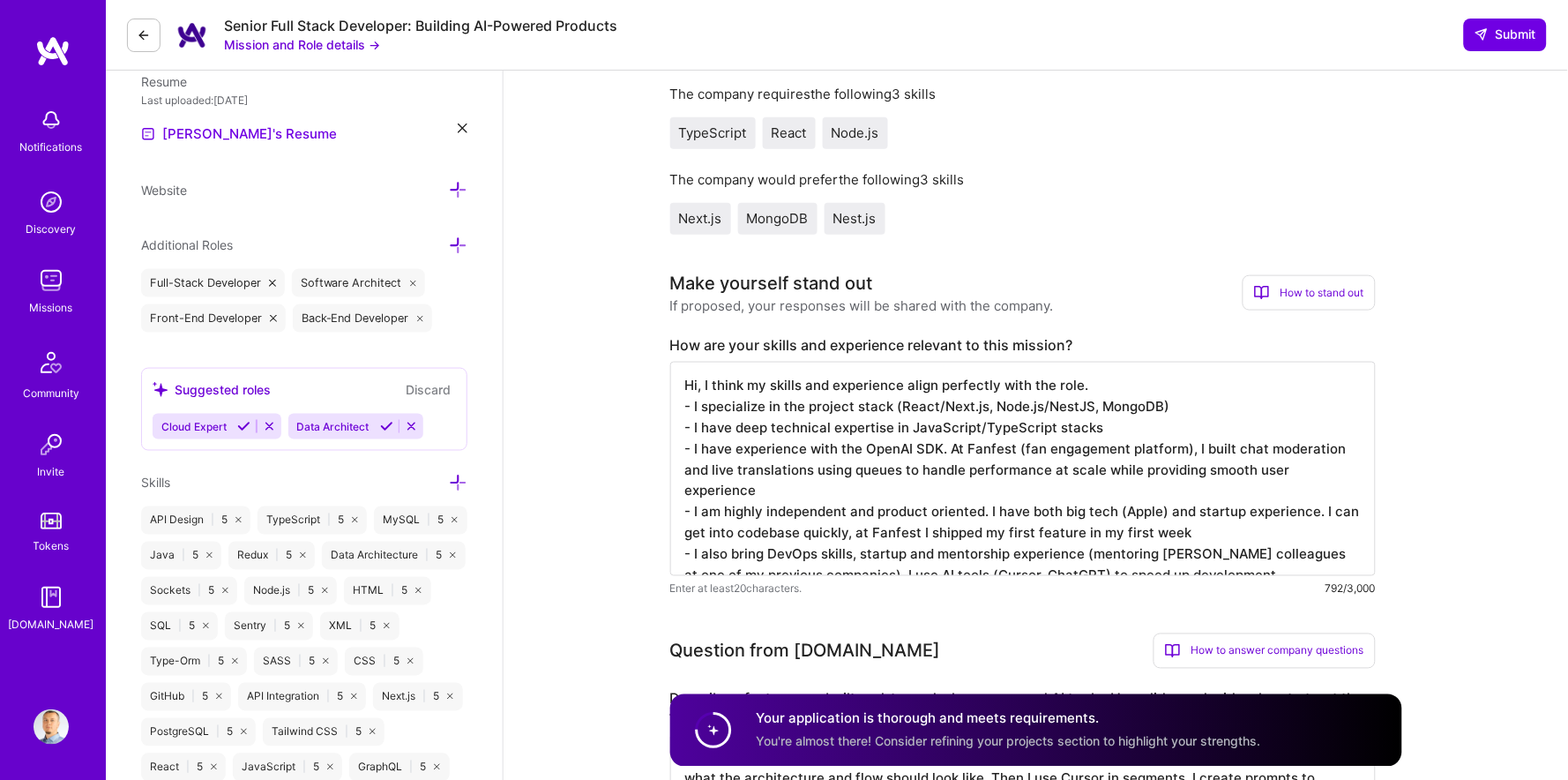
click at [869, 485] on textarea "Hi, I think my skills and experience align perfectly with the role. - I special…" at bounding box center [1022, 469] width 705 height 215
click at [889, 491] on textarea "Hi, I think my skills and experience align perfectly with the role. - I special…" at bounding box center [1022, 469] width 705 height 215
click at [850, 490] on textarea "Hi, I think my skills and experience align perfectly with the role. - I special…" at bounding box center [1022, 469] width 705 height 215
click at [849, 519] on textarea "Hi, I think my skills and experience align perfectly with the role. - I special…" at bounding box center [1022, 469] width 705 height 215
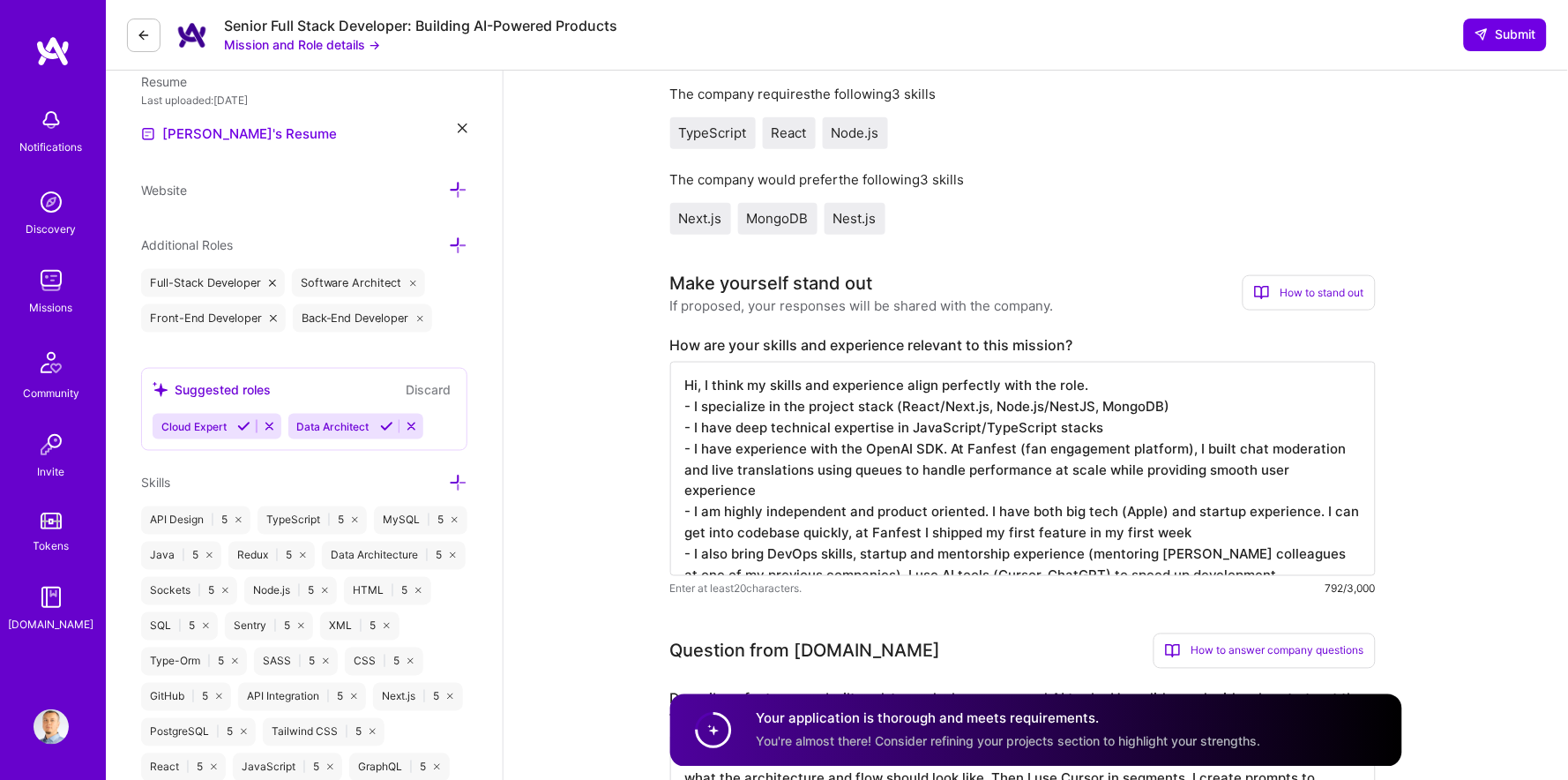
click at [880, 513] on textarea "Hi, I think my skills and experience align perfectly with the role. - I special…" at bounding box center [1022, 469] width 705 height 215
click at [842, 534] on textarea "Hi, I think my skills and experience align perfectly with the role. - I special…" at bounding box center [1022, 469] width 705 height 215
click at [877, 531] on textarea "Hi, I think my skills and experience align perfectly with the role. - I special…" at bounding box center [1022, 469] width 705 height 215
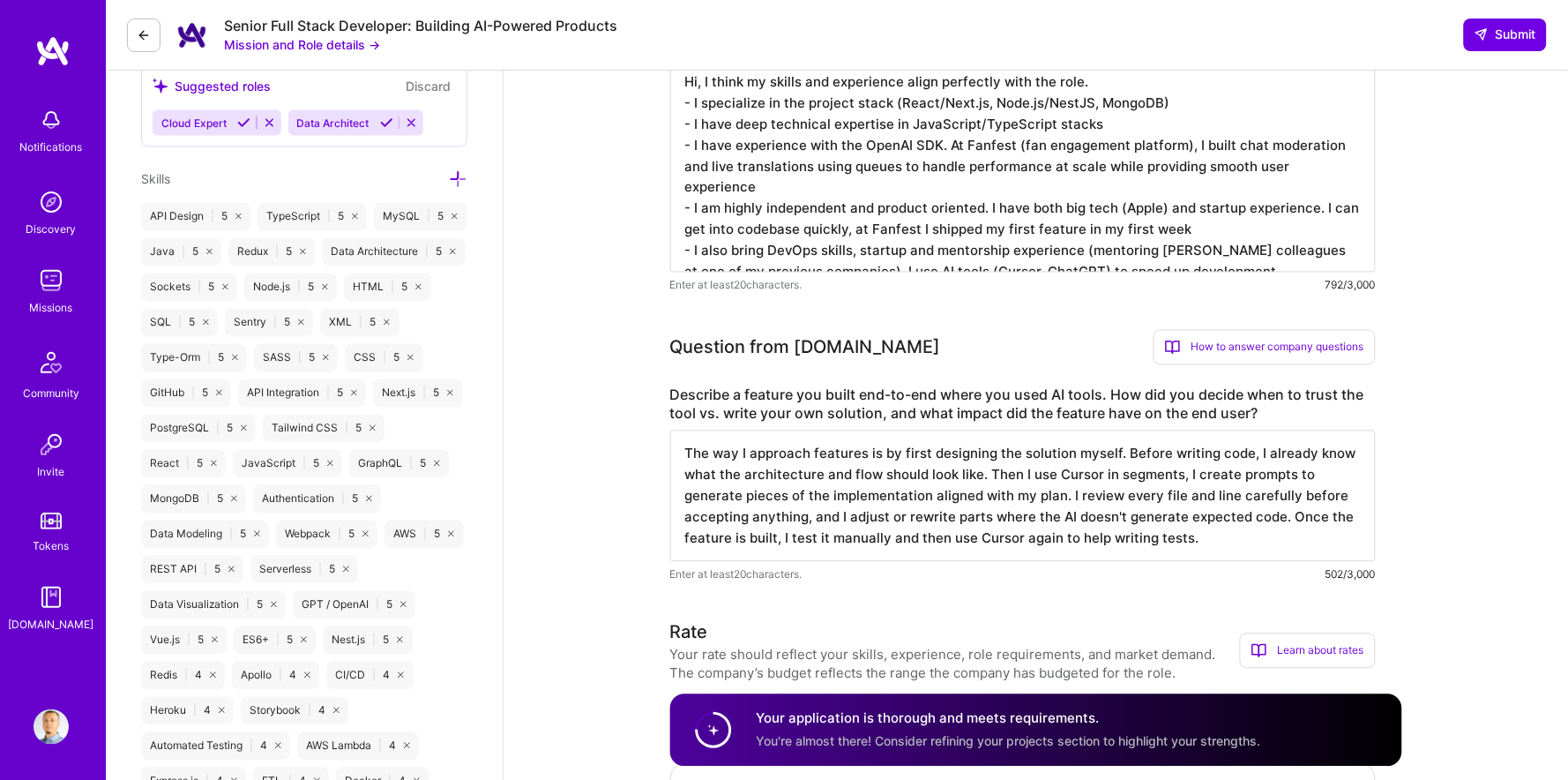
scroll to position [771, 0]
click at [712, 448] on textarea "The way I approach features is by first designing the solution myself. Before w…" at bounding box center [1022, 494] width 705 height 131
click at [1507, 30] on span "Submit" at bounding box center [1506, 34] width 61 height 18
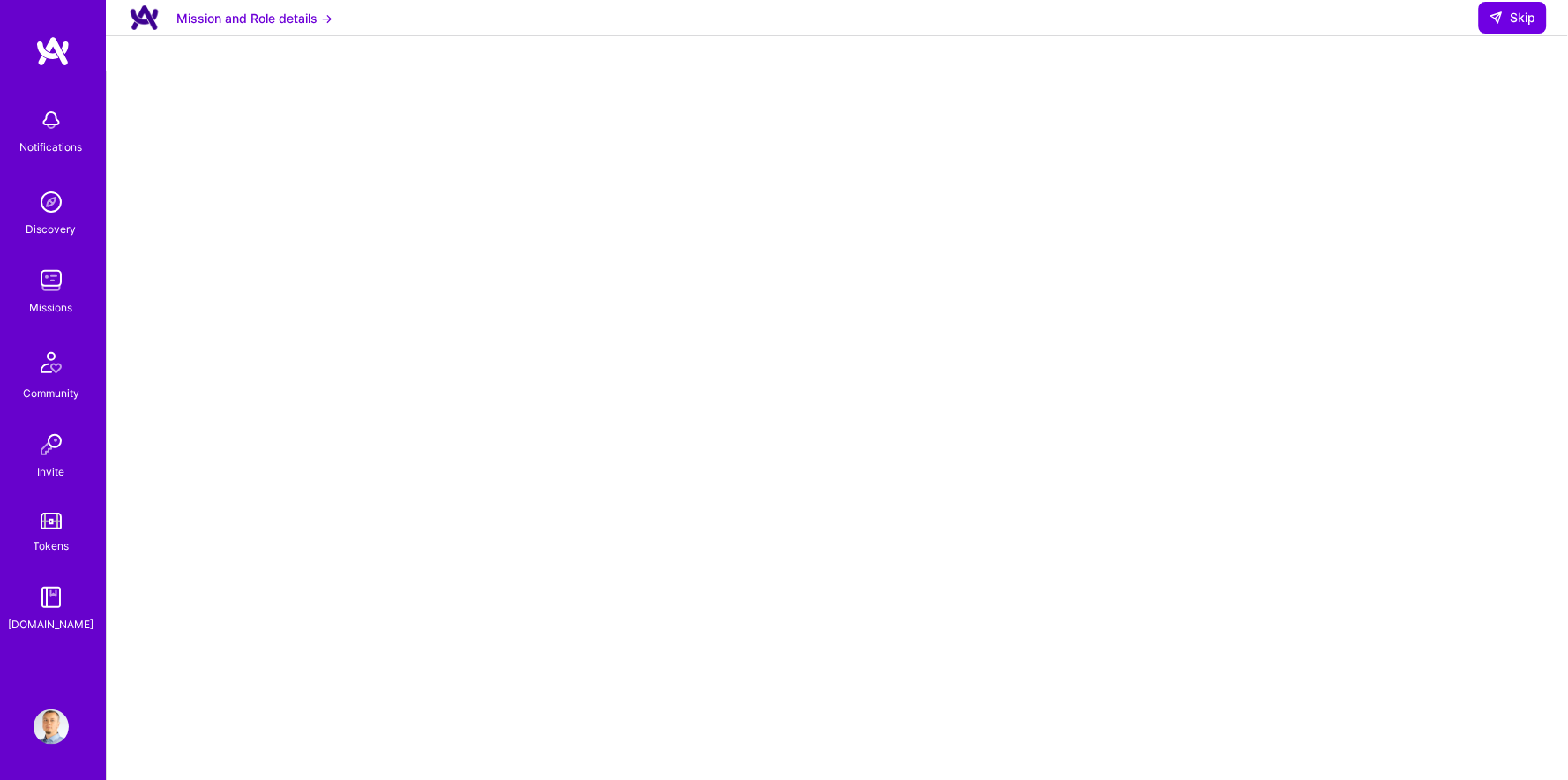
scroll to position [26, 0]
click at [1330, 367] on div at bounding box center [837, 505] width 1391 height 887
click at [1509, 26] on span "Skip" at bounding box center [1513, 17] width 46 height 18
select select "BA"
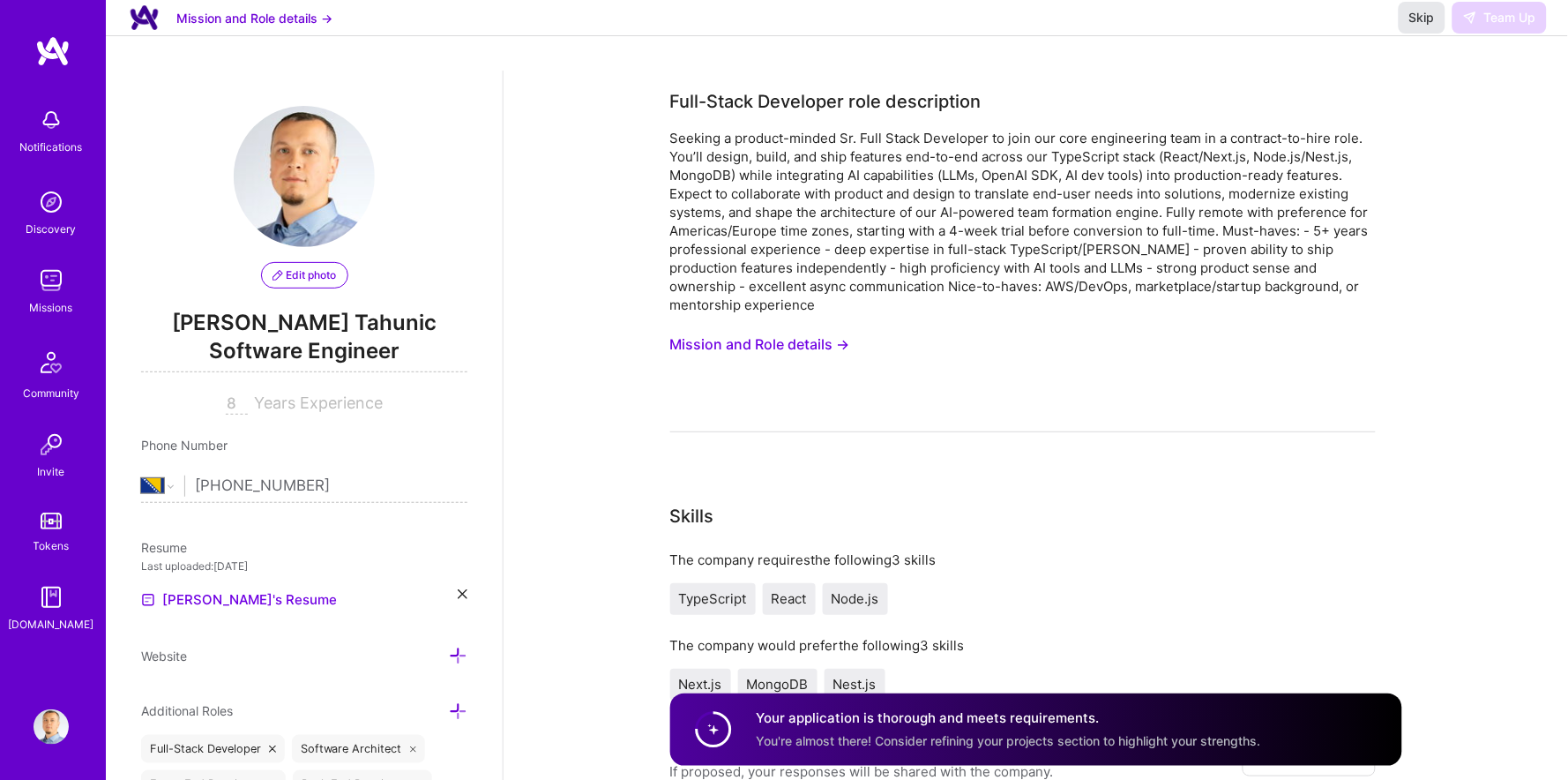
click at [1424, 26] on span "Skip" at bounding box center [1423, 17] width 26 height 18
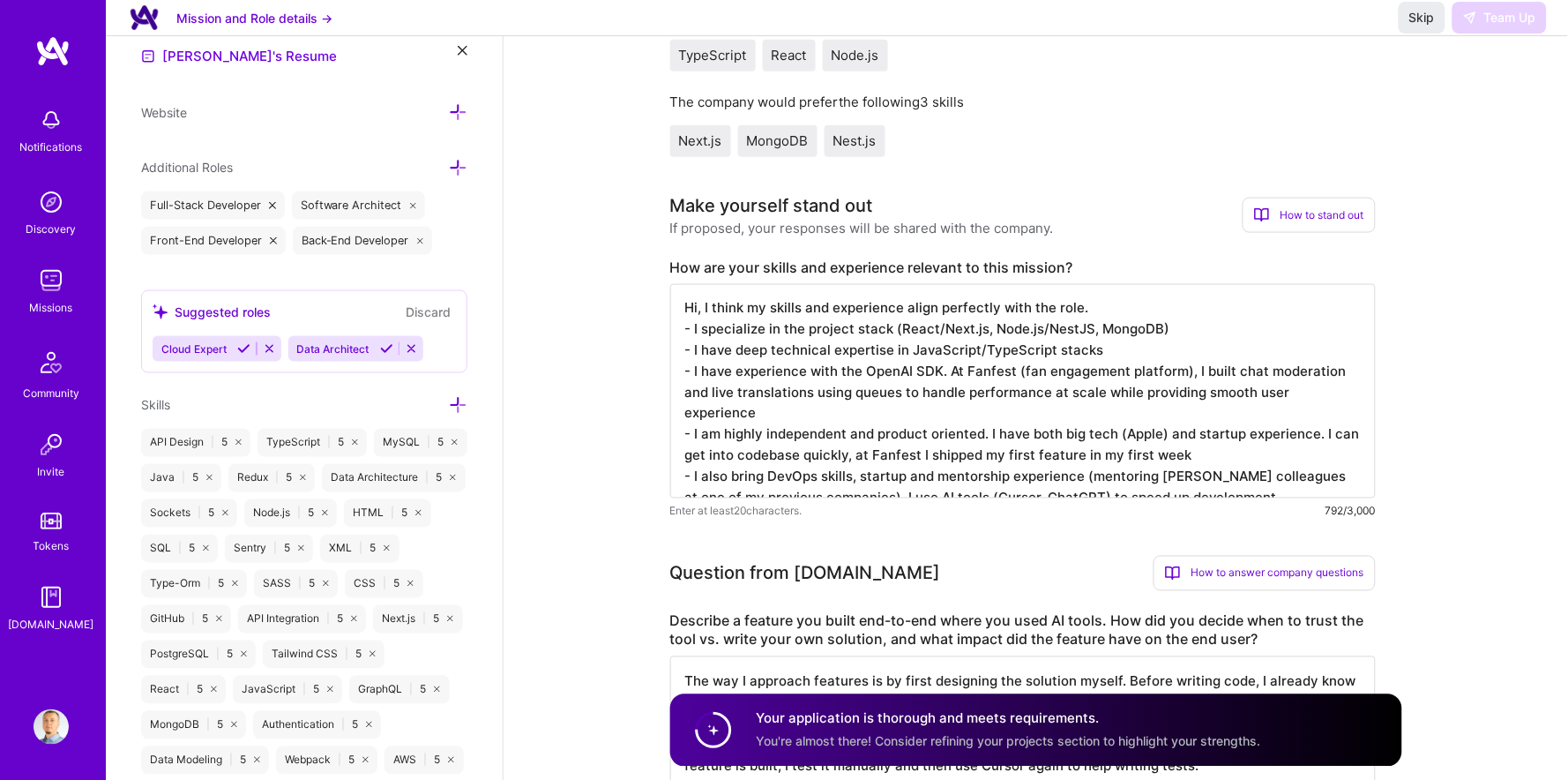
scroll to position [683, 0]
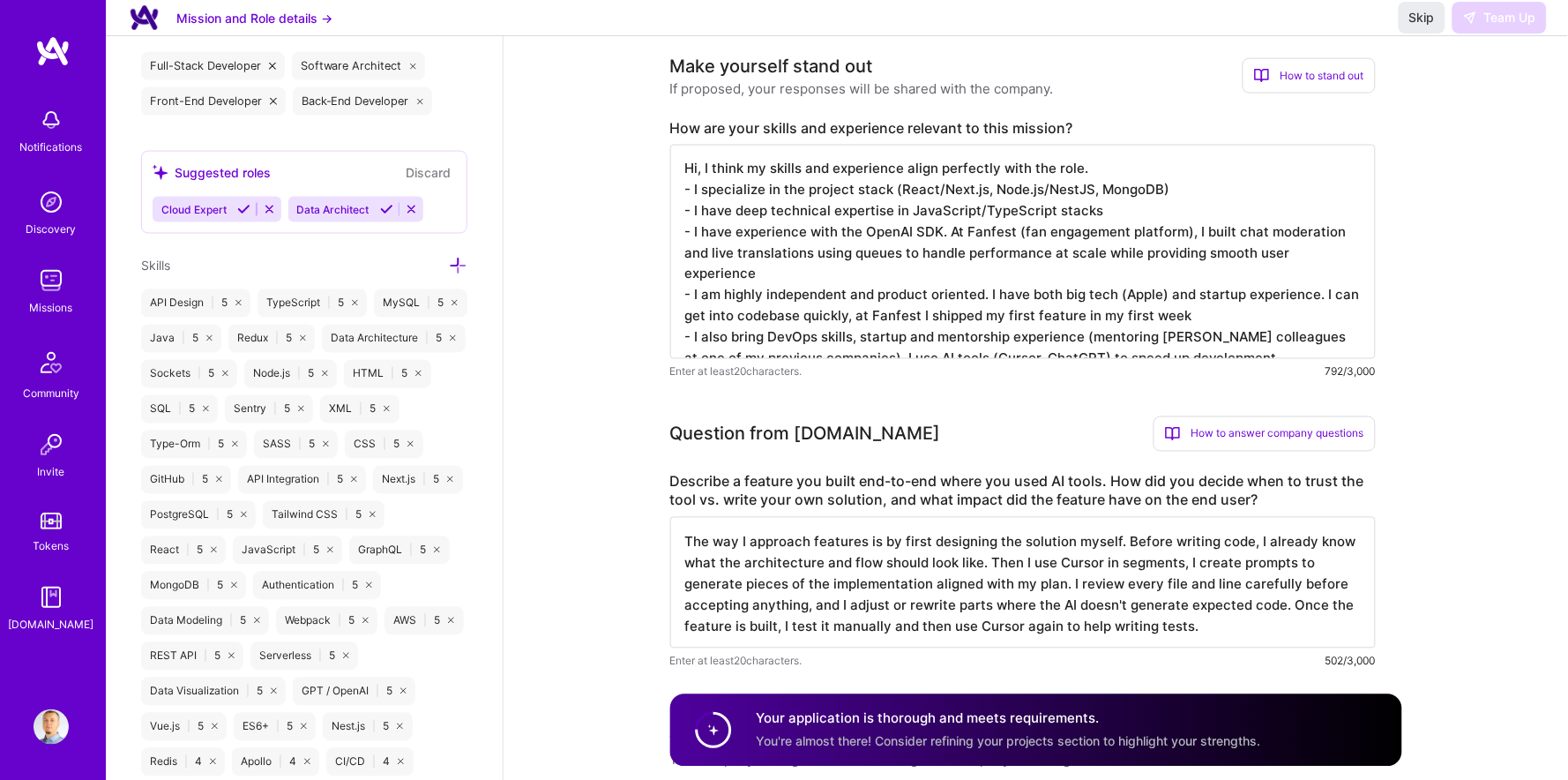
click at [927, 244] on textarea "Hi, I think my skills and experience align perfectly with the role. - I special…" at bounding box center [1022, 252] width 705 height 215
click at [896, 245] on textarea "Hi, I think my skills and experience align perfectly with the role. - I special…" at bounding box center [1022, 252] width 705 height 215
click at [853, 543] on textarea "The way I approach features is by first designing the solution myself. Before w…" at bounding box center [1022, 582] width 705 height 131
click at [1413, 26] on span "Skip" at bounding box center [1423, 17] width 26 height 18
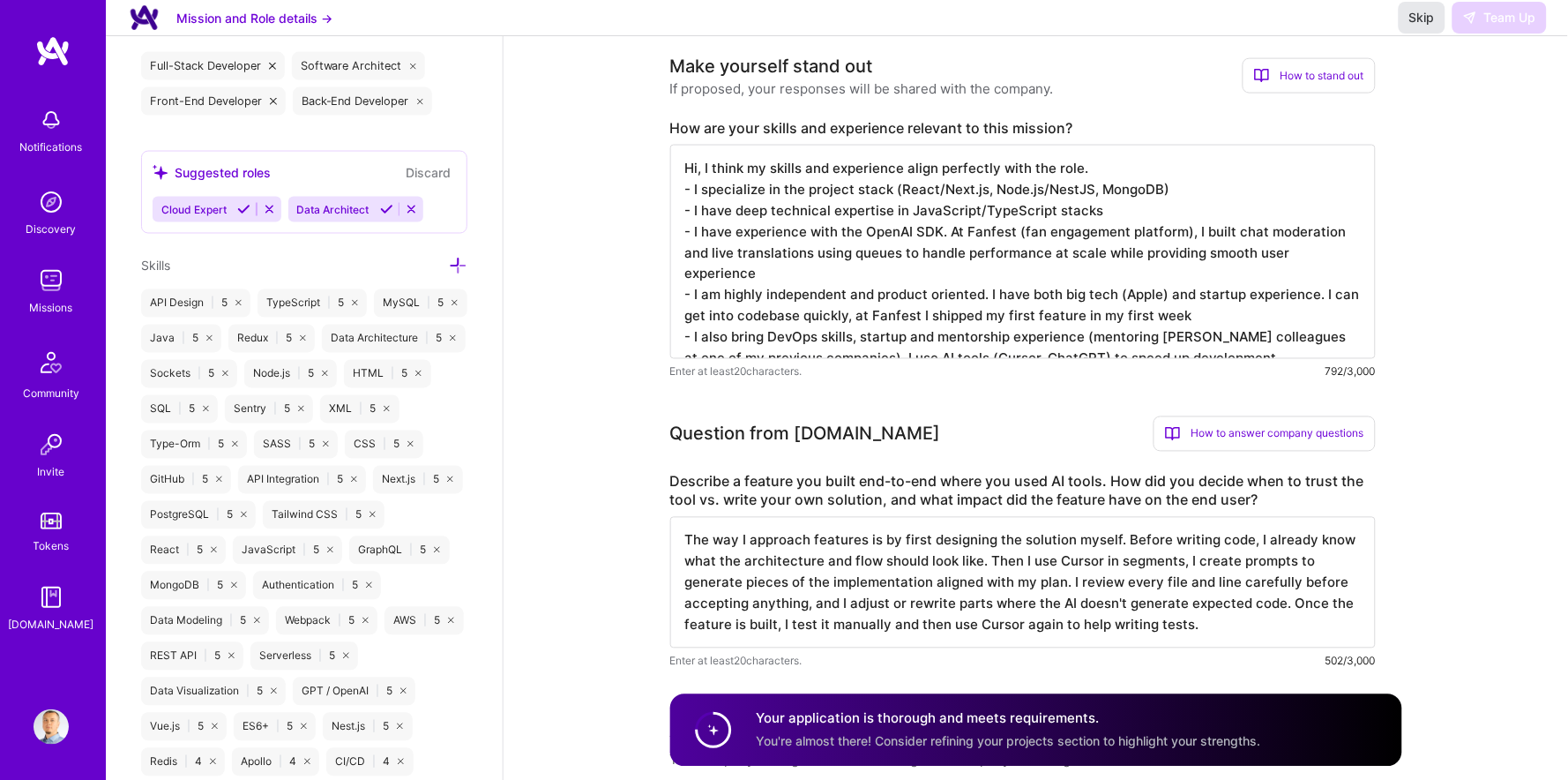
click at [1424, 33] on button "Skip" at bounding box center [1422, 18] width 46 height 32
click at [1420, 26] on span "Skip" at bounding box center [1423, 17] width 26 height 18
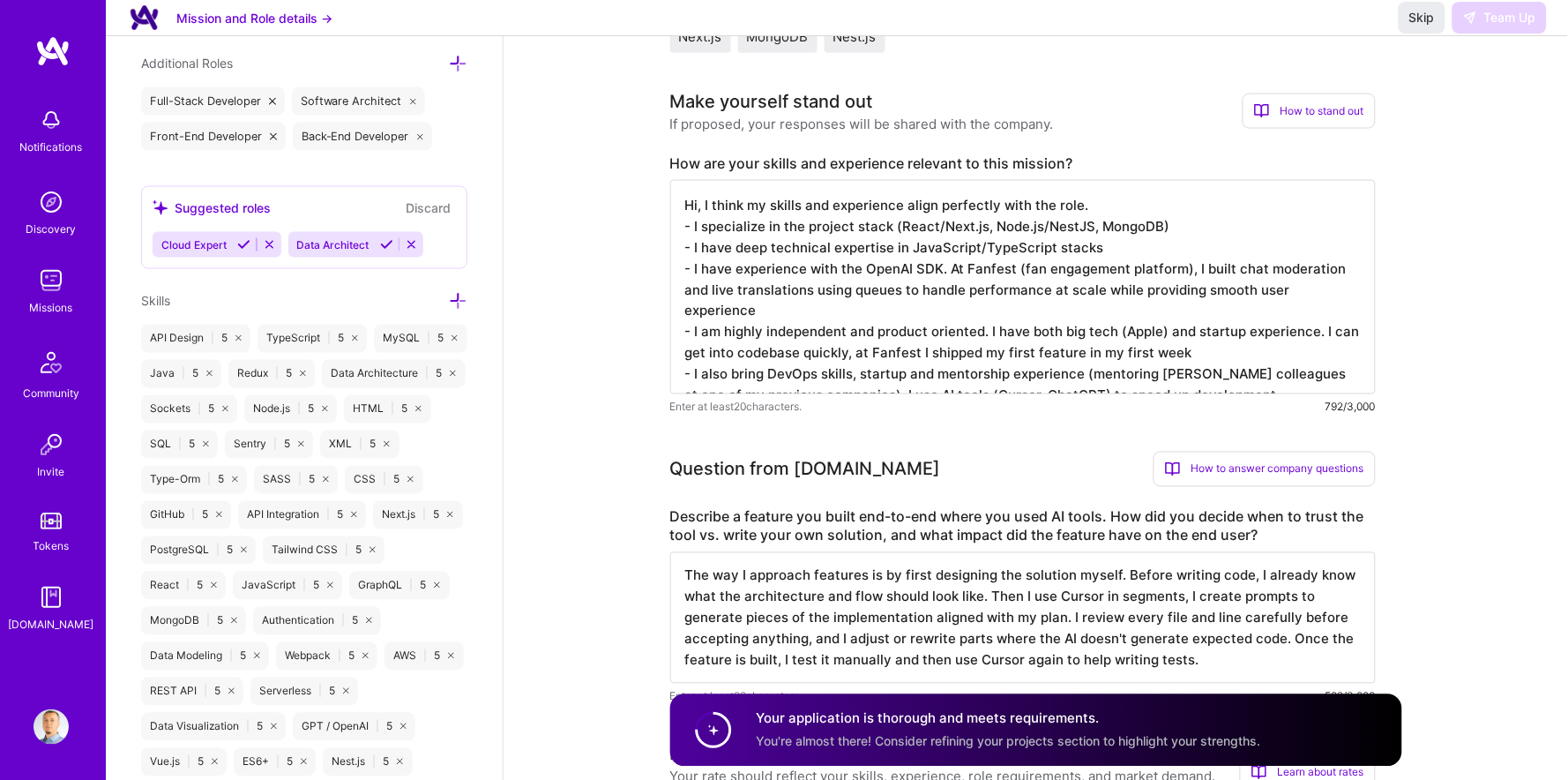
scroll to position [668, 0]
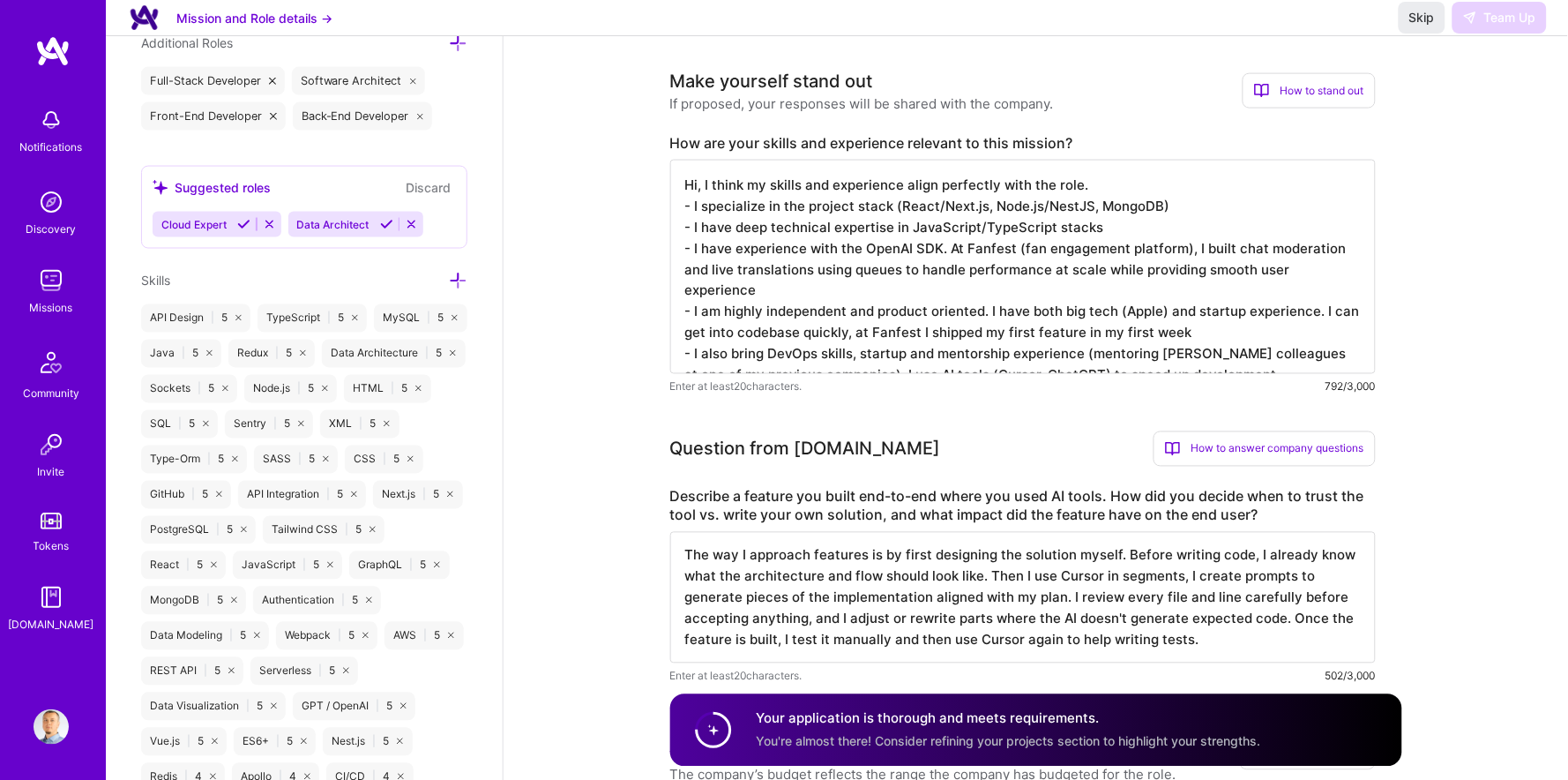
click at [1060, 304] on textarea "Hi, I think my skills and experience align perfectly with the role. - I special…" at bounding box center [1022, 267] width 705 height 215
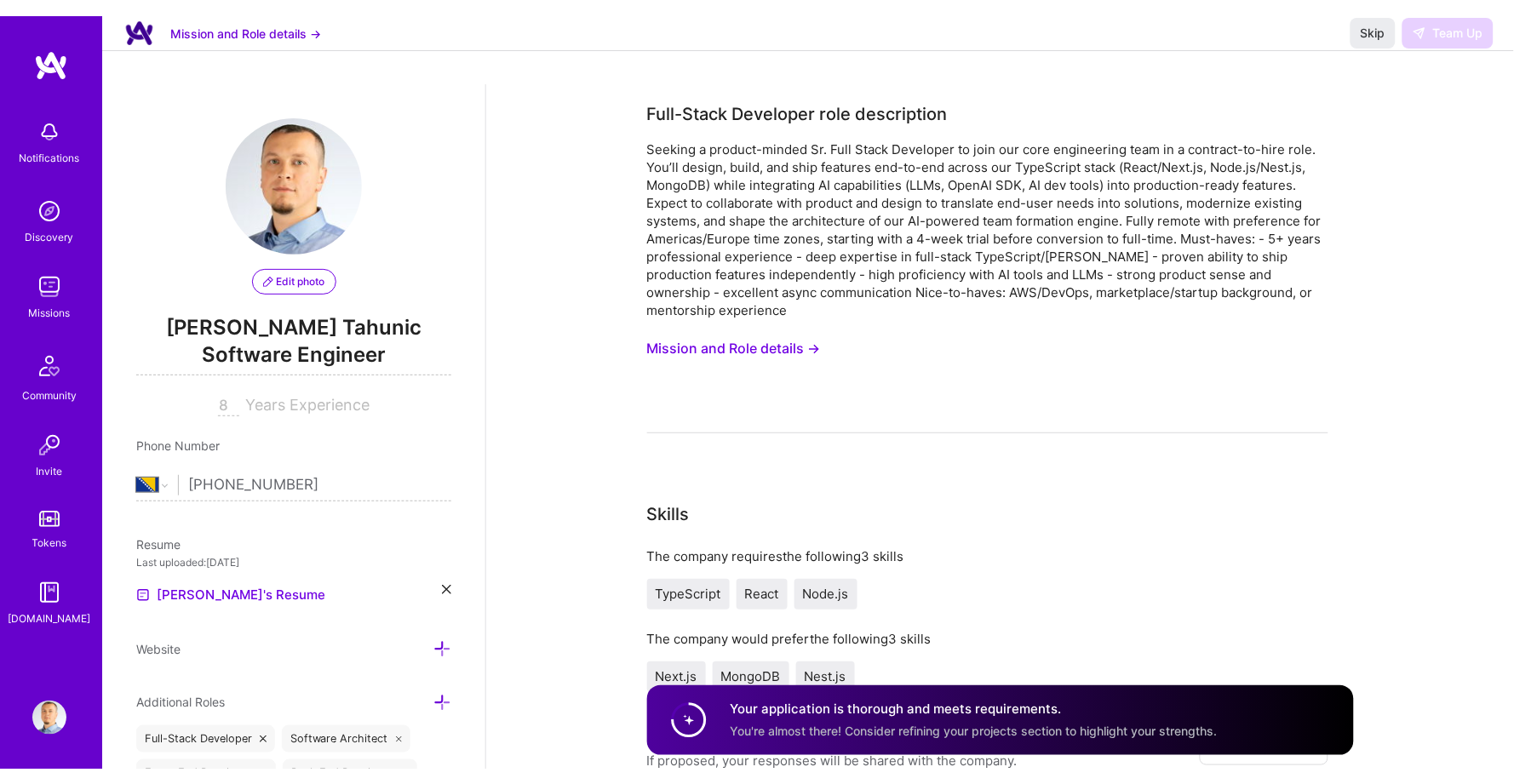
scroll to position [0, 0]
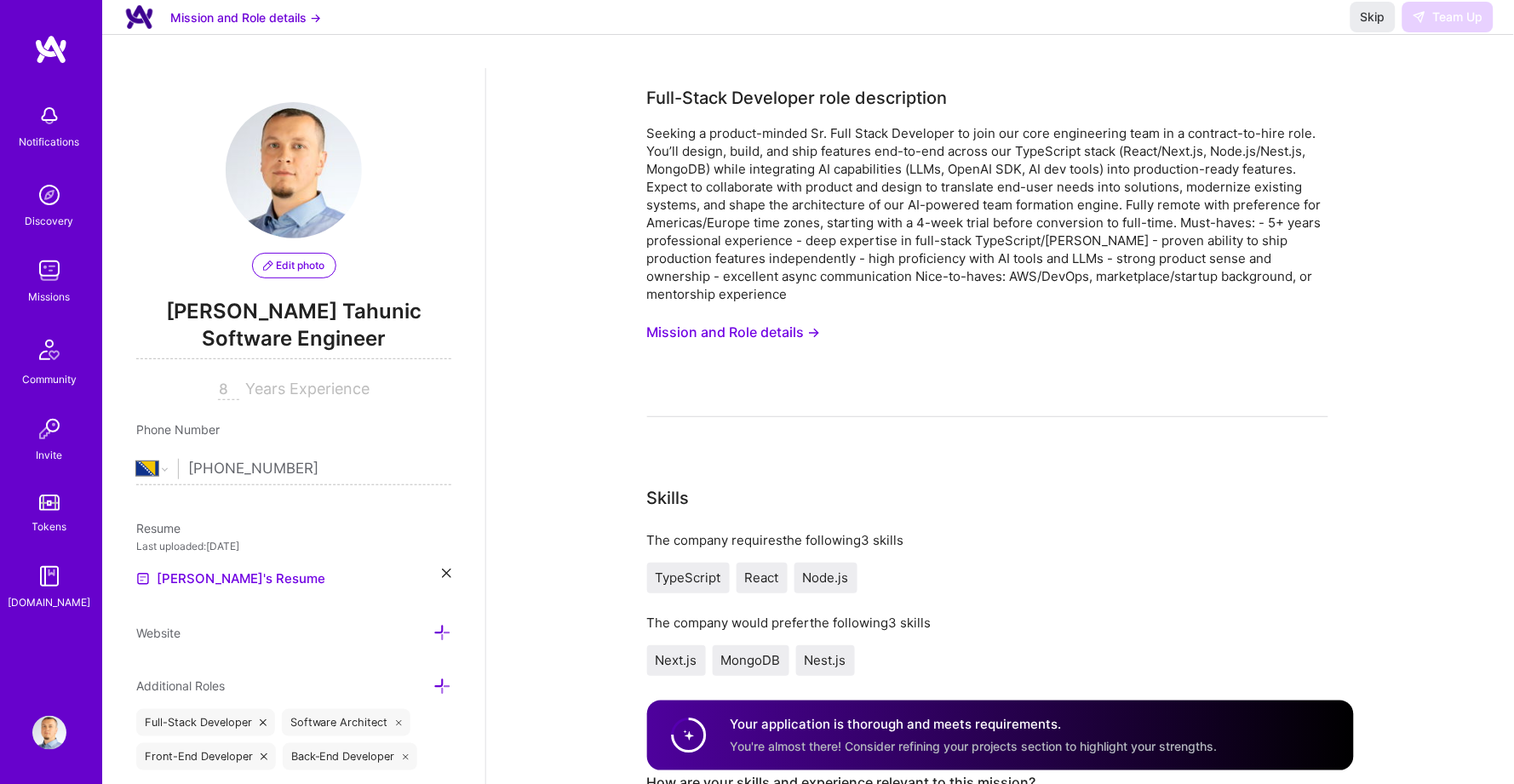
click at [1447, 29] on div "Skip Team Up" at bounding box center [1422, 17] width 143 height 30
click at [1349, 32] on div "Mission and Role details → Skip Team Up" at bounding box center [809, 17] width 1413 height 35
click at [1349, 31] on div "Mission and Role details → Skip Team Up" at bounding box center [809, 17] width 1413 height 35
click at [1363, 25] on span "Skip" at bounding box center [1374, 16] width 25 height 17
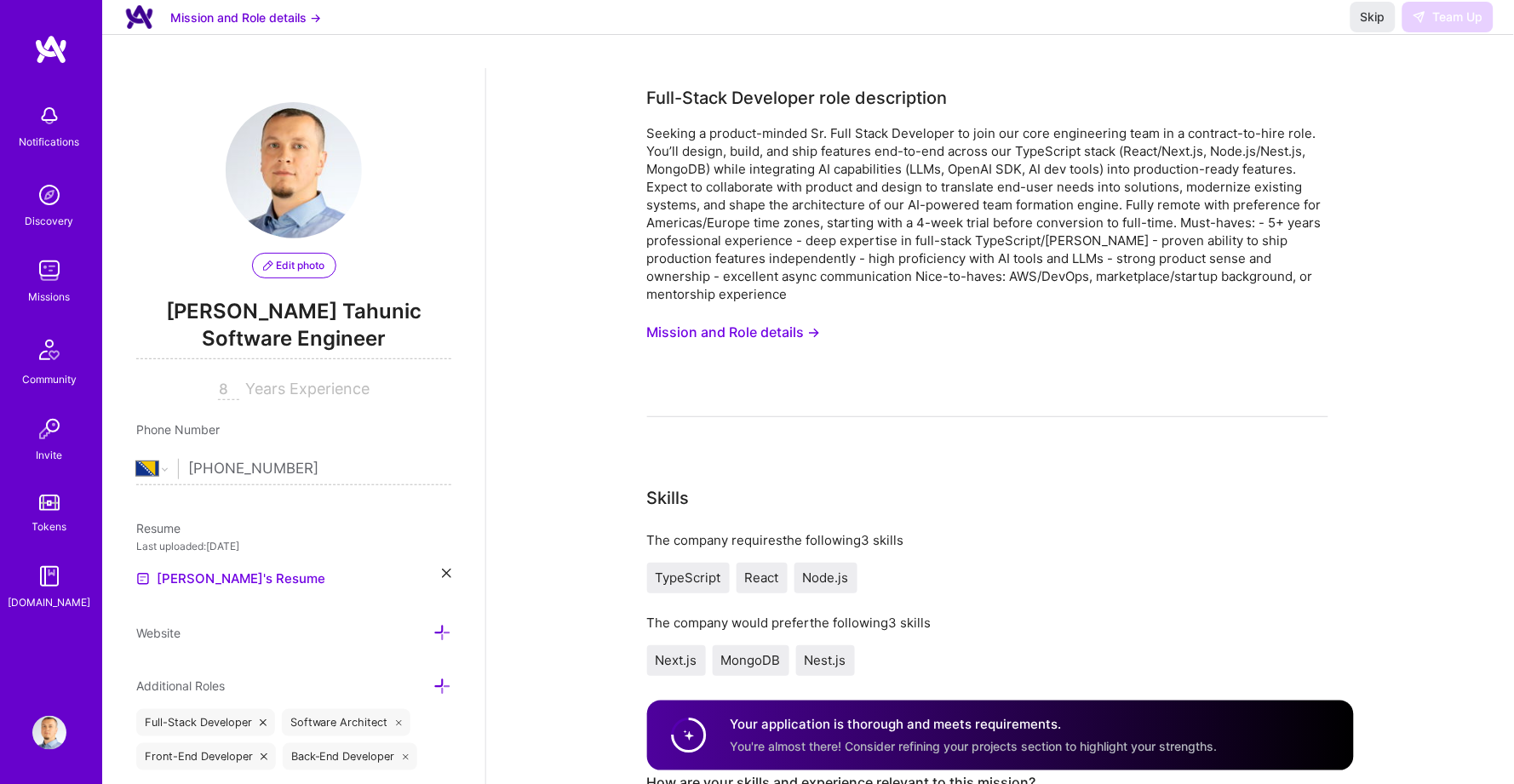
click at [1206, 139] on div "Seeking a product-minded Sr. Full Stack Developer to join our core engineering …" at bounding box center [987, 213] width 681 height 179
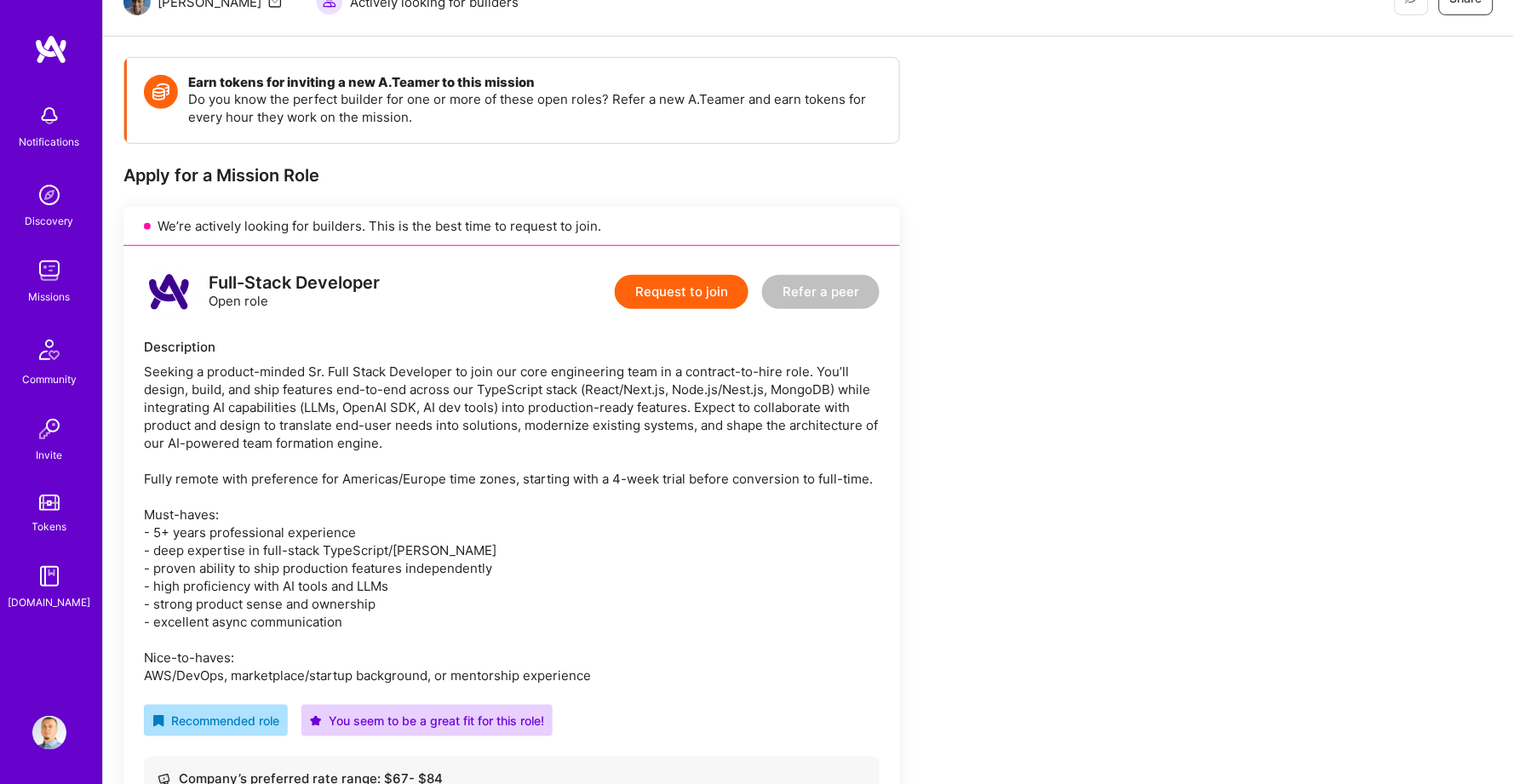
scroll to position [203, 0]
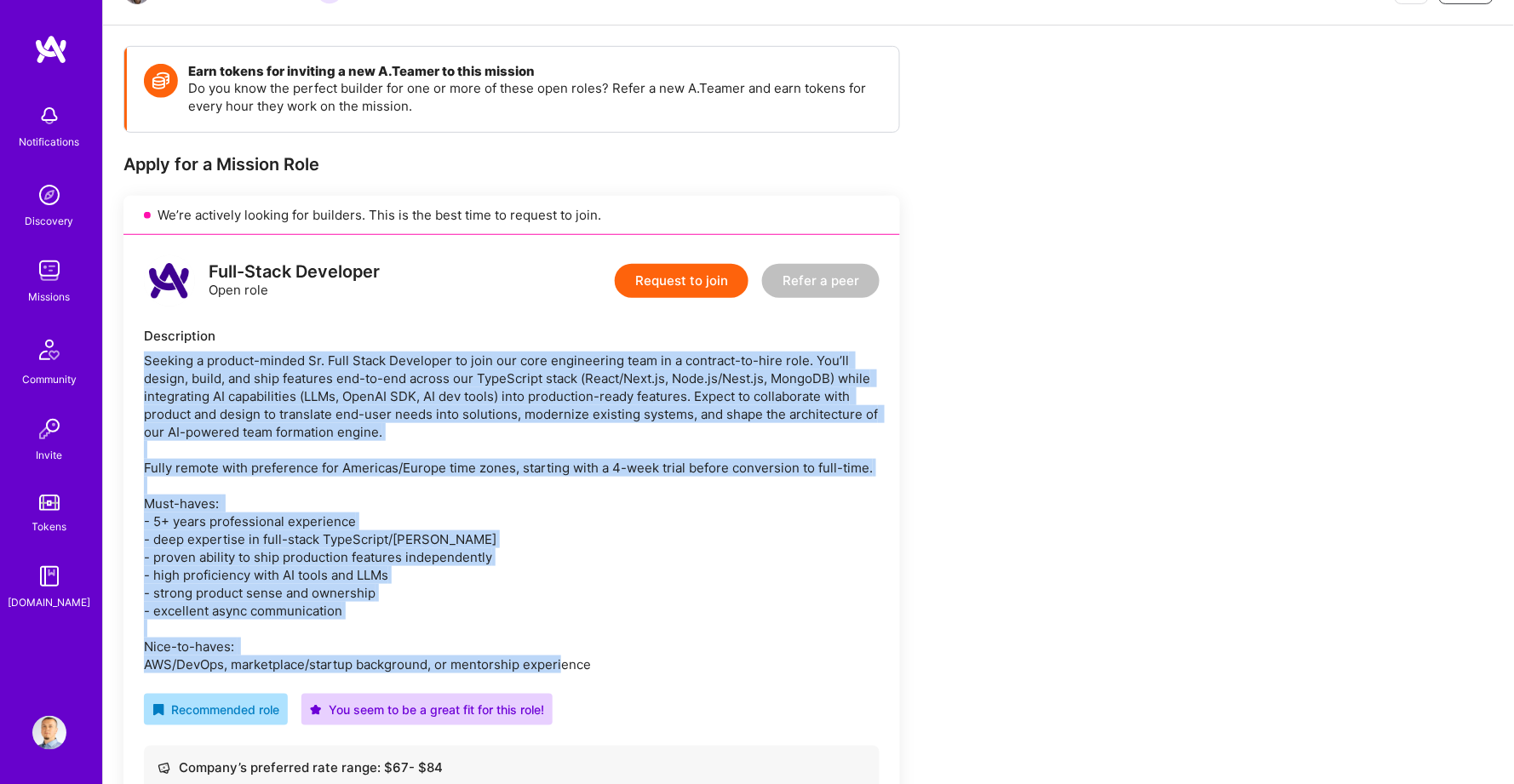
drag, startPoint x: 155, startPoint y: 362, endPoint x: 589, endPoint y: 643, distance: 517.0
click at [589, 643] on div "Full-Stack Developer Open role Request to join Refer a peer Description Recomme…" at bounding box center [512, 664] width 777 height 858
copy div "Seeking a product-minded Sr. Full Stack Developer to join our core engineering …"
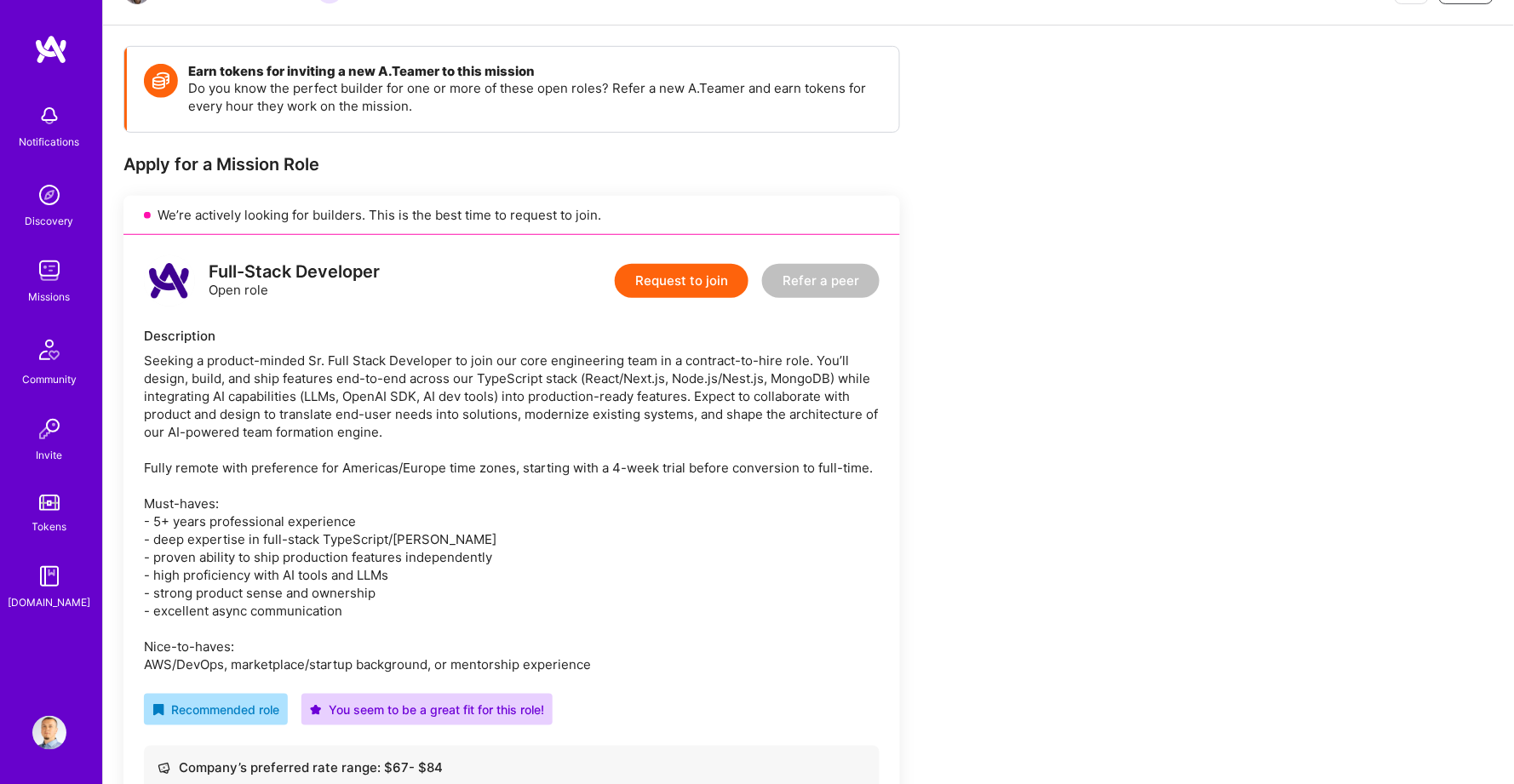
click at [781, 203] on div "We’re actively looking for builders. This is the best time to request to join." at bounding box center [512, 215] width 777 height 39
click at [571, 521] on div "Seeking a product-minded Sr. Full Stack Developer to join our core engineering …" at bounding box center [512, 512] width 736 height 322
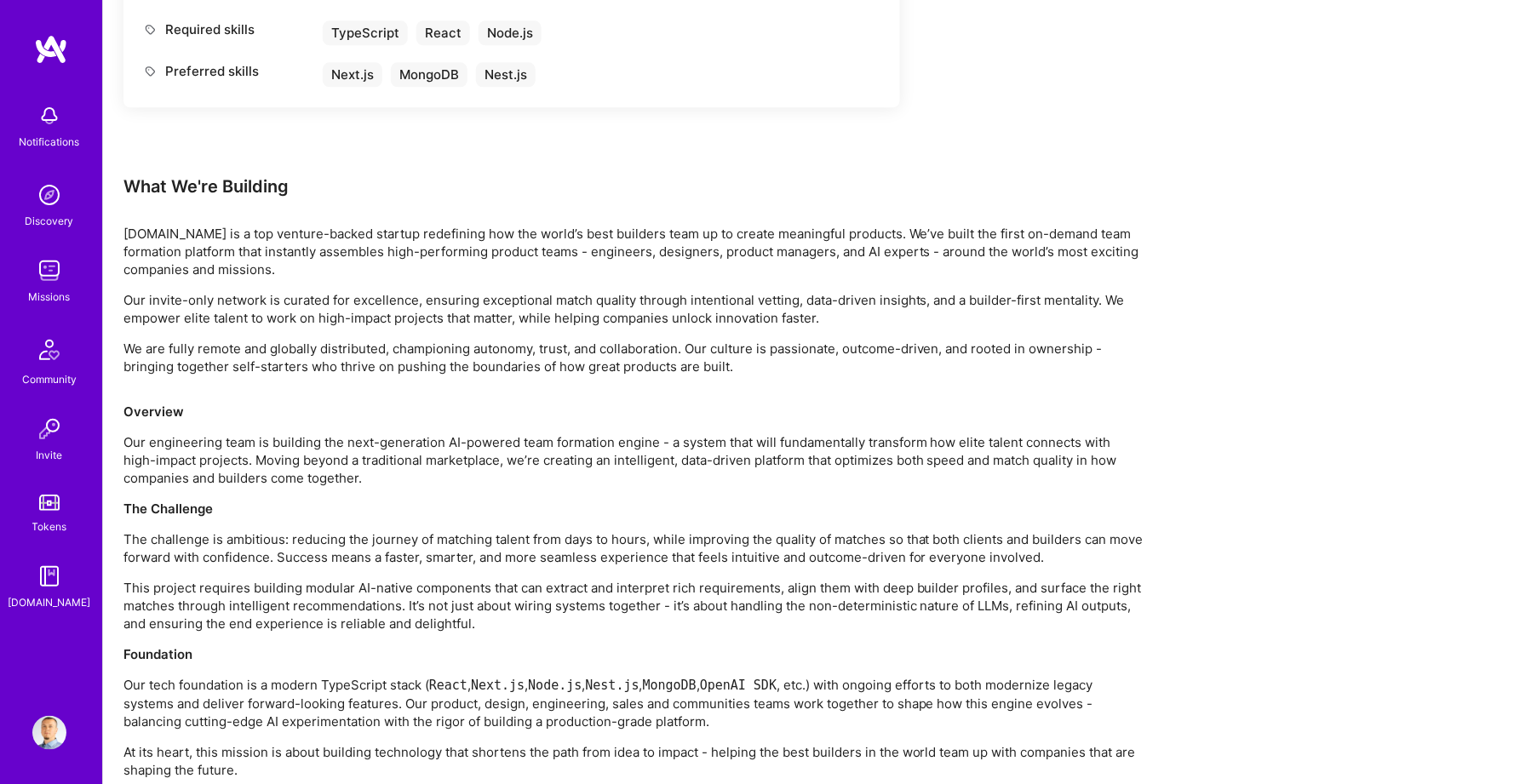
scroll to position [1187, 0]
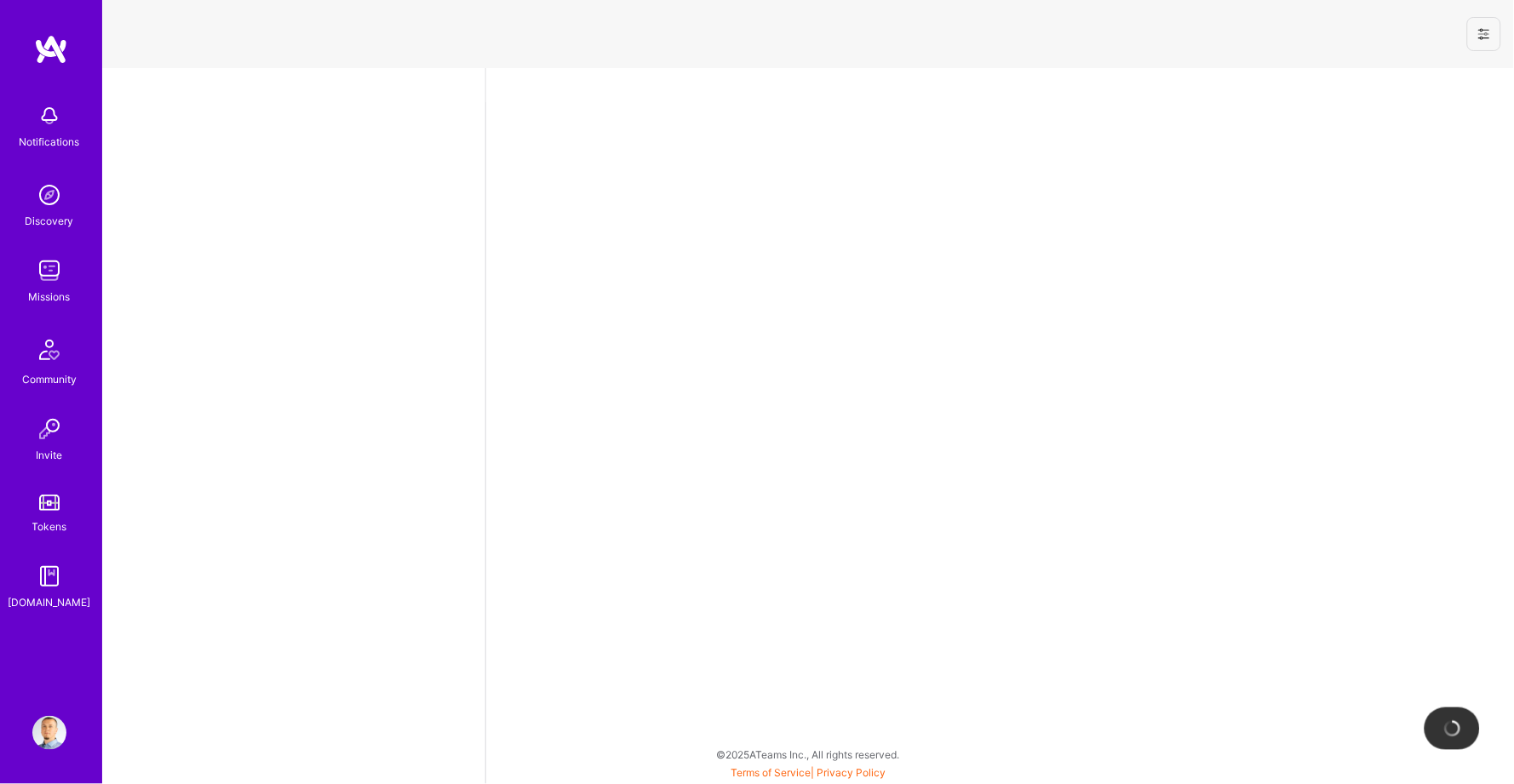
select select "BA"
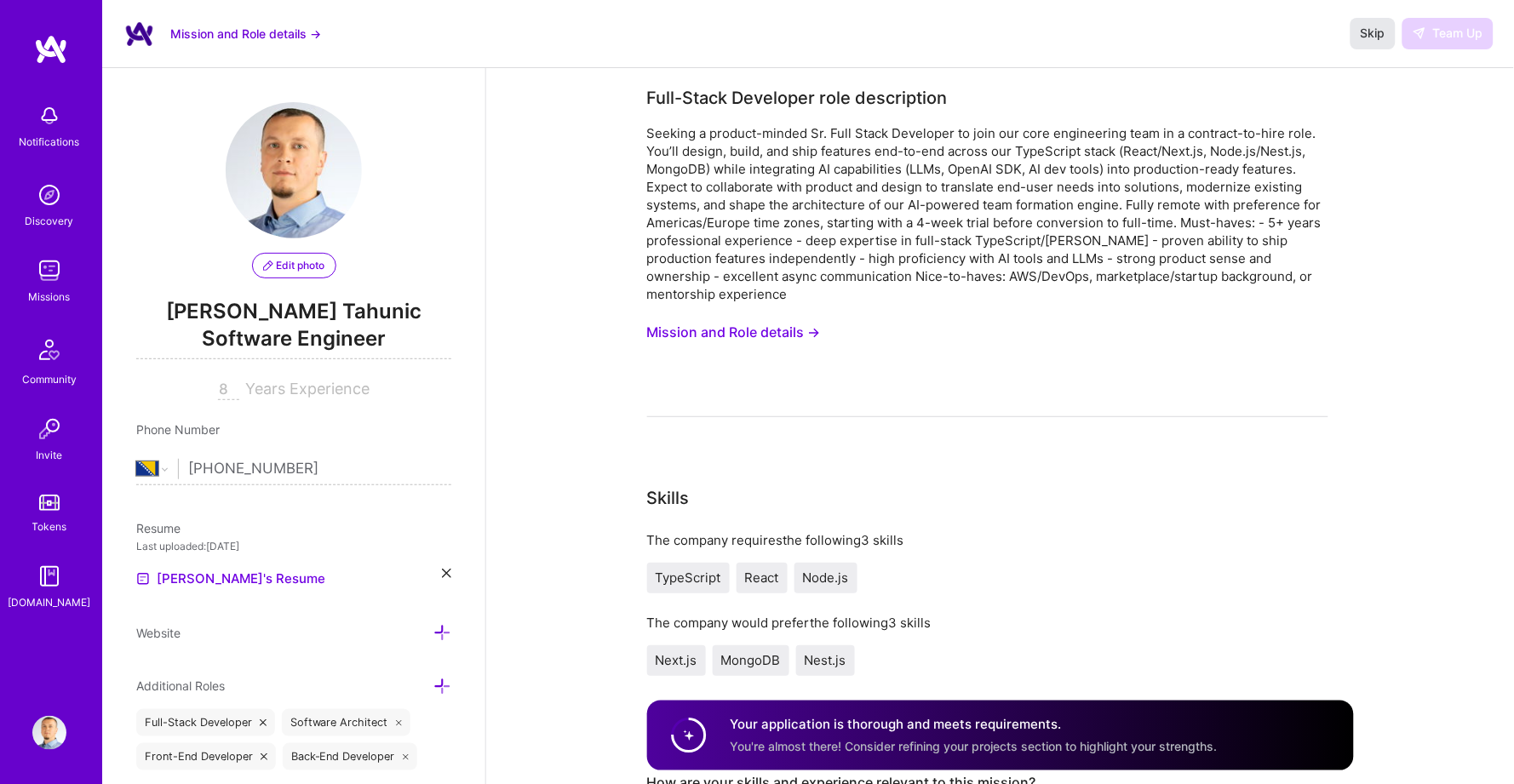
click at [1362, 42] on button "Skip" at bounding box center [1373, 33] width 45 height 30
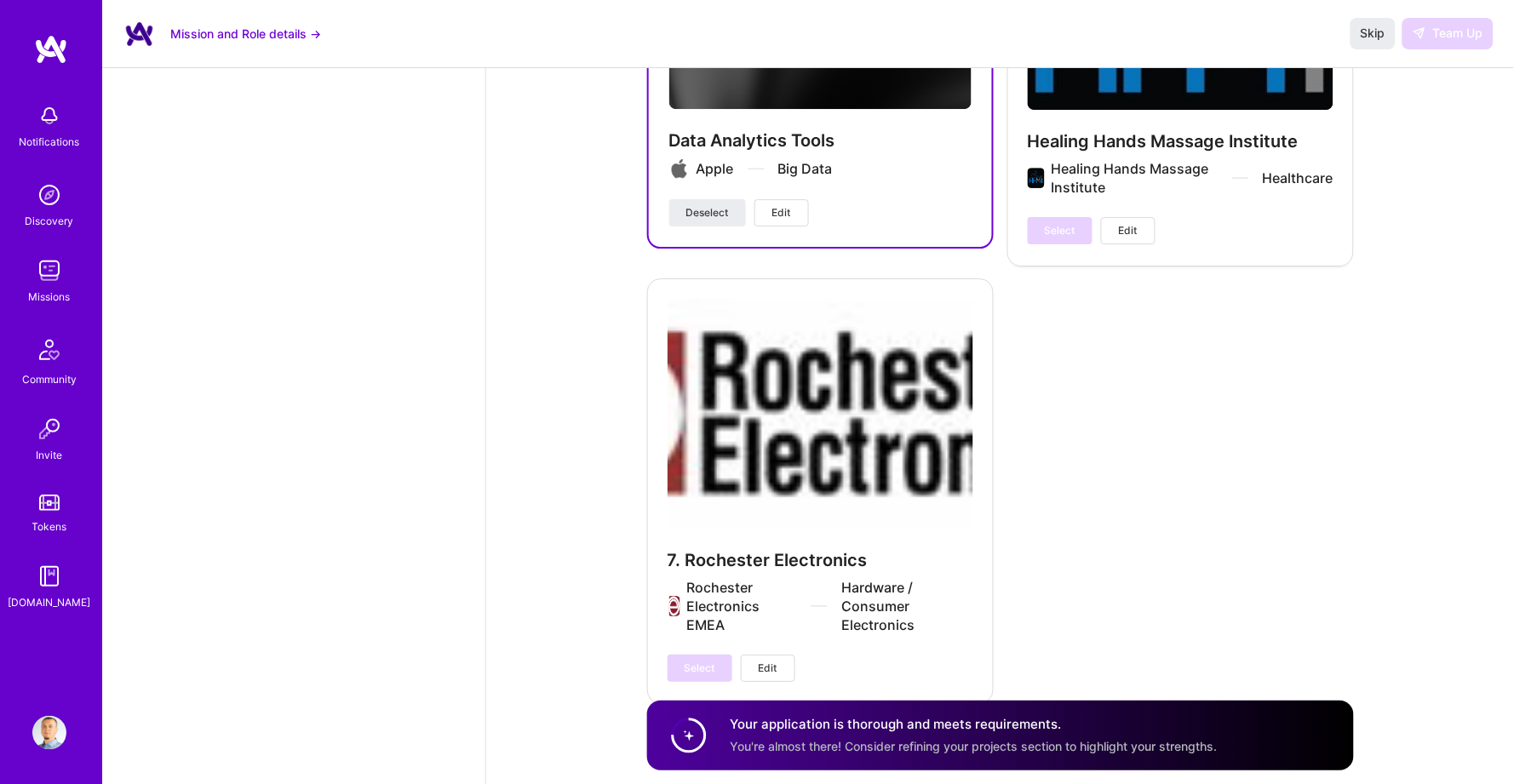
scroll to position [5111, 0]
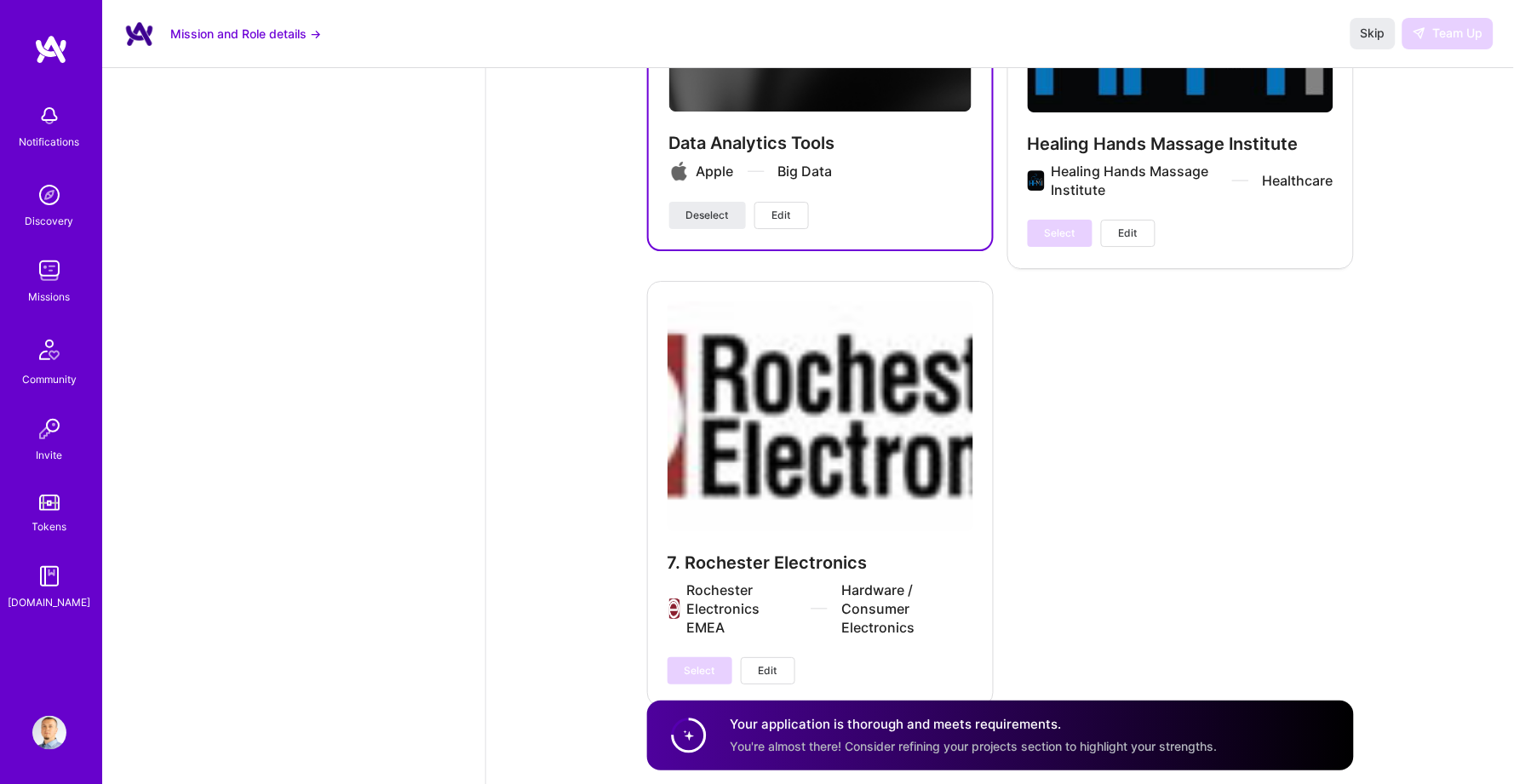
click at [1429, 46] on div "Skip Team Up" at bounding box center [1422, 33] width 143 height 30
click at [1440, 33] on div "Skip Team Up" at bounding box center [1422, 33] width 143 height 30
click at [1382, 29] on span "Skip" at bounding box center [1374, 33] width 25 height 17
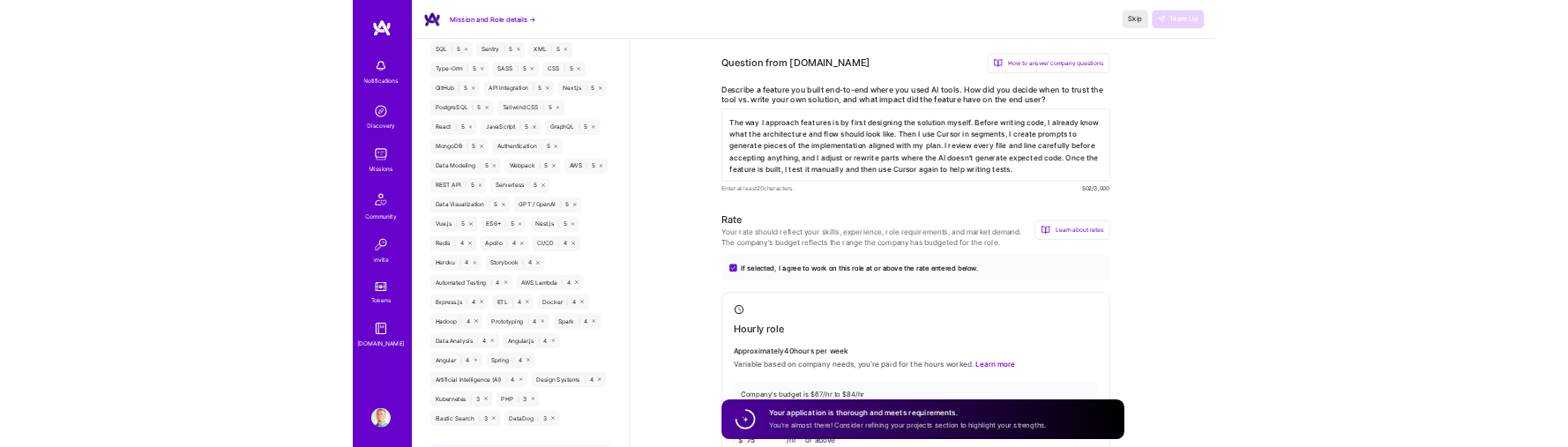
scroll to position [998, 0]
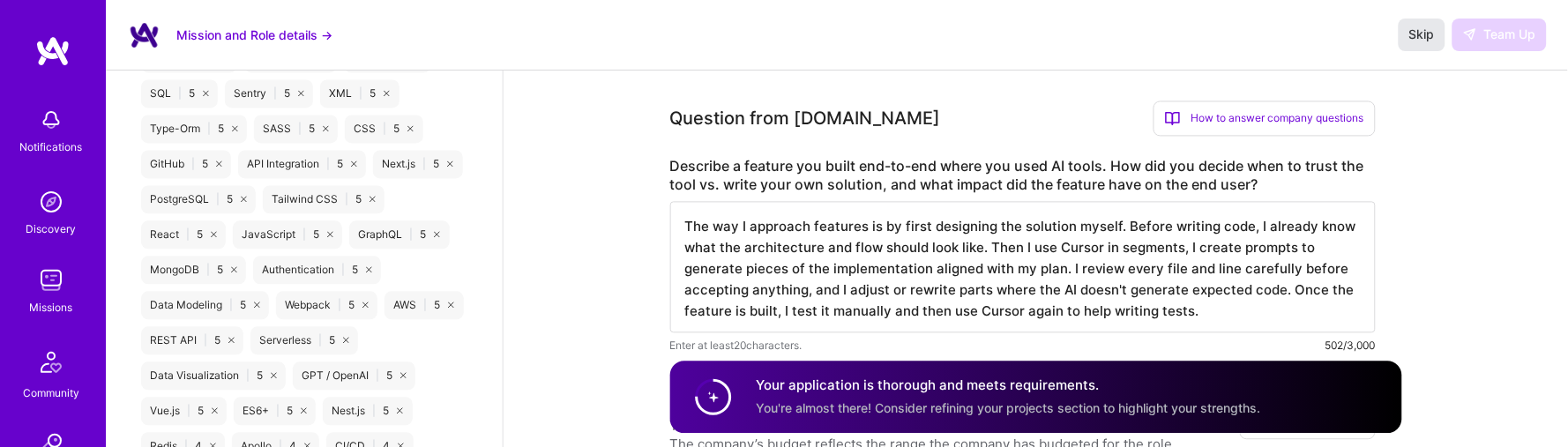
click at [1424, 37] on span "Skip" at bounding box center [1423, 34] width 26 height 18
click at [1418, 30] on span "Skip" at bounding box center [1423, 34] width 26 height 18
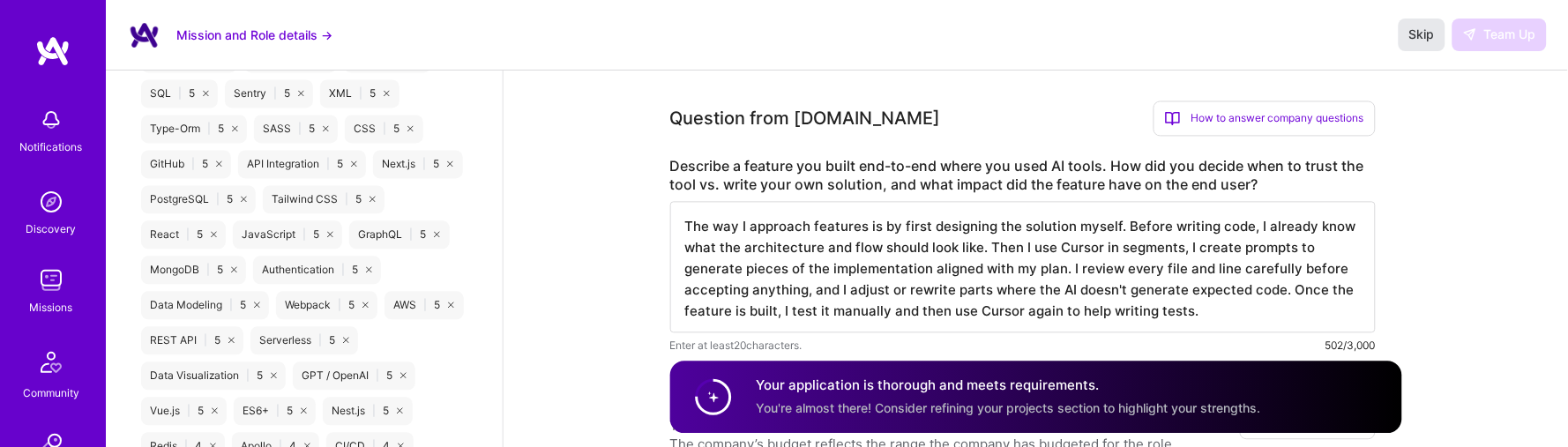
click at [1418, 30] on span "Skip" at bounding box center [1423, 34] width 26 height 18
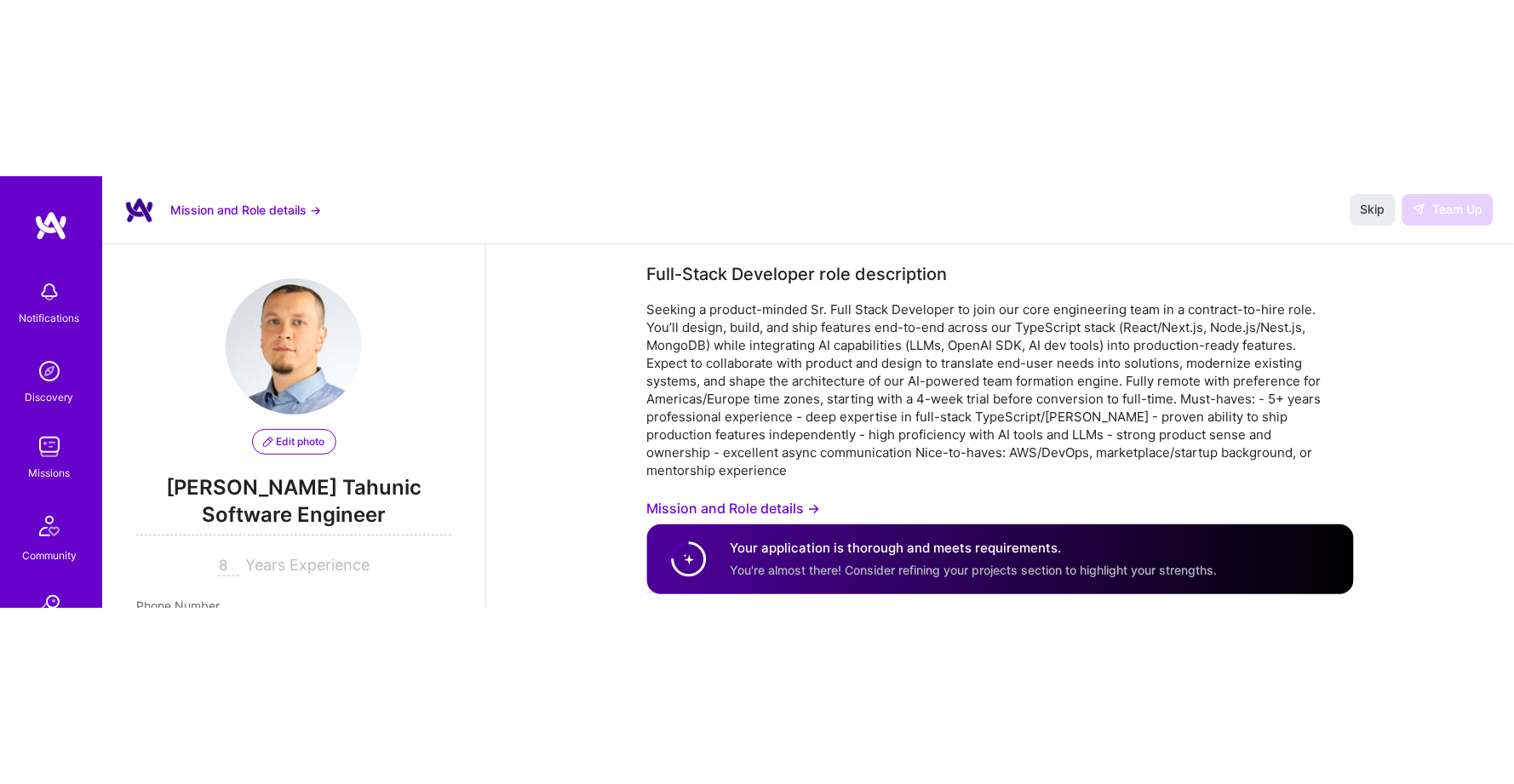
scroll to position [0, 0]
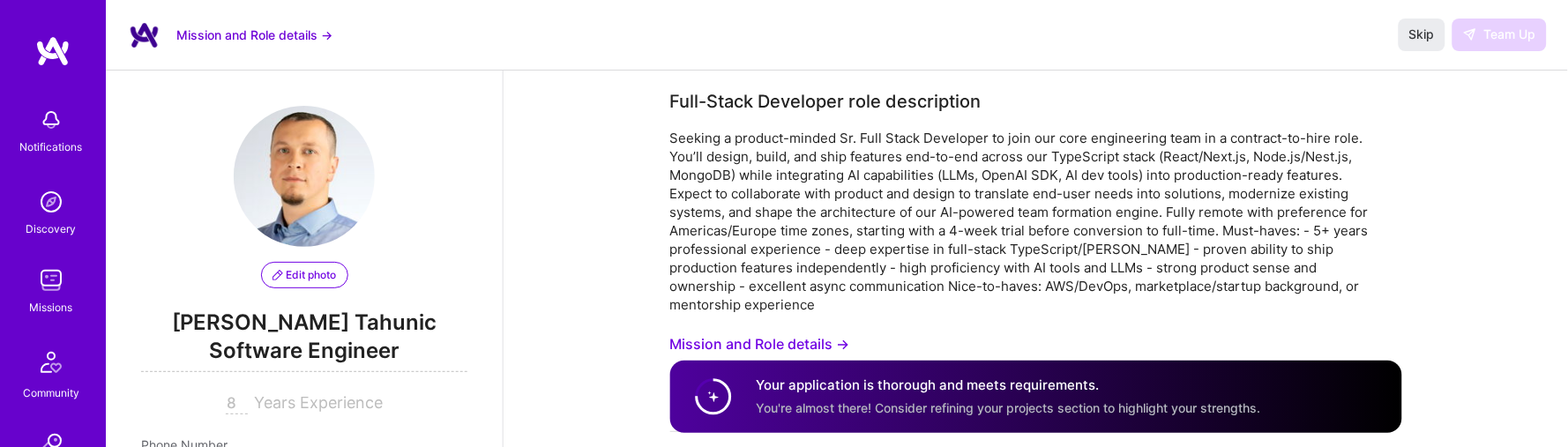
click at [16, 31] on div "Notifications Discovery Missions Community Invite Tokens A.Guide Profile" at bounding box center [53, 223] width 106 height 447
click at [54, 48] on img at bounding box center [53, 51] width 35 height 32
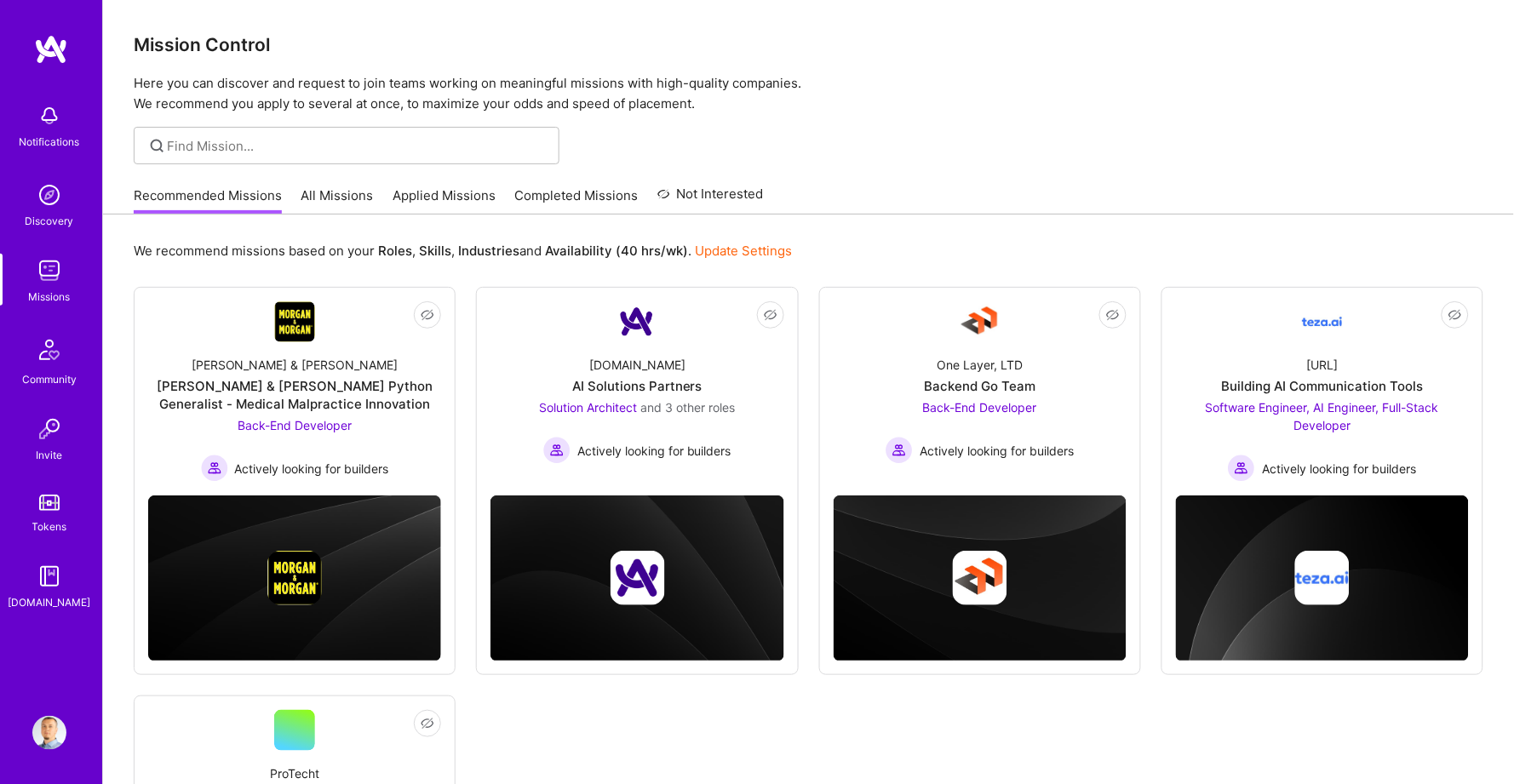
click at [433, 191] on link "Applied Missions" at bounding box center [444, 200] width 103 height 28
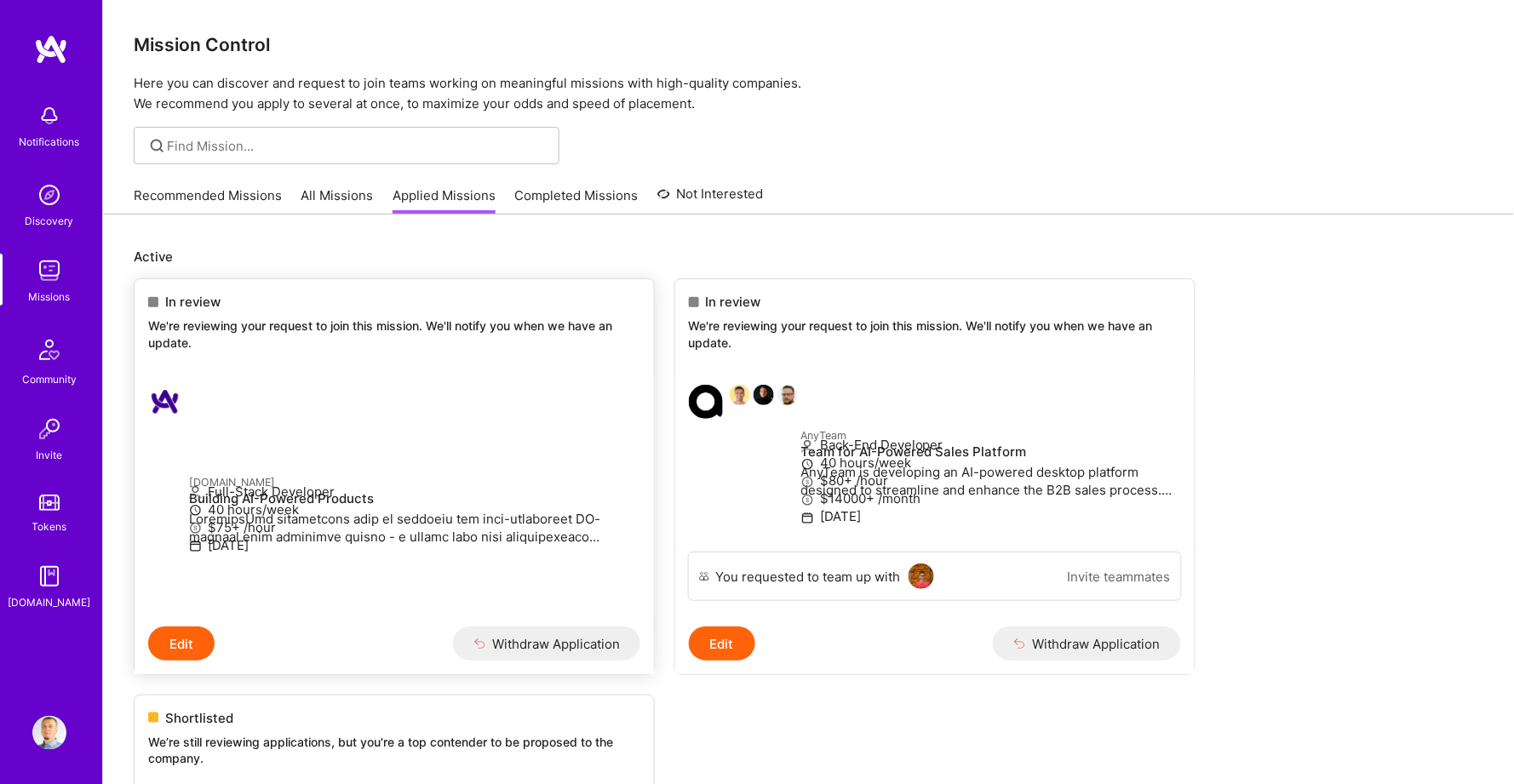
click at [308, 492] on h4 "Building AI-Powered Products" at bounding box center [415, 499] width 451 height 15
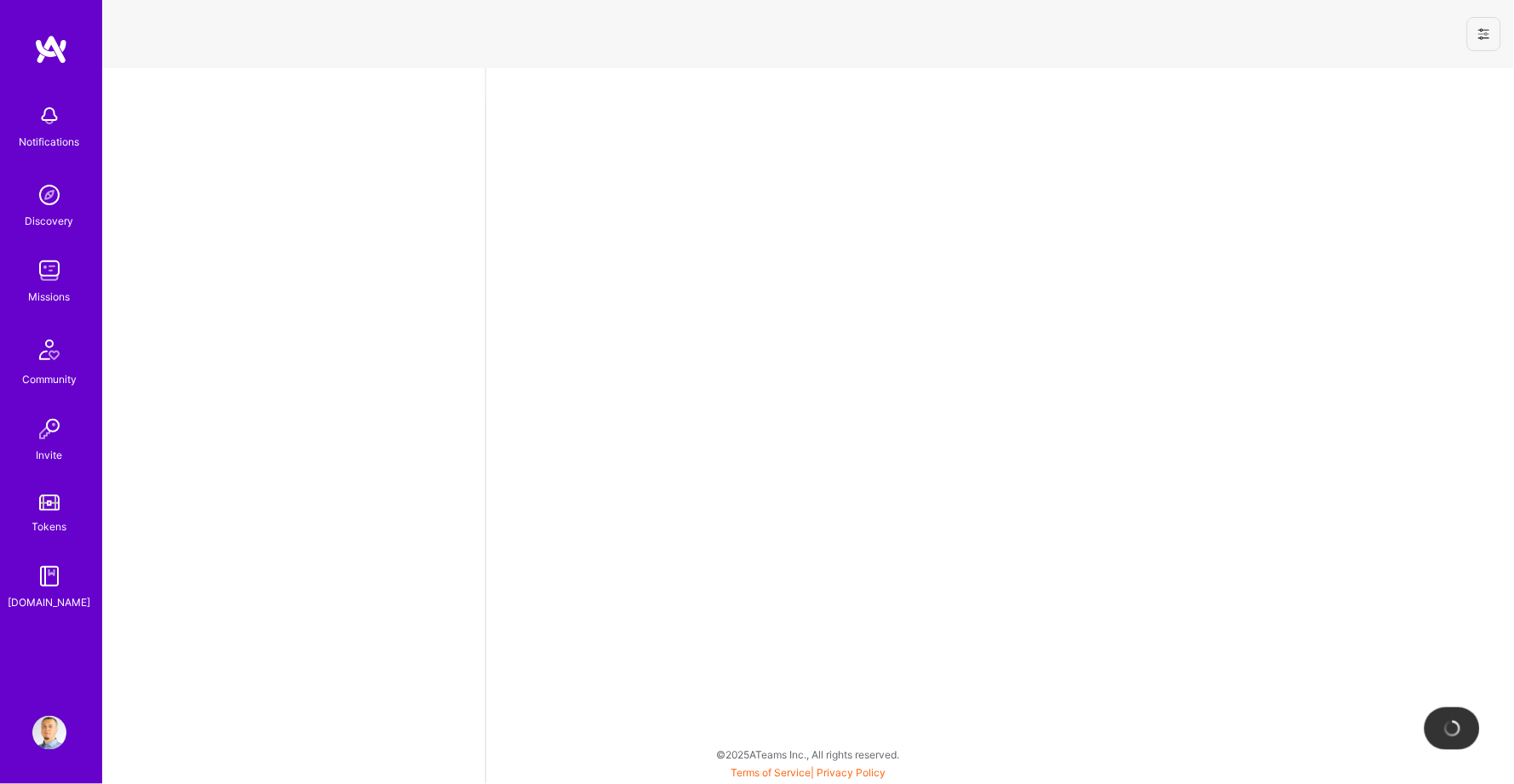
select select "BA"
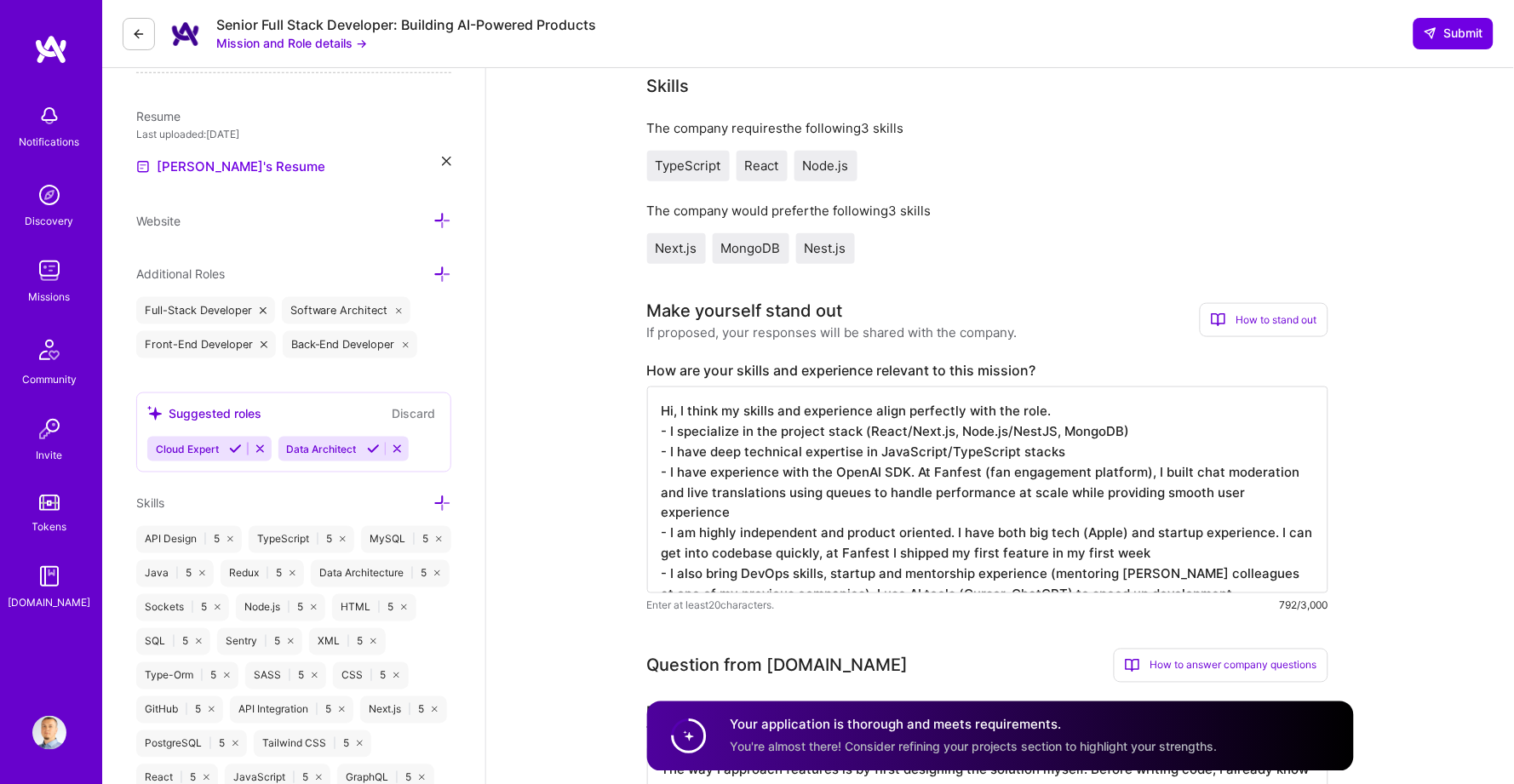
scroll to position [418, 0]
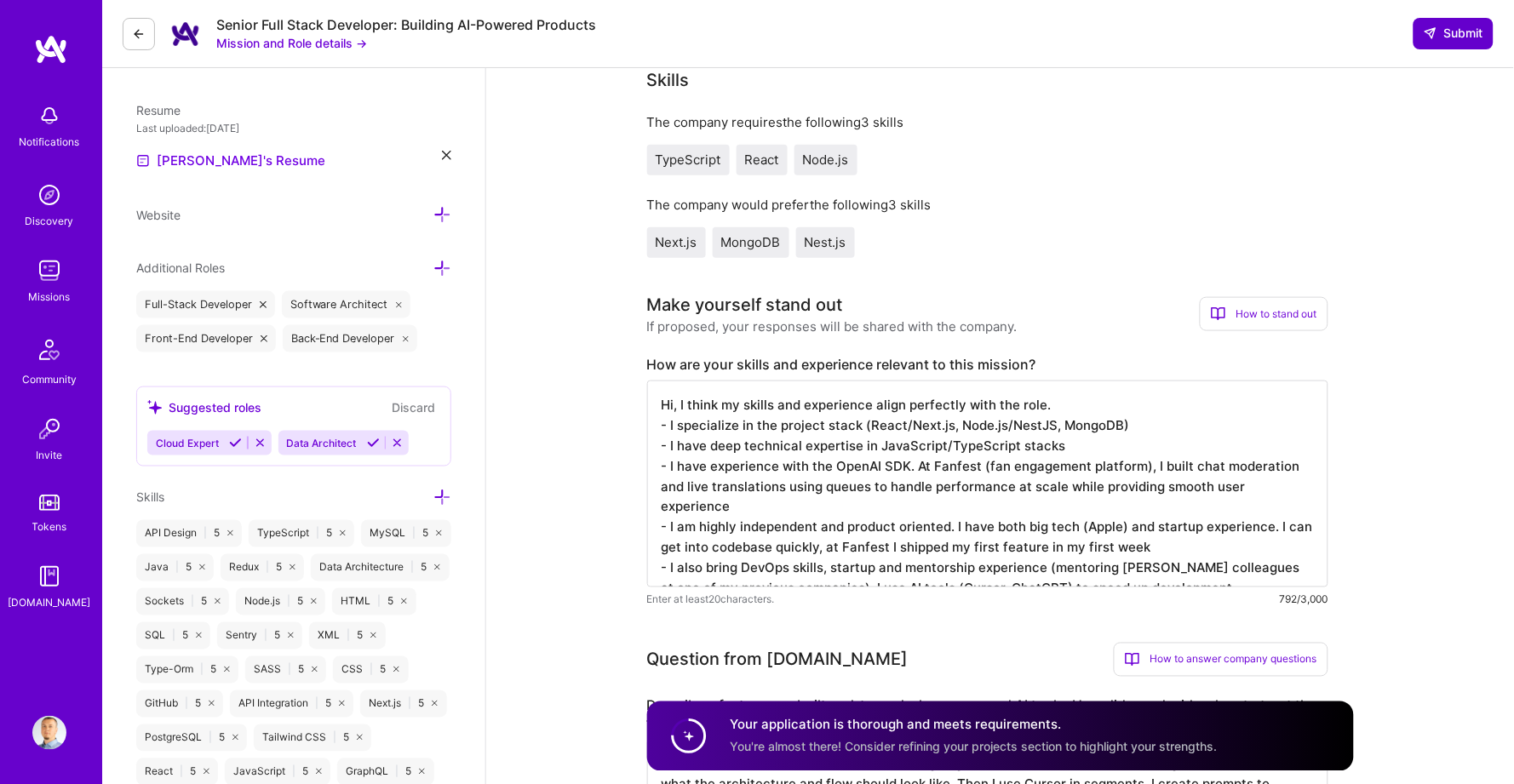
click at [1449, 29] on span "Submit" at bounding box center [1454, 33] width 59 height 17
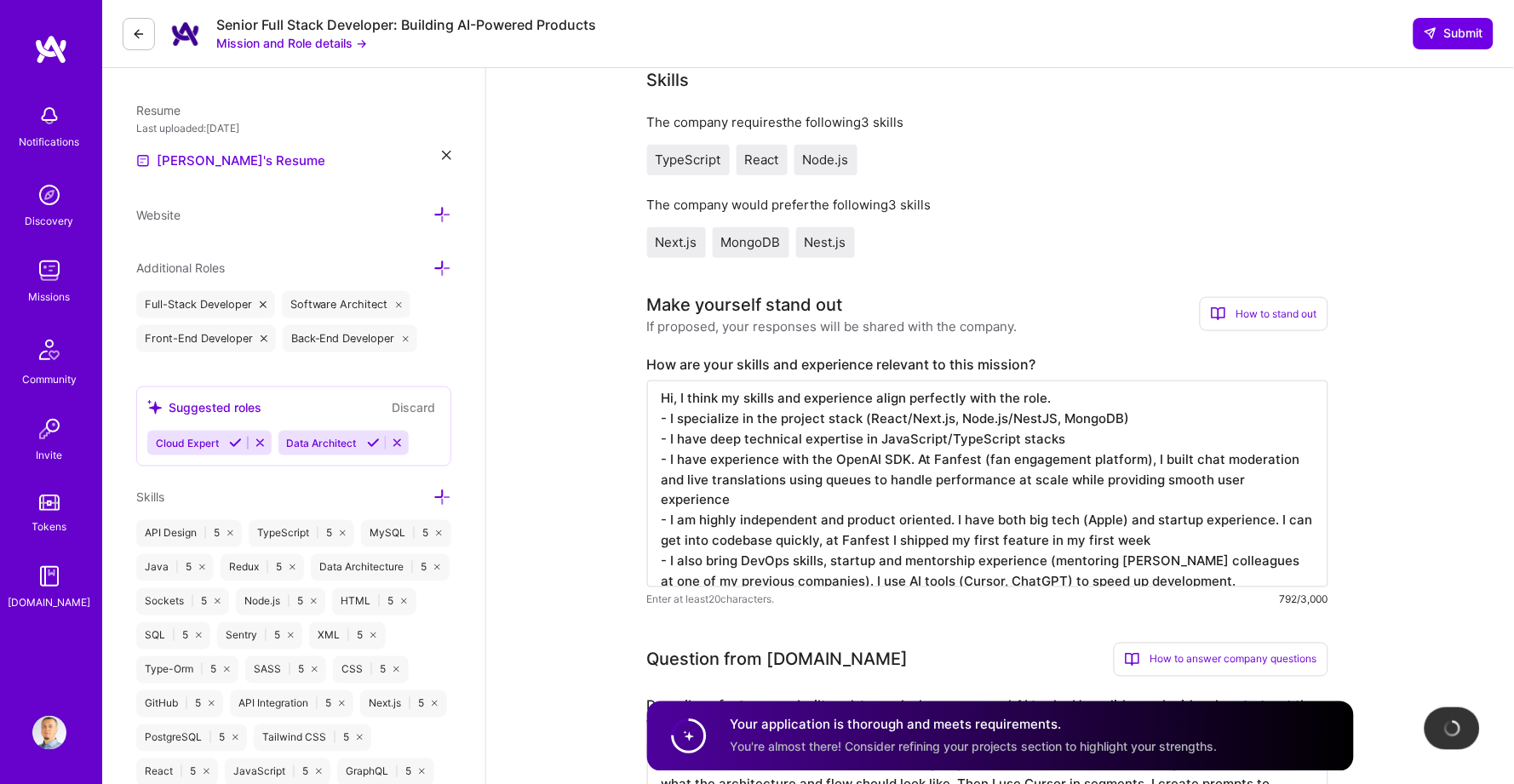
scroll to position [4, 0]
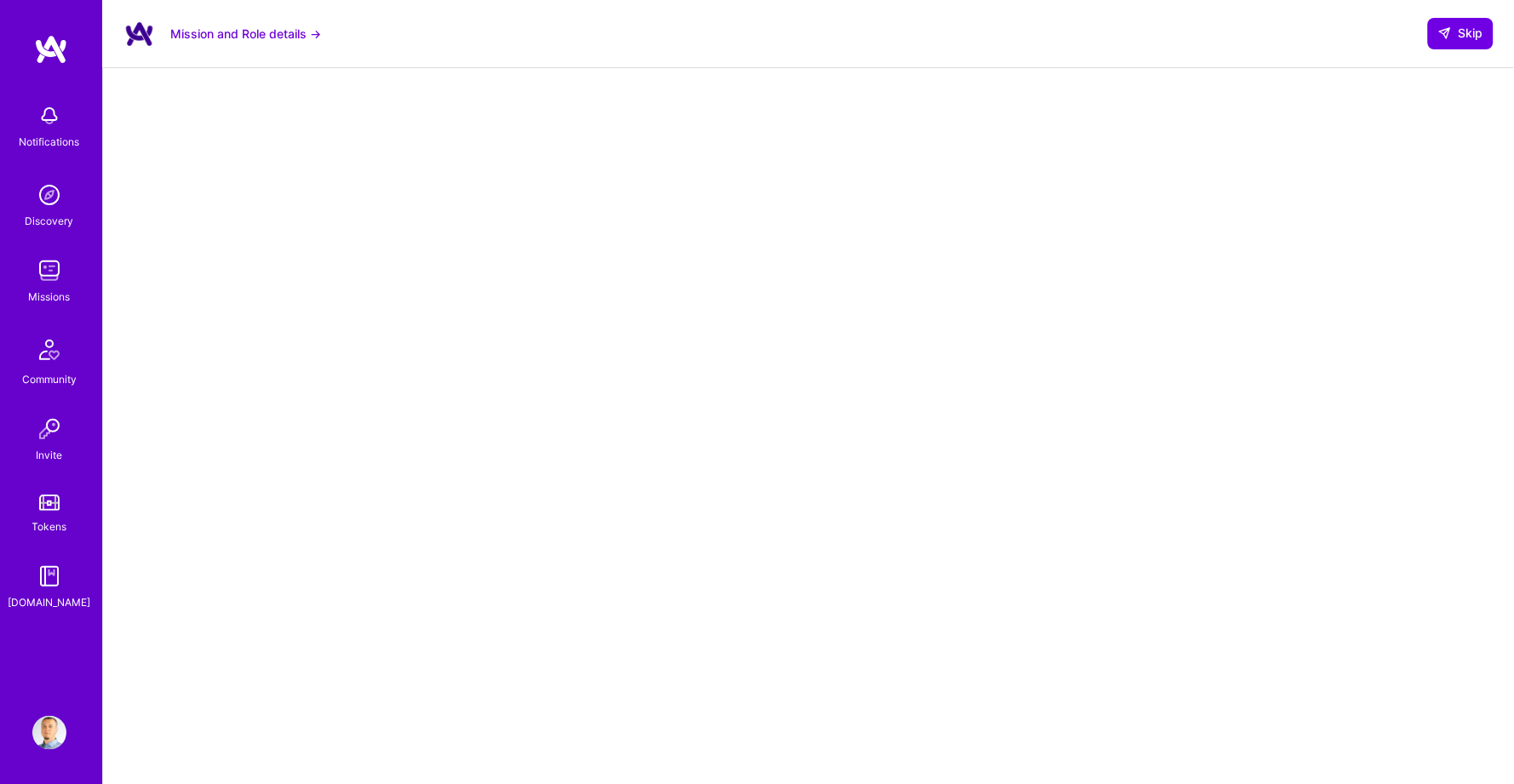
click at [41, 44] on img at bounding box center [51, 49] width 34 height 30
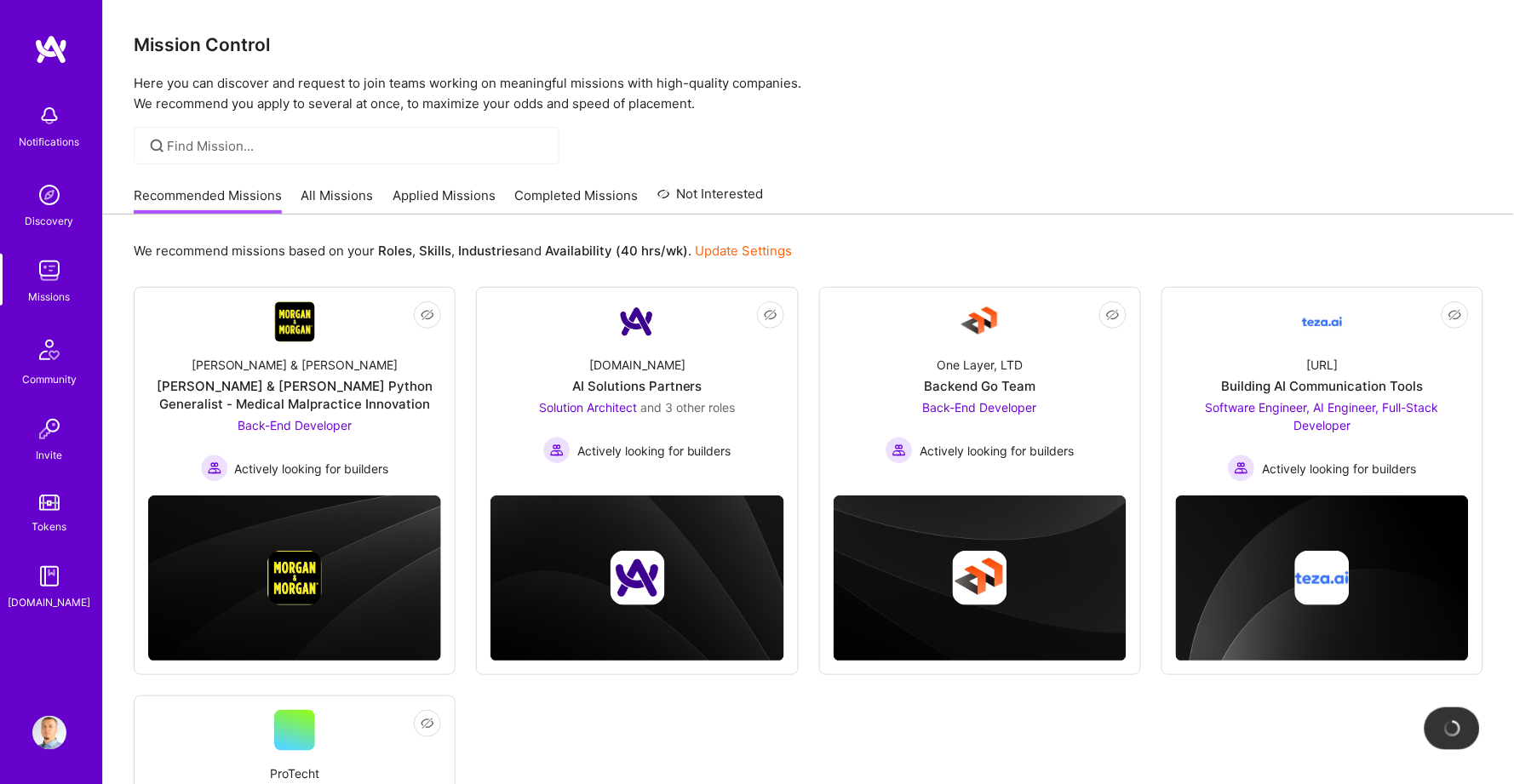
click at [359, 190] on link "All Missions" at bounding box center [337, 200] width 73 height 28
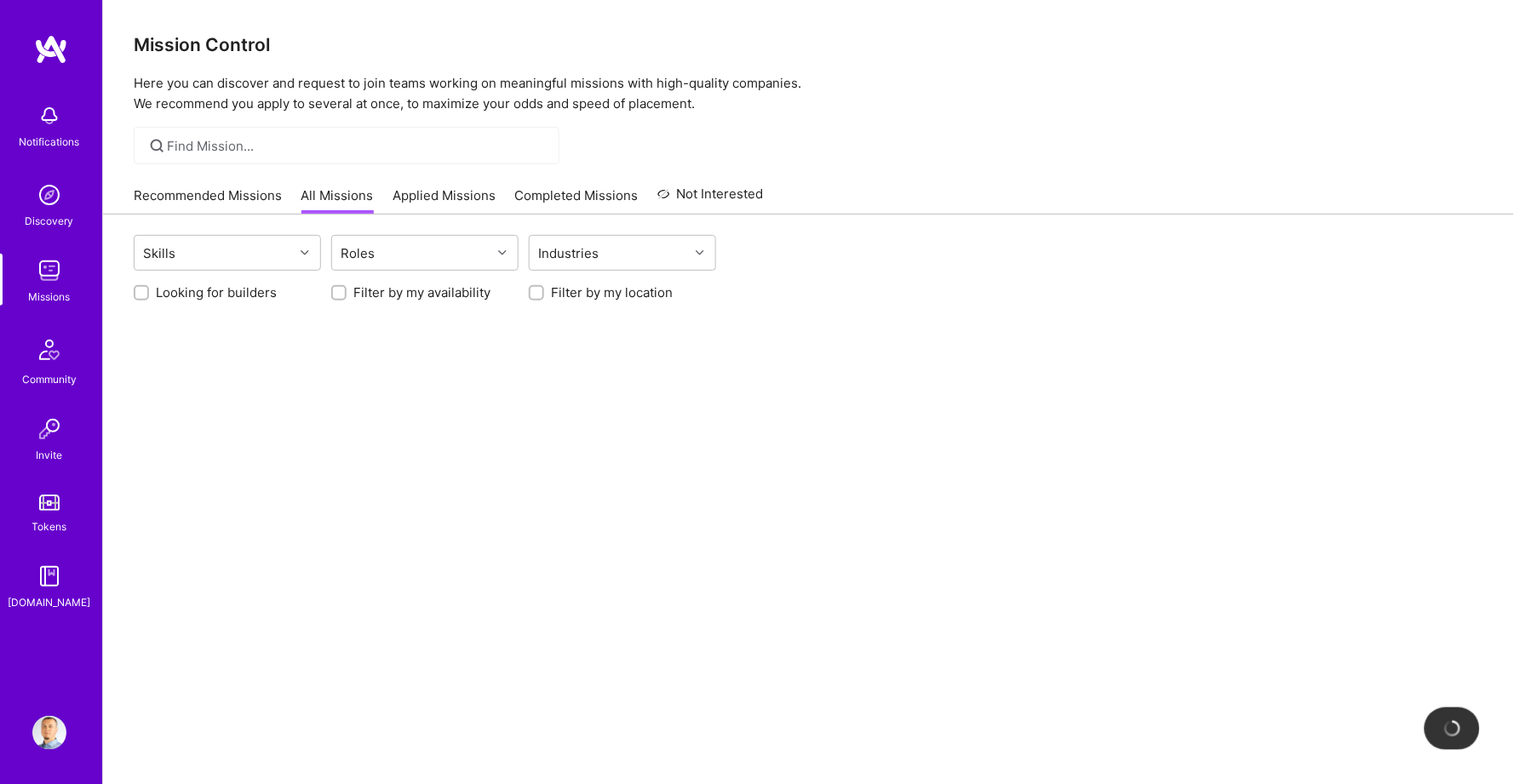
click at [440, 191] on link "Applied Missions" at bounding box center [444, 200] width 103 height 28
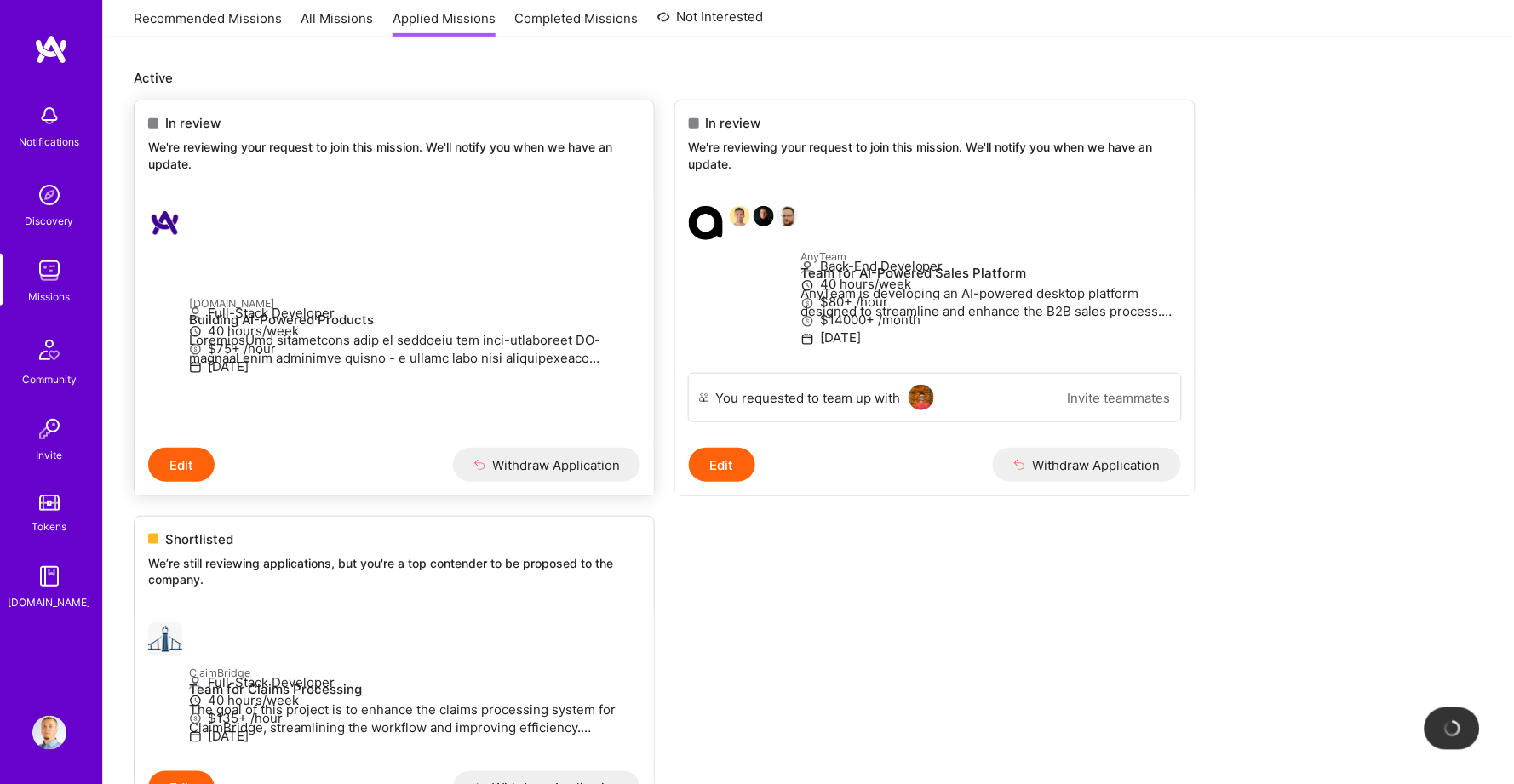
scroll to position [60, 0]
